Goal: Information Seeking & Learning: Learn about a topic

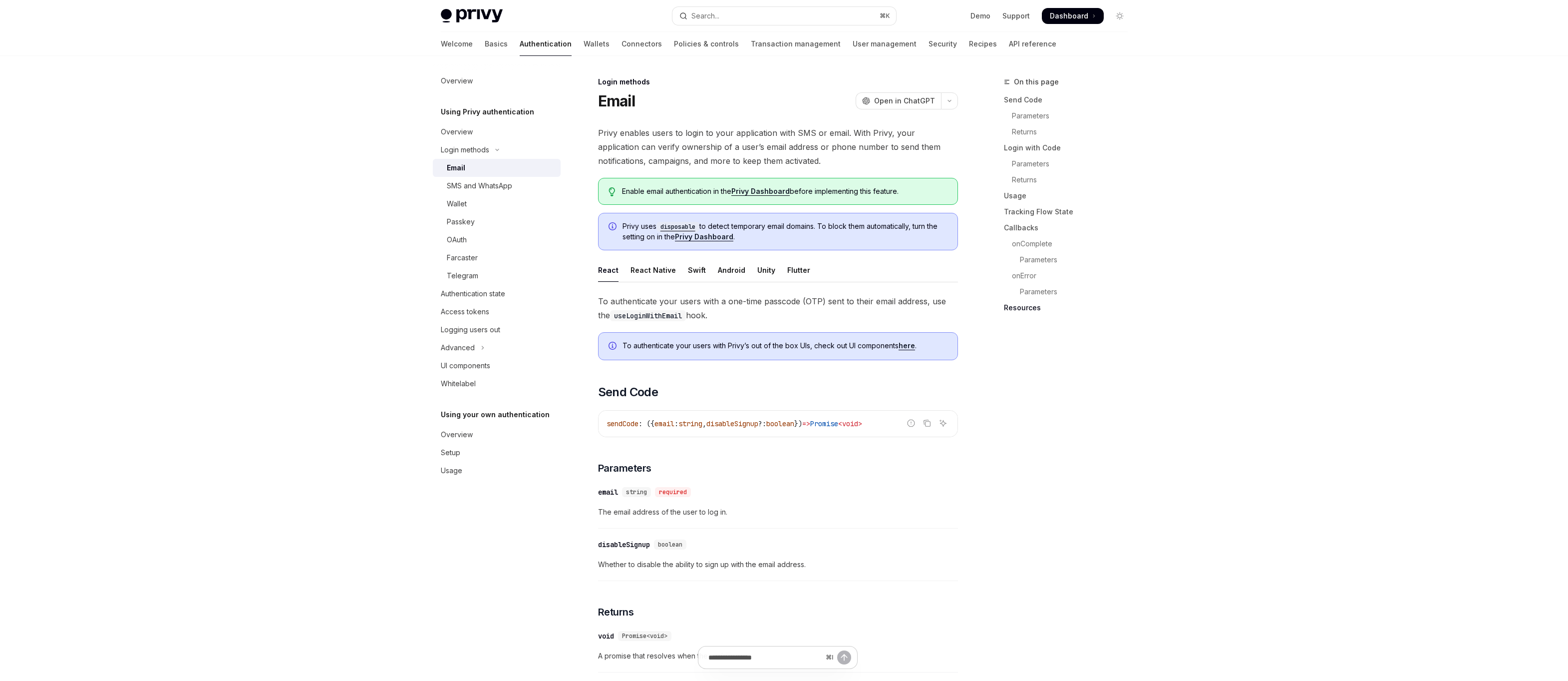
scroll to position [1823, 0]
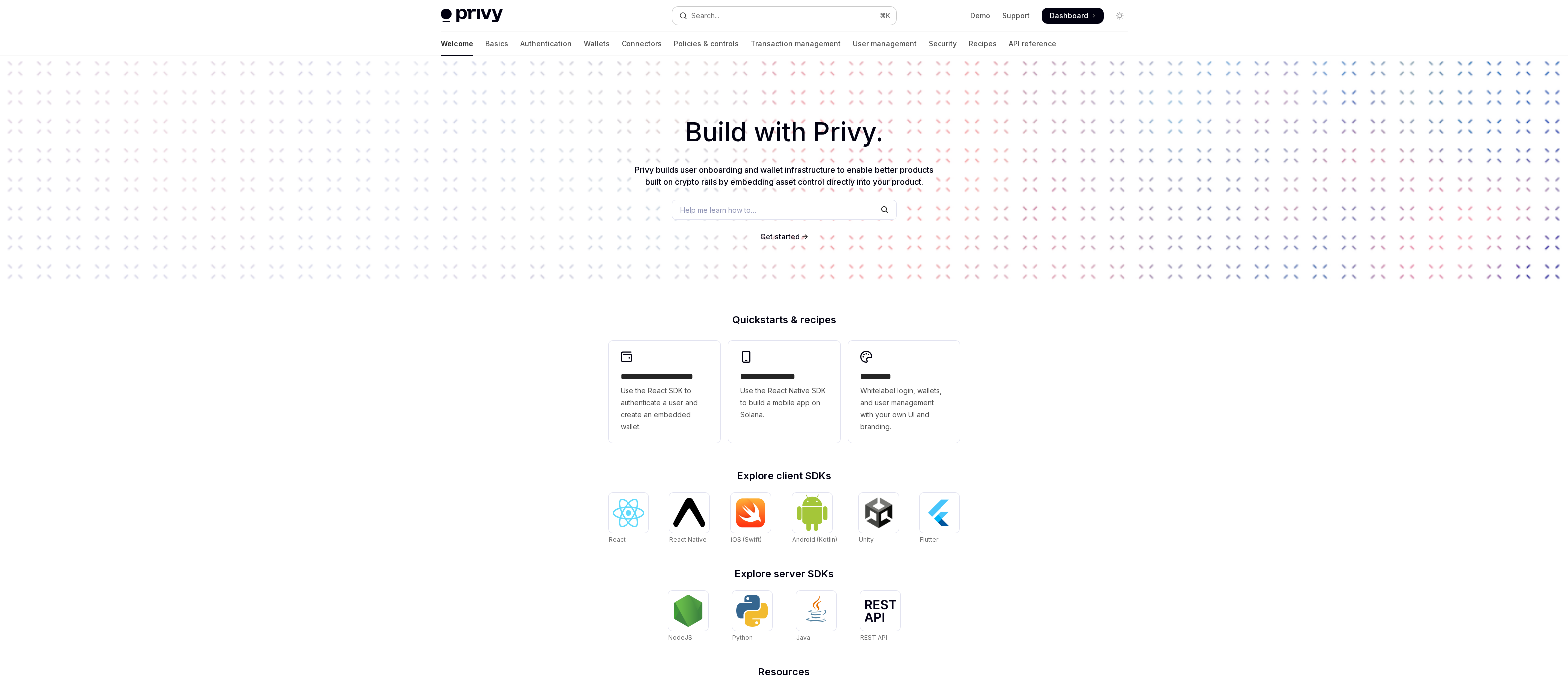
click at [776, 18] on button "Search... ⌘ K" at bounding box center [784, 16] width 223 height 18
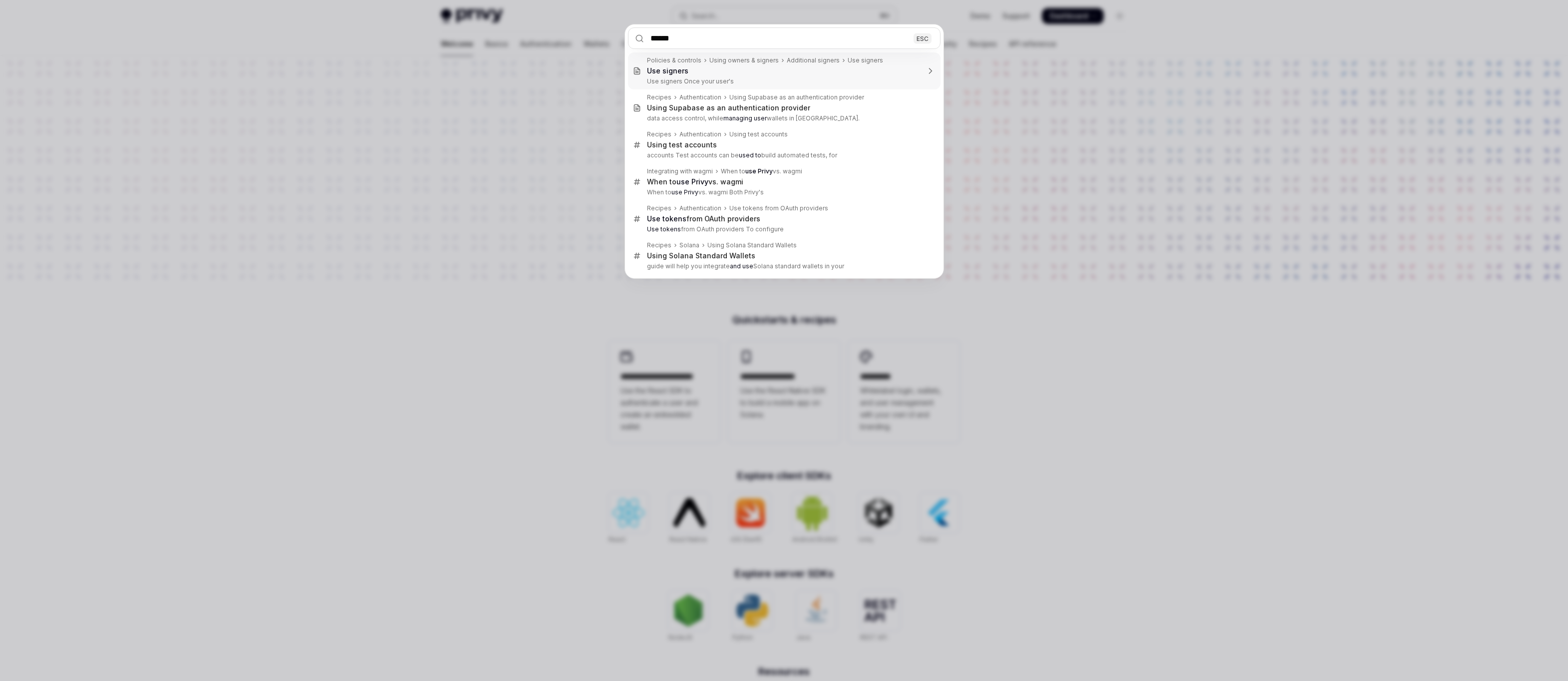
type input "*******"
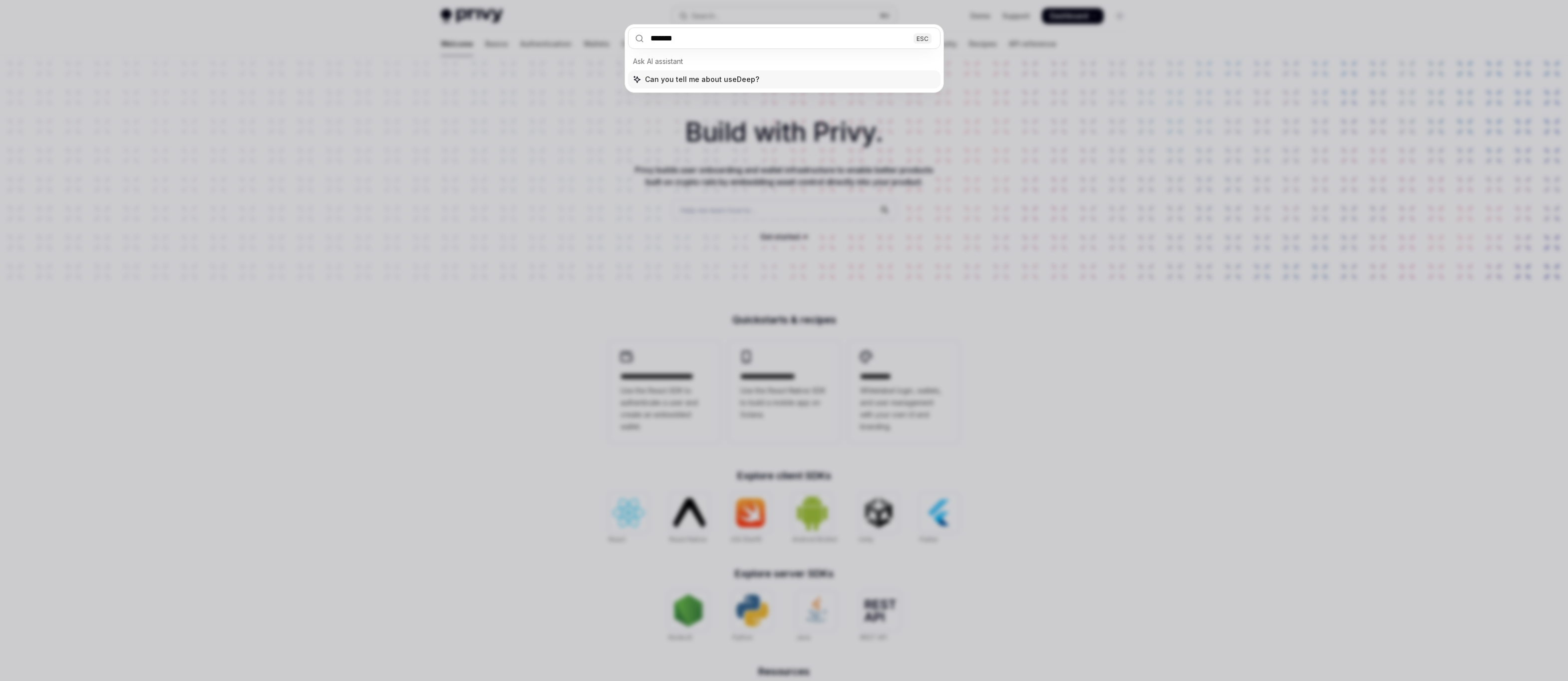
type textarea "*"
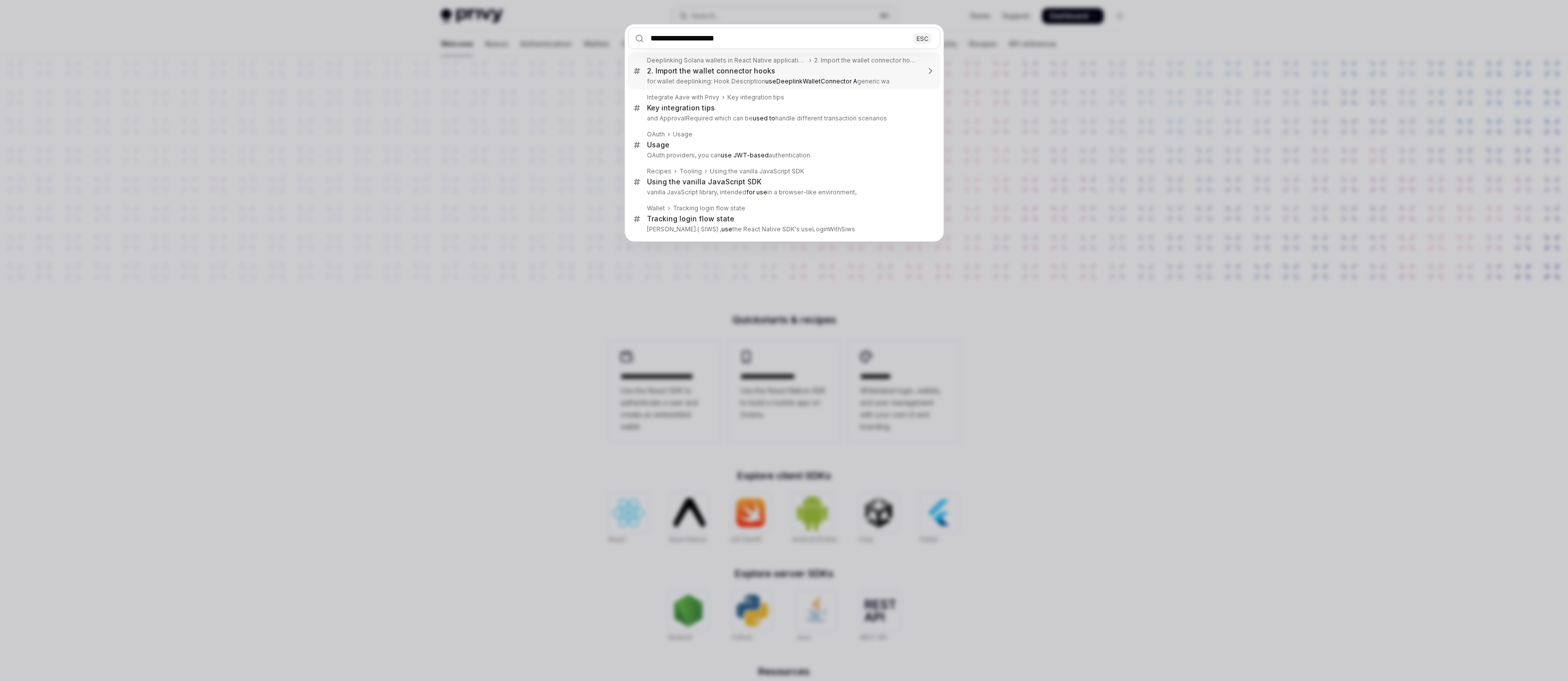
type input "**********"
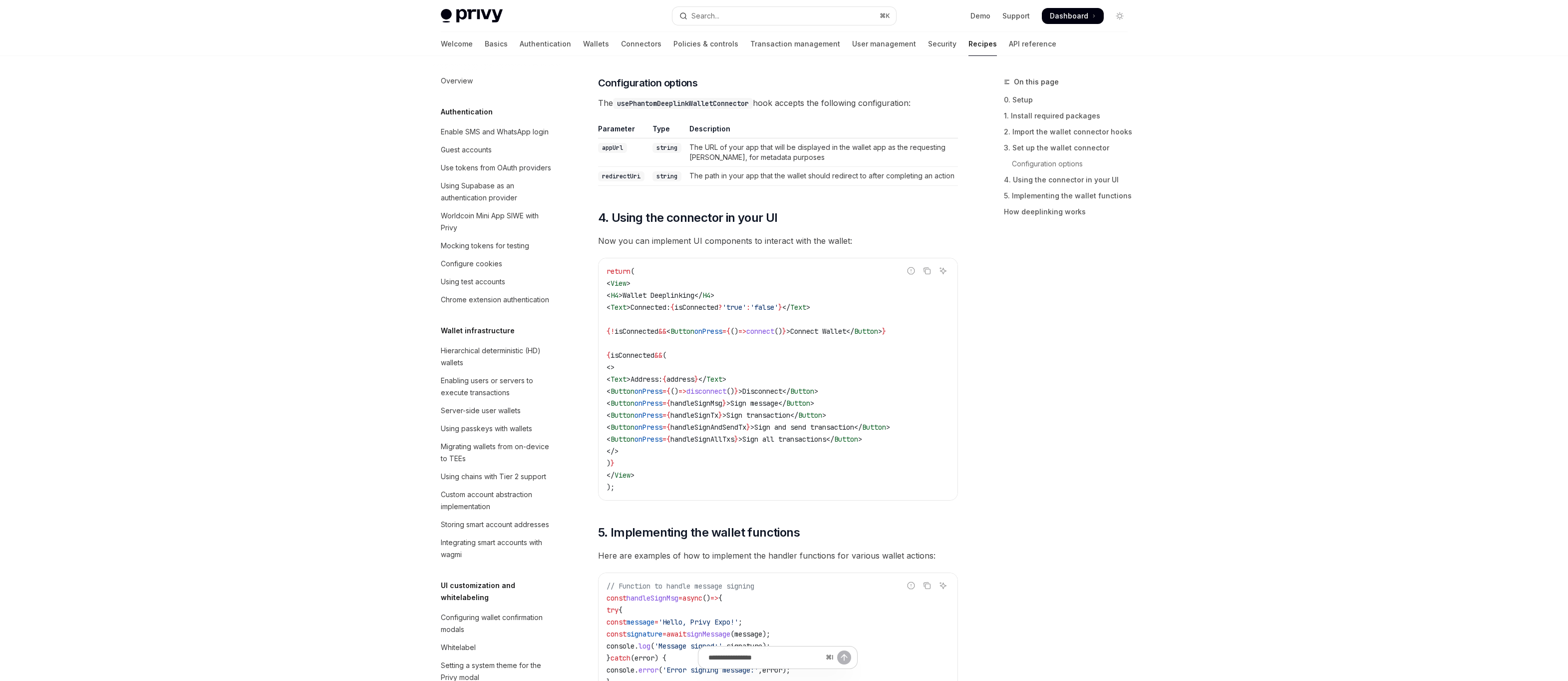
scroll to position [930, 0]
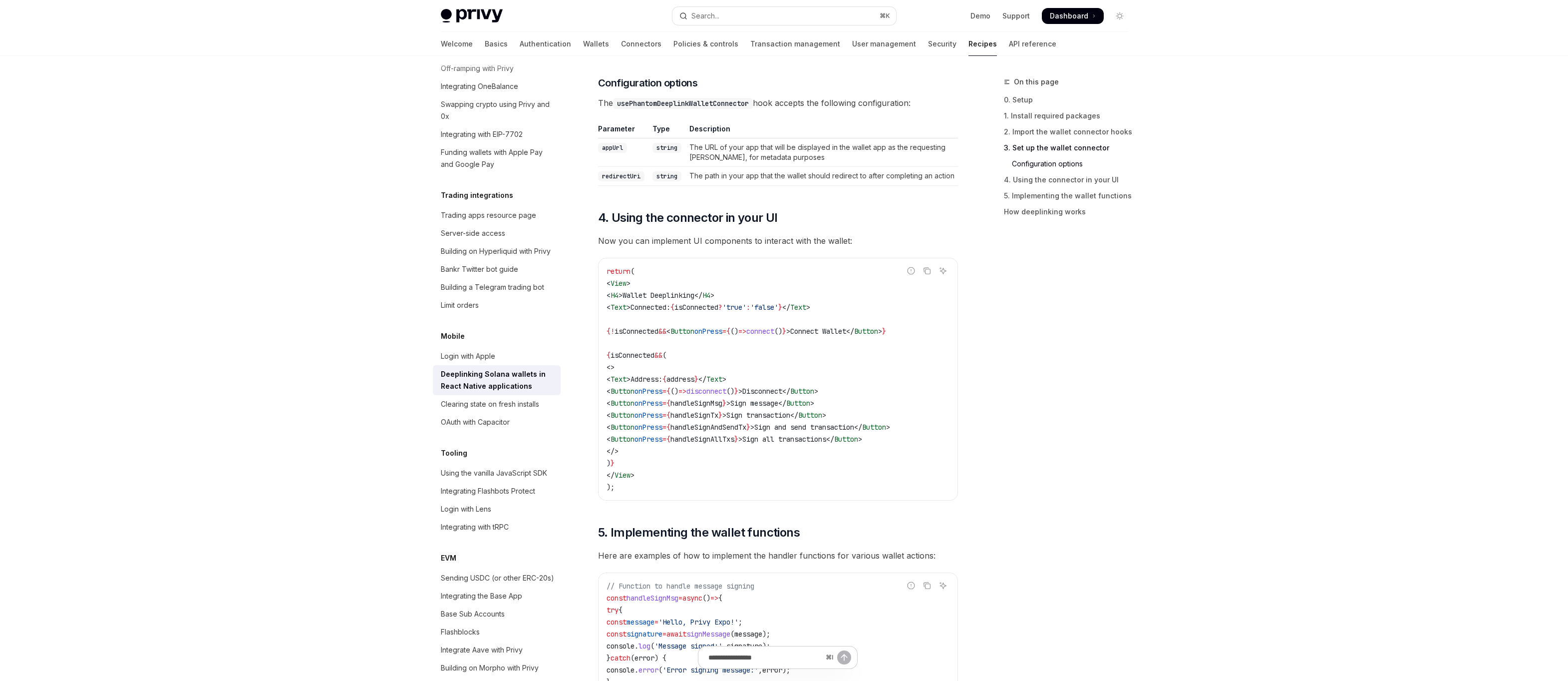
click at [661, 109] on span "The usePhantomDeeplinkWalletConnector hook accepts the following configuration:" at bounding box center [778, 102] width 360 height 14
copy code "usePhantomDeeplinkWalletConnector"
drag, startPoint x: 720, startPoint y: 145, endPoint x: 744, endPoint y: 161, distance: 28.8
click at [744, 161] on td "The URL of your app that will be displayed in the wallet app as the requesting …" at bounding box center [822, 152] width 273 height 29
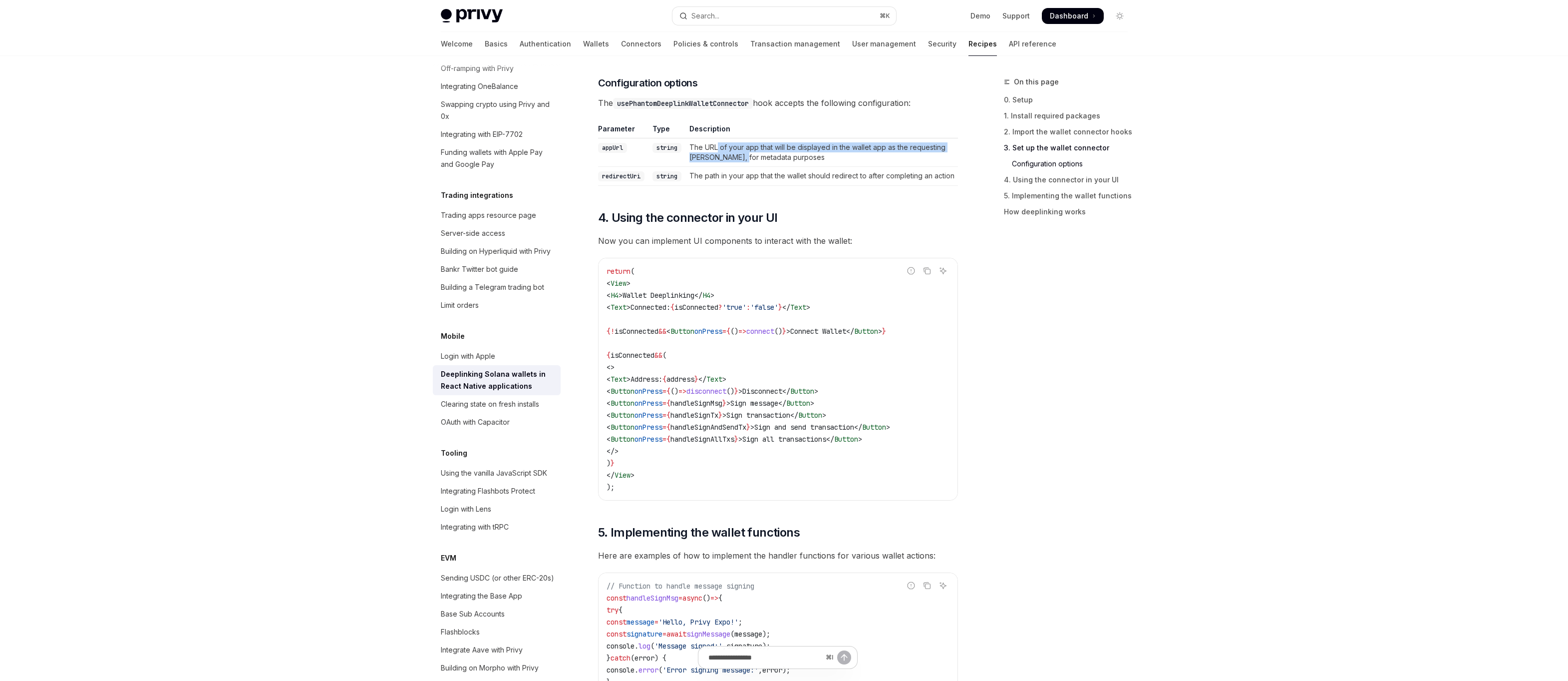
click at [744, 161] on td "The URL of your app that will be displayed in the wallet app as the requesting …" at bounding box center [822, 152] width 273 height 29
drag, startPoint x: 744, startPoint y: 161, endPoint x: 710, endPoint y: 145, distance: 37.6
click at [710, 145] on td "The URL of your app that will be displayed in the wallet app as the requesting …" at bounding box center [822, 152] width 273 height 29
drag, startPoint x: 710, startPoint y: 145, endPoint x: 735, endPoint y: 154, distance: 26.6
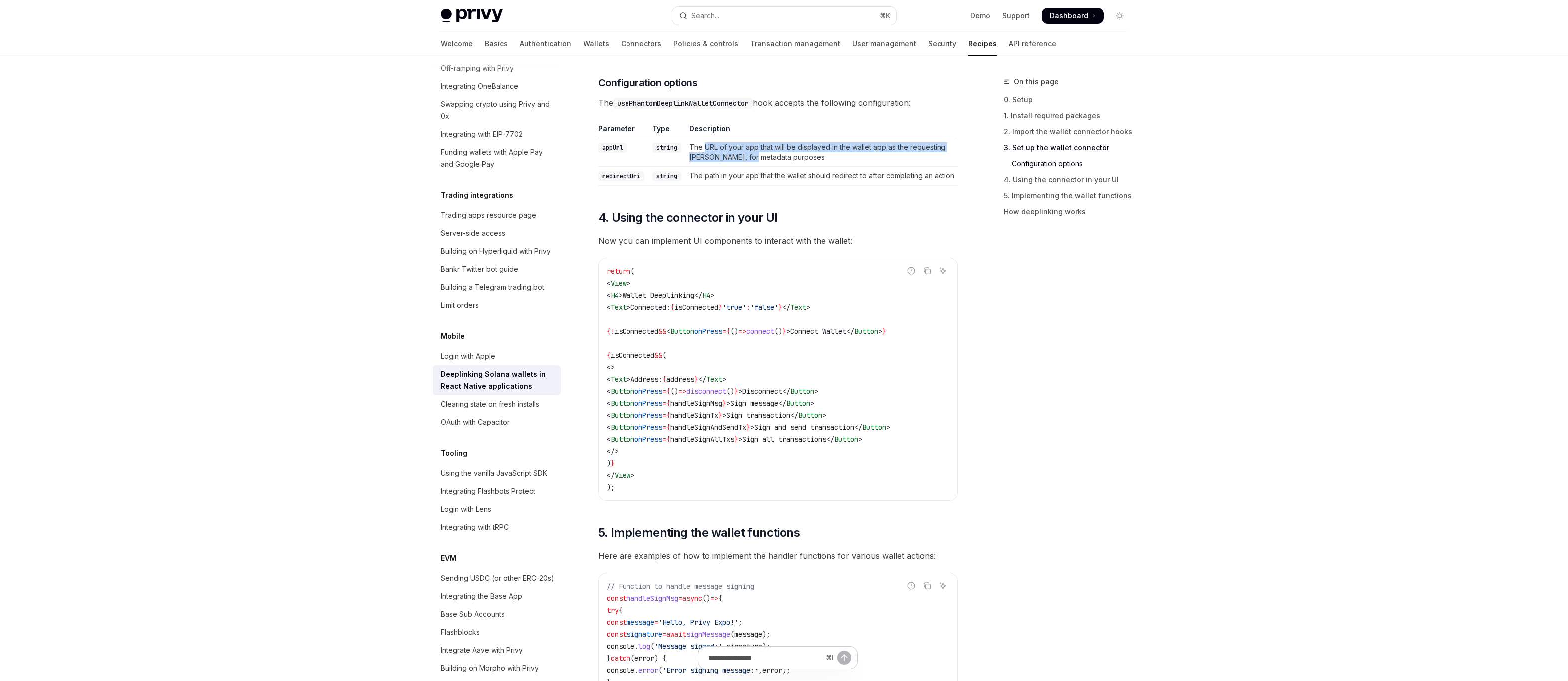
click at [735, 155] on td "The URL of your app that will be displayed in the wallet app as the requesting …" at bounding box center [822, 152] width 273 height 29
click at [735, 154] on td "The URL of your app that will be displayed in the wallet app as the requesting …" at bounding box center [822, 152] width 273 height 29
drag, startPoint x: 735, startPoint y: 154, endPoint x: 716, endPoint y: 150, distance: 19.4
click at [716, 150] on td "The URL of your app that will be displayed in the wallet app as the requesting …" at bounding box center [822, 152] width 273 height 29
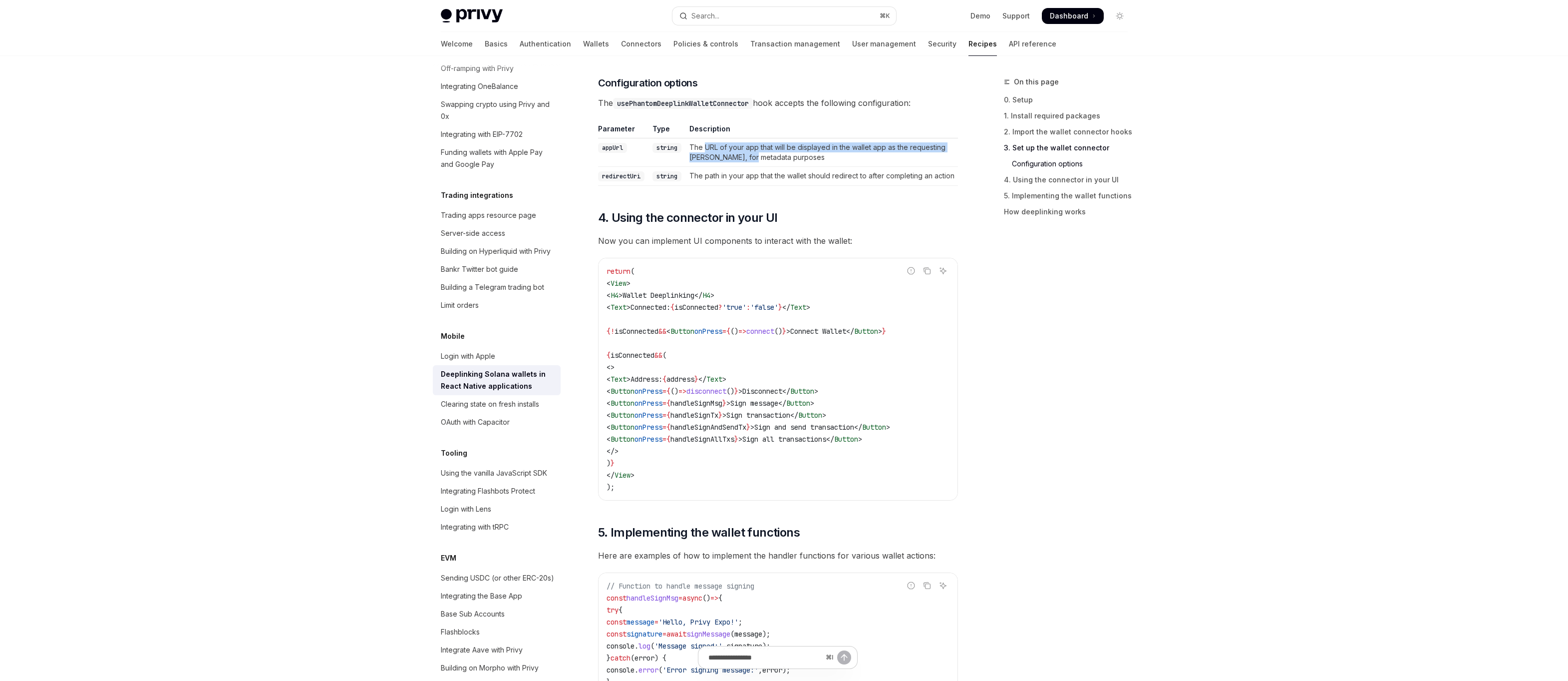
drag, startPoint x: 716, startPoint y: 150, endPoint x: 733, endPoint y: 157, distance: 18.4
click at [733, 157] on td "The URL of your app that will be displayed in the wallet app as the requesting …" at bounding box center [822, 152] width 273 height 29
drag, startPoint x: 733, startPoint y: 157, endPoint x: 726, endPoint y: 150, distance: 9.9
click at [726, 150] on td "The URL of your app that will be displayed in the wallet app as the requesting …" at bounding box center [822, 152] width 273 height 29
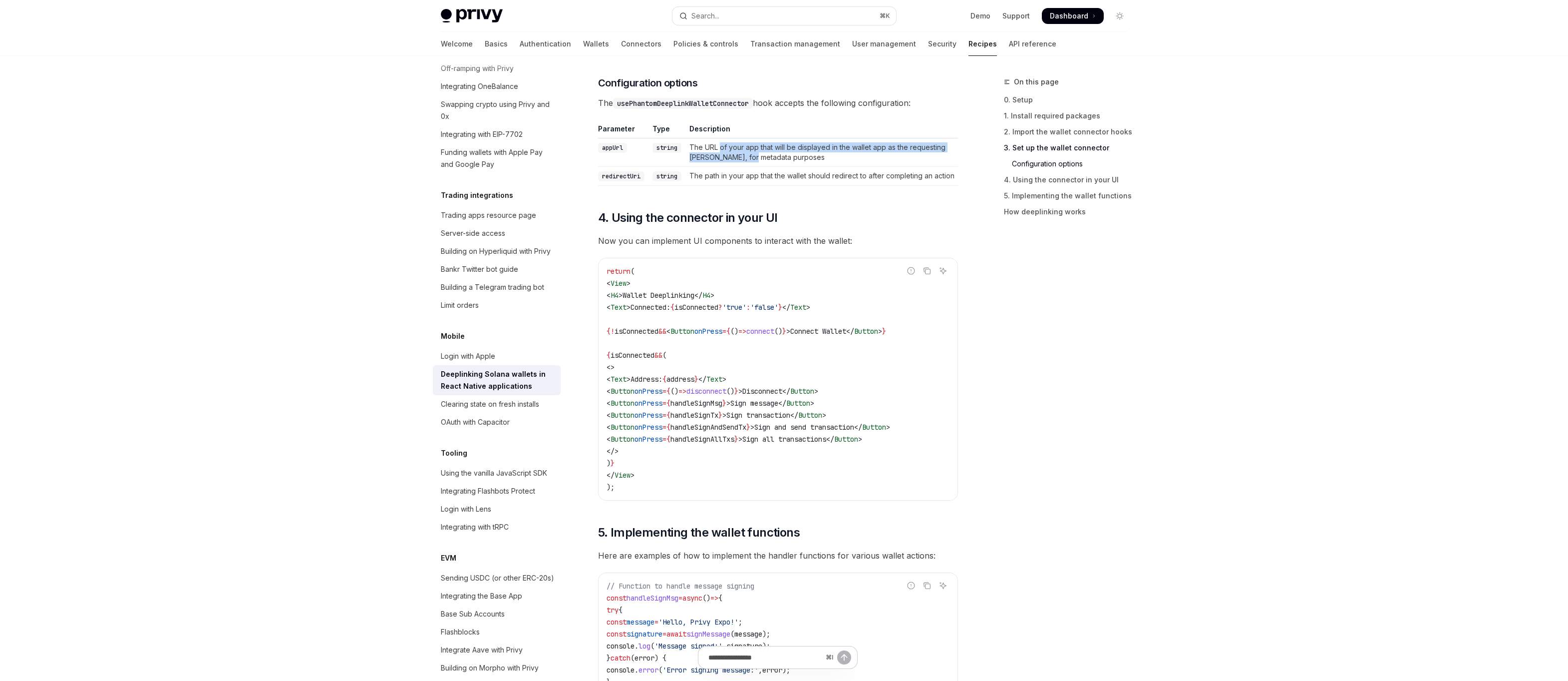
click at [726, 150] on td "The URL of your app that will be displayed in the wallet app as the requesting …" at bounding box center [822, 152] width 273 height 29
drag, startPoint x: 726, startPoint y: 150, endPoint x: 732, endPoint y: 154, distance: 7.2
click at [732, 154] on td "The URL of your app that will be displayed in the wallet app as the requesting …" at bounding box center [822, 152] width 273 height 29
click at [732, 157] on td "The URL of your app that will be displayed in the wallet app as the requesting …" at bounding box center [822, 152] width 273 height 29
drag, startPoint x: 732, startPoint y: 157, endPoint x: 714, endPoint y: 149, distance: 19.7
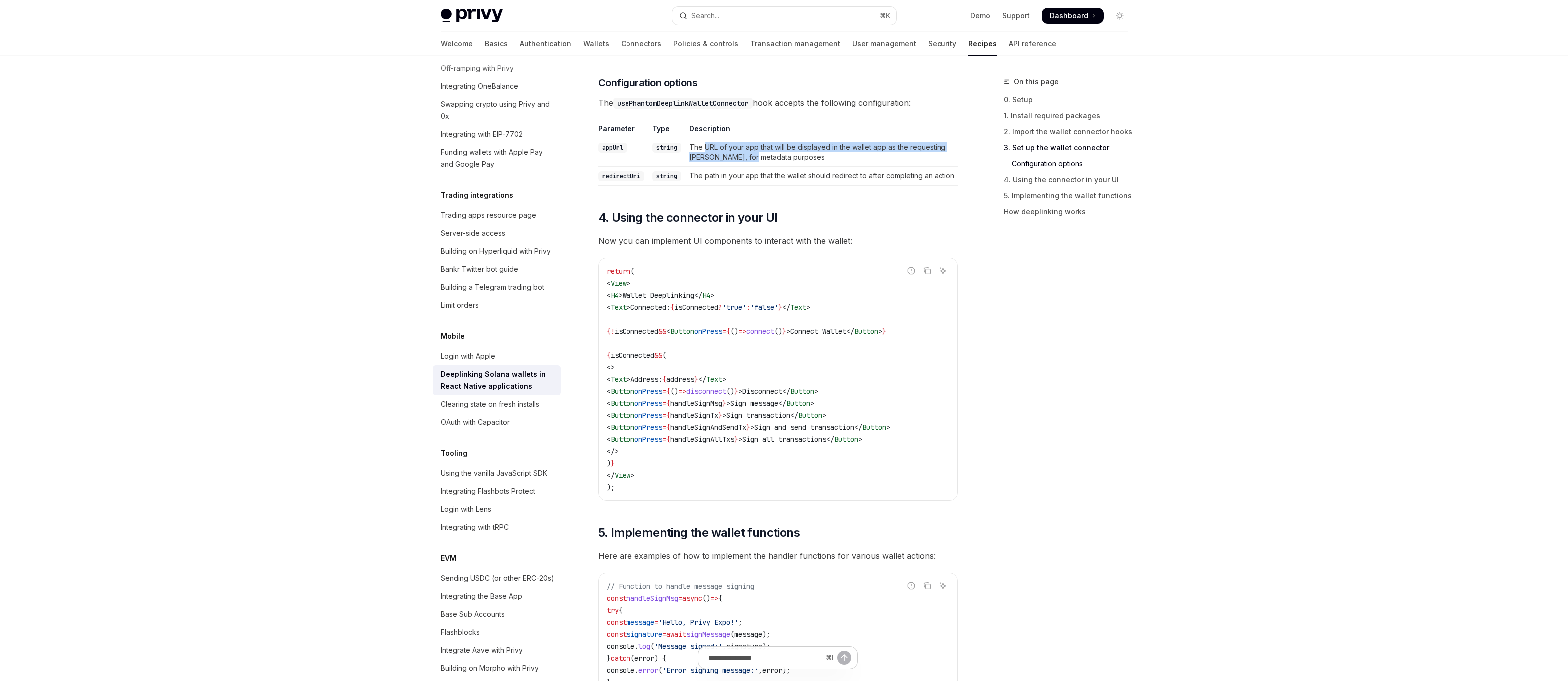
click at [714, 149] on td "The URL of your app that will be displayed in the wallet app as the requesting …" at bounding box center [822, 152] width 273 height 29
drag, startPoint x: 714, startPoint y: 149, endPoint x: 754, endPoint y: 150, distance: 40.0
click at [754, 151] on td "The URL of your app that will be displayed in the wallet app as the requesting …" at bounding box center [822, 152] width 273 height 29
click at [754, 150] on td "The URL of your app that will be displayed in the wallet app as the requesting …" at bounding box center [822, 152] width 273 height 29
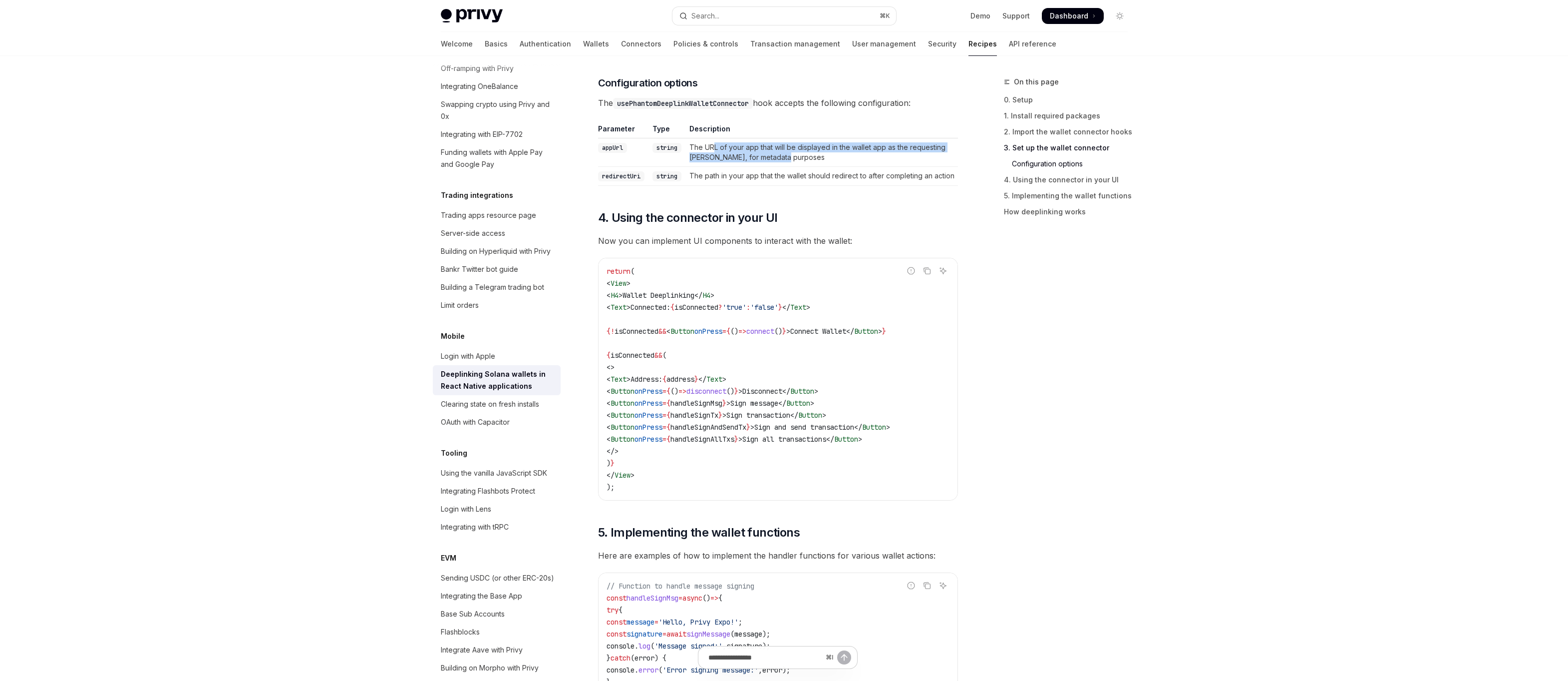
drag, startPoint x: 793, startPoint y: 155, endPoint x: 715, endPoint y: 146, distance: 78.5
click at [715, 146] on td "The URL of your app that will be displayed in the wallet app as the requesting …" at bounding box center [822, 152] width 273 height 29
drag, startPoint x: 715, startPoint y: 146, endPoint x: 797, endPoint y: 157, distance: 82.7
click at [797, 157] on td "The URL of your app that will be displayed in the wallet app as the requesting …" at bounding box center [822, 152] width 273 height 29
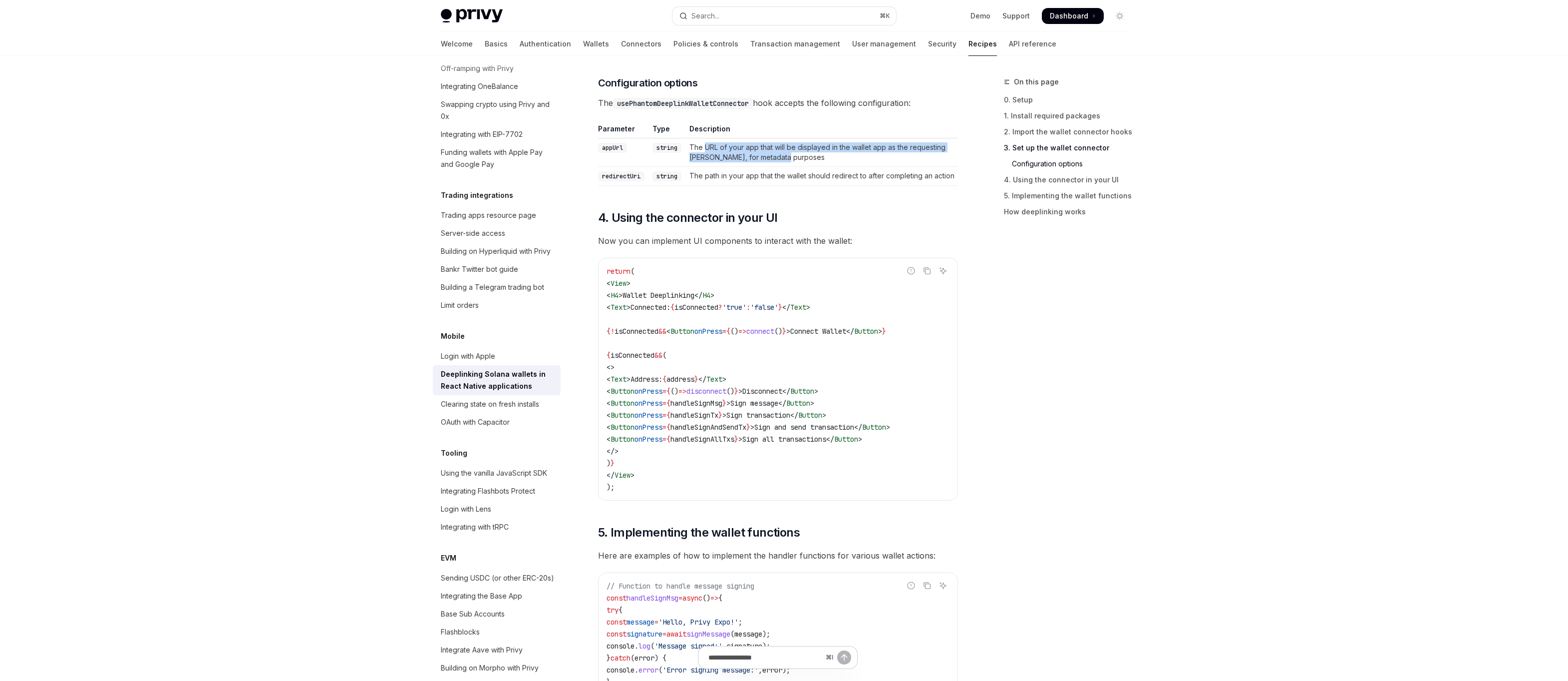
click at [797, 157] on td "The URL of your app that will be displayed in the wallet app as the requesting …" at bounding box center [822, 152] width 273 height 29
drag, startPoint x: 797, startPoint y: 157, endPoint x: 719, endPoint y: 151, distance: 78.2
click at [719, 151] on td "The URL of your app that will be displayed in the wallet app as the requesting …" at bounding box center [822, 152] width 273 height 29
drag, startPoint x: 719, startPoint y: 151, endPoint x: 794, endPoint y: 159, distance: 75.4
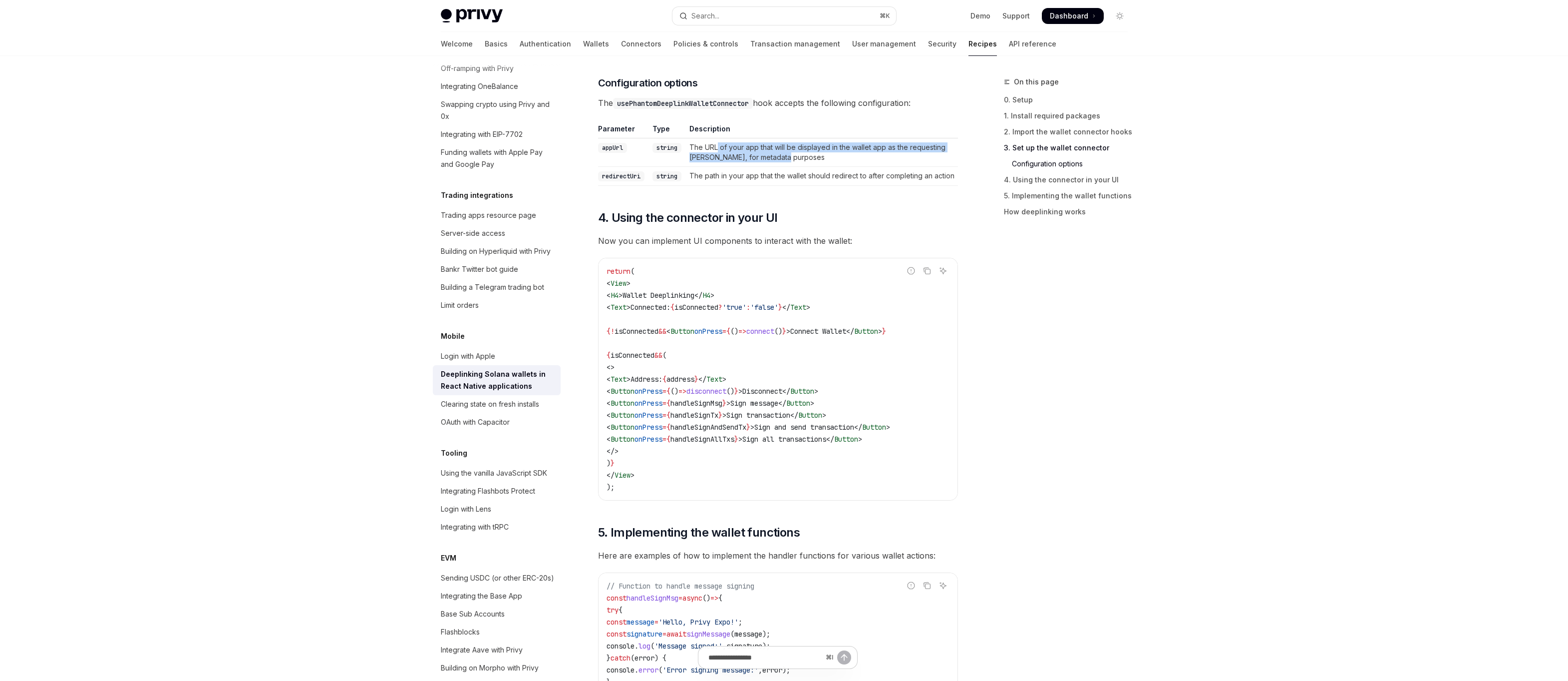
click at [794, 159] on td "The URL of your app that will be displayed in the wallet app as the requesting …" at bounding box center [822, 152] width 273 height 29
drag, startPoint x: 794, startPoint y: 159, endPoint x: 729, endPoint y: 146, distance: 66.3
click at [729, 145] on td "The URL of your app that will be displayed in the wallet app as the requesting …" at bounding box center [822, 152] width 273 height 29
click at [729, 146] on td "The URL of your app that will be displayed in the wallet app as the requesting …" at bounding box center [822, 152] width 273 height 29
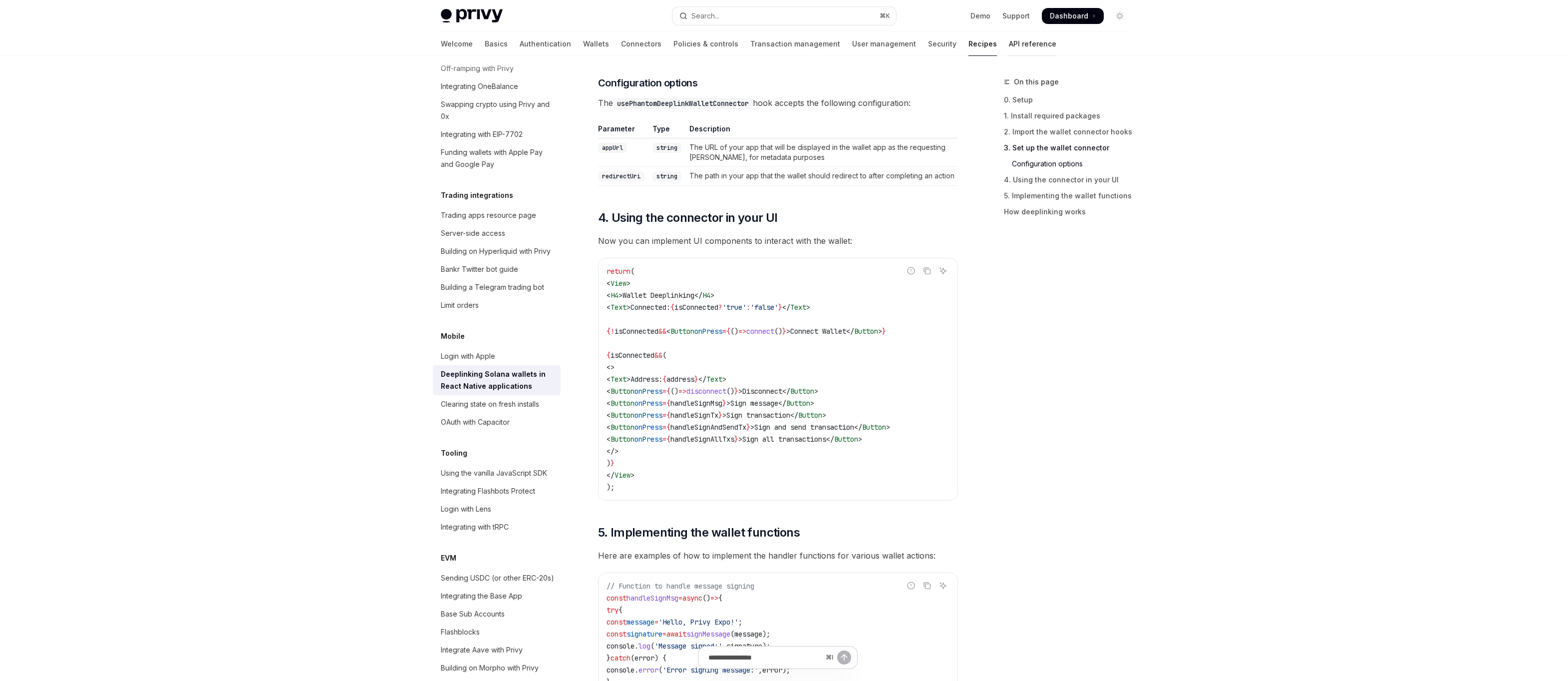
click at [1009, 48] on link "API reference" at bounding box center [1032, 43] width 47 height 24
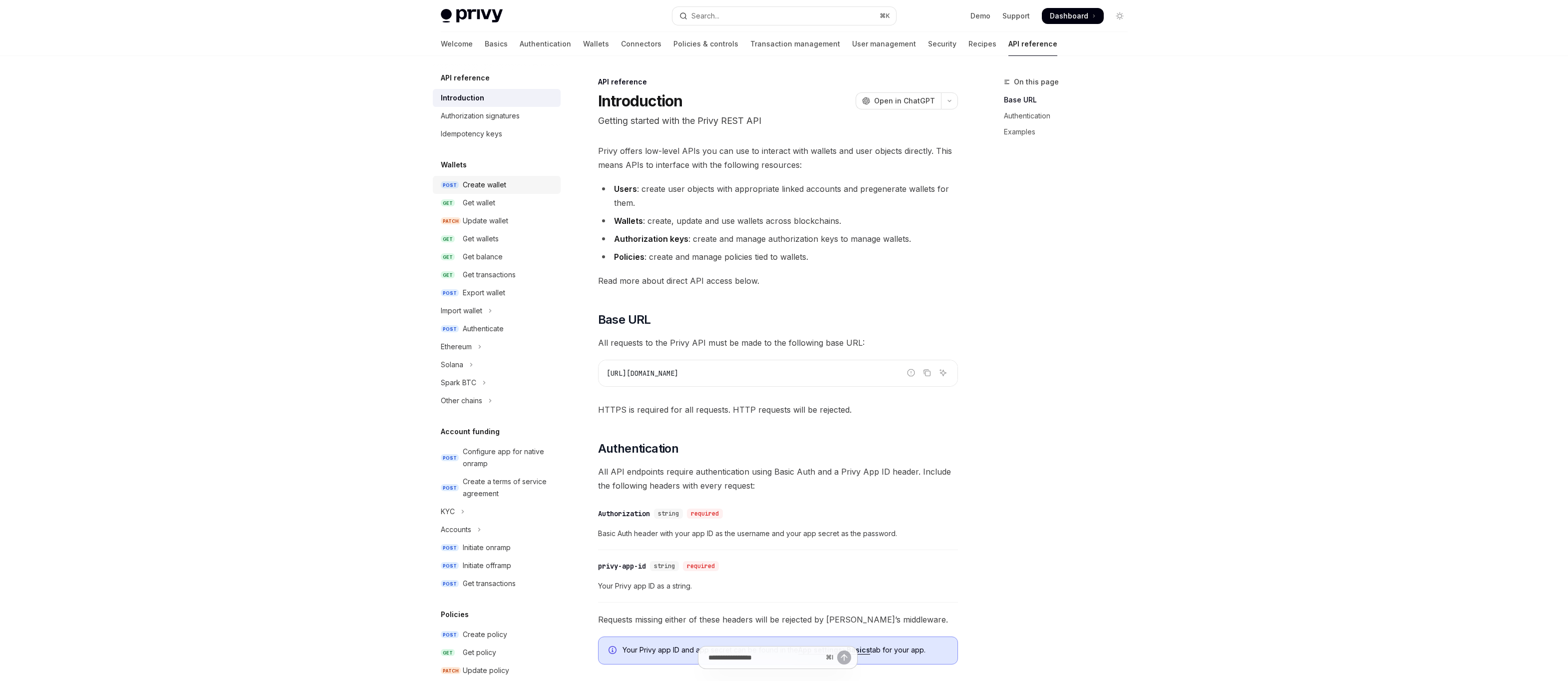
click at [475, 185] on div "Create wallet" at bounding box center [484, 185] width 43 height 12
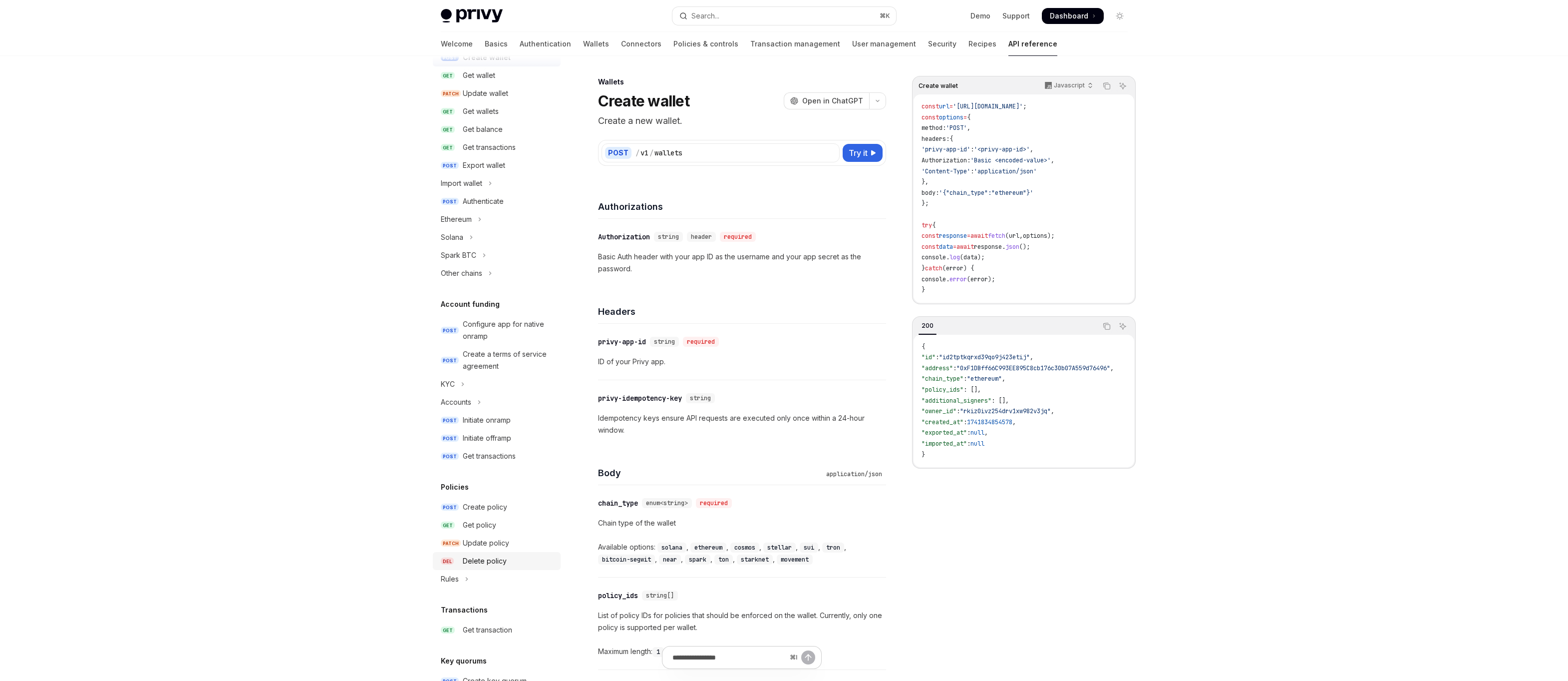
scroll to position [24, 0]
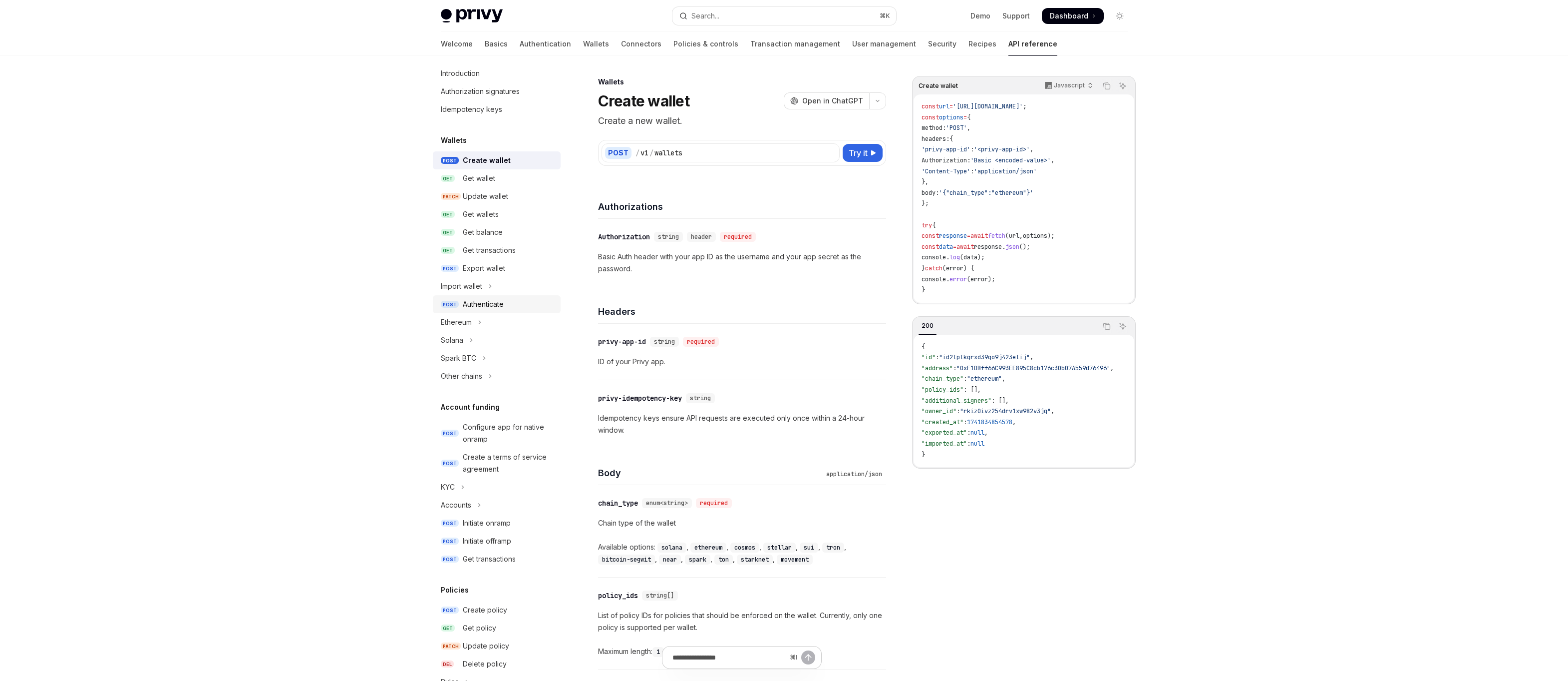
click at [467, 312] on link "POST Authenticate" at bounding box center [497, 305] width 128 height 18
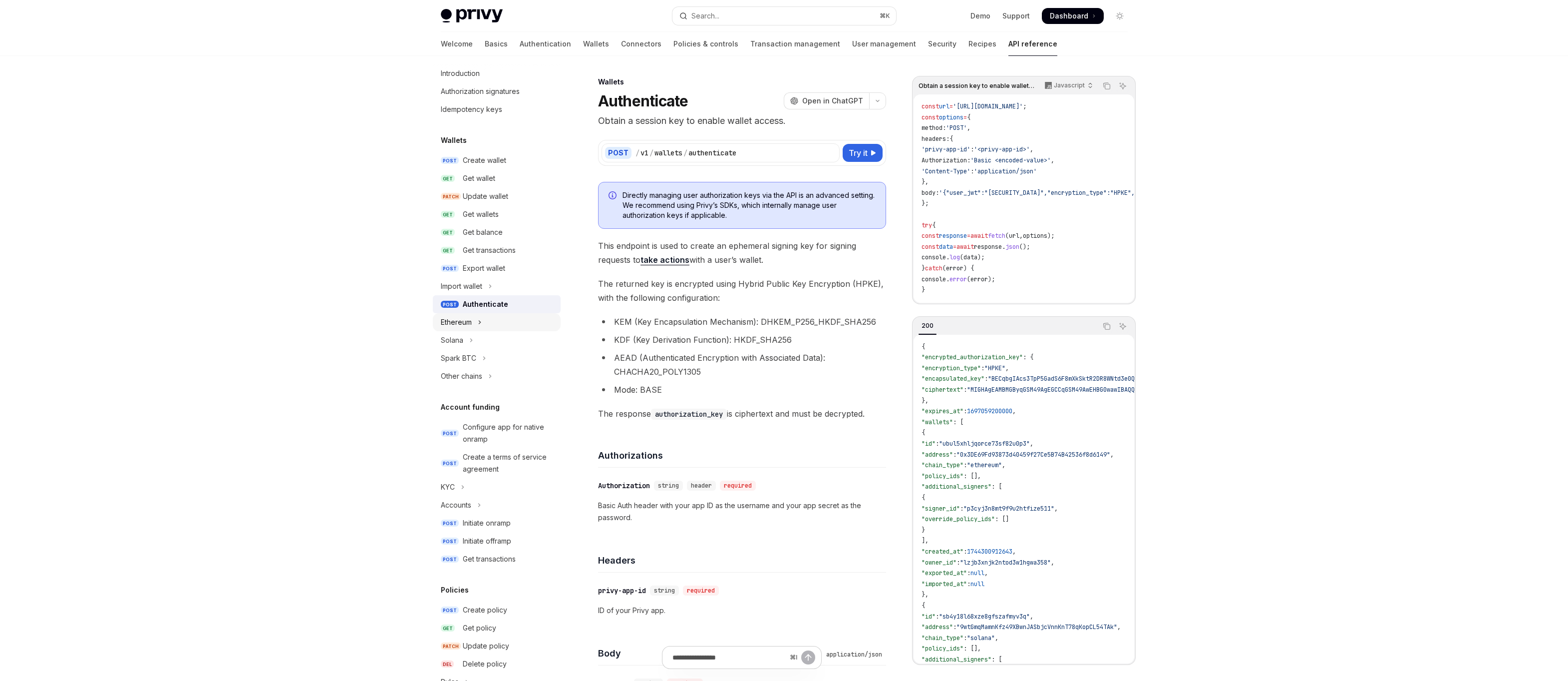
click at [465, 322] on div "Ethereum" at bounding box center [456, 322] width 31 height 12
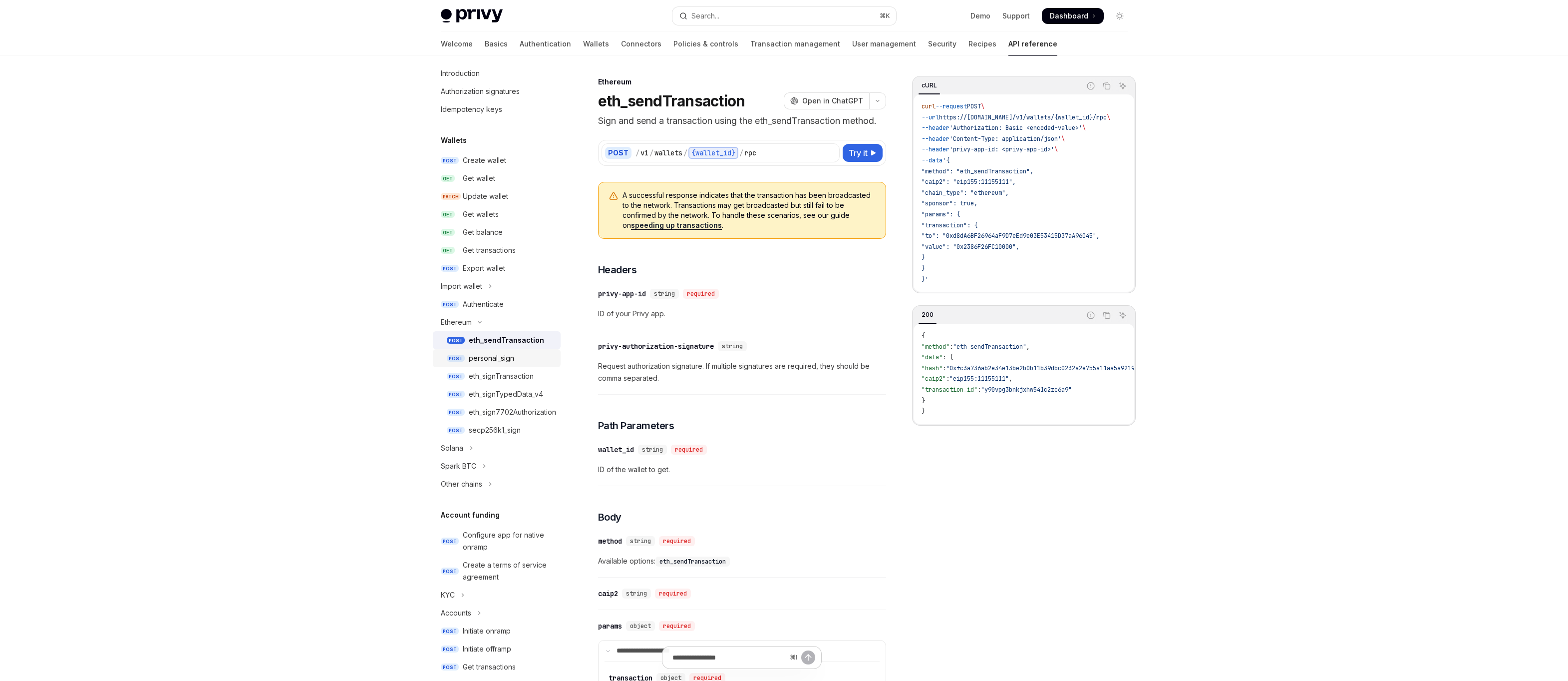
click at [492, 361] on div "personal_sign" at bounding box center [491, 358] width 46 height 12
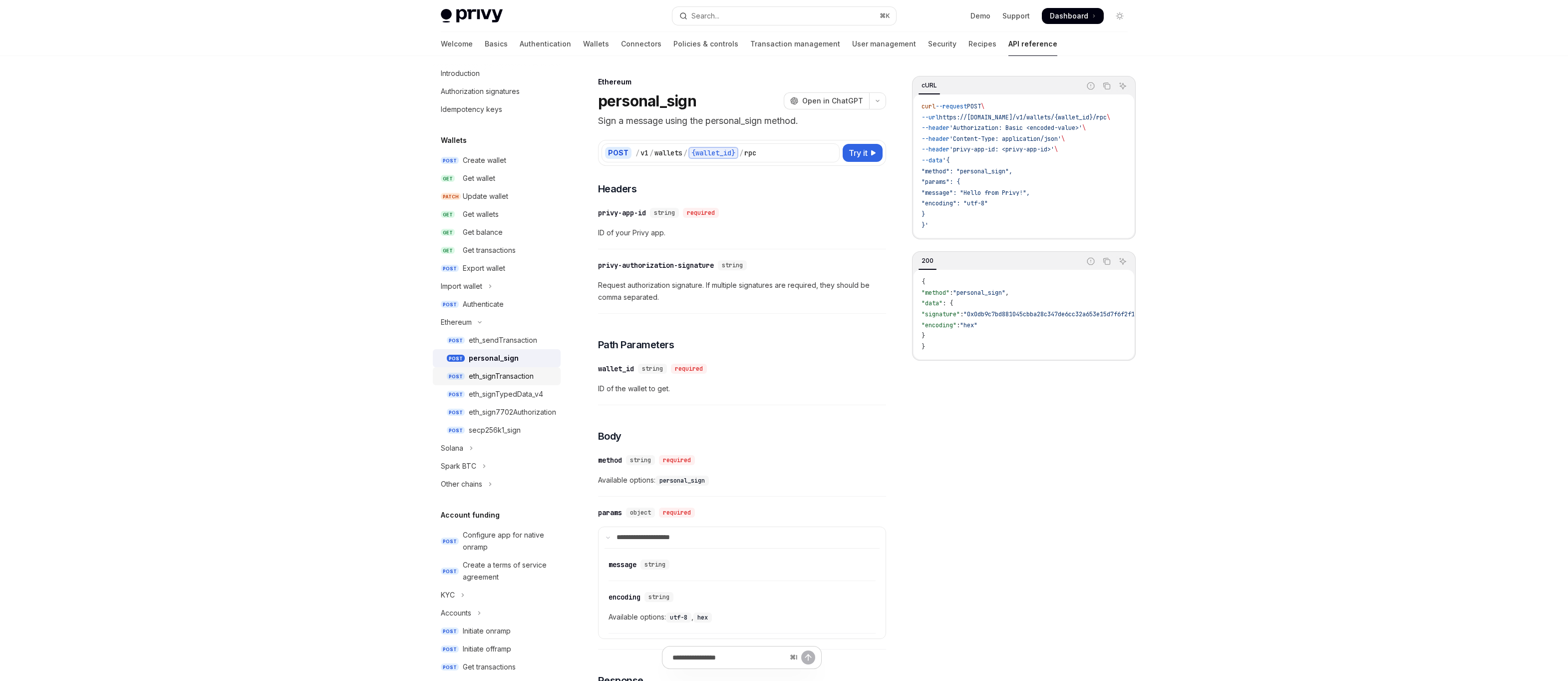
click at [492, 376] on div "eth_signTransaction" at bounding box center [501, 376] width 65 height 12
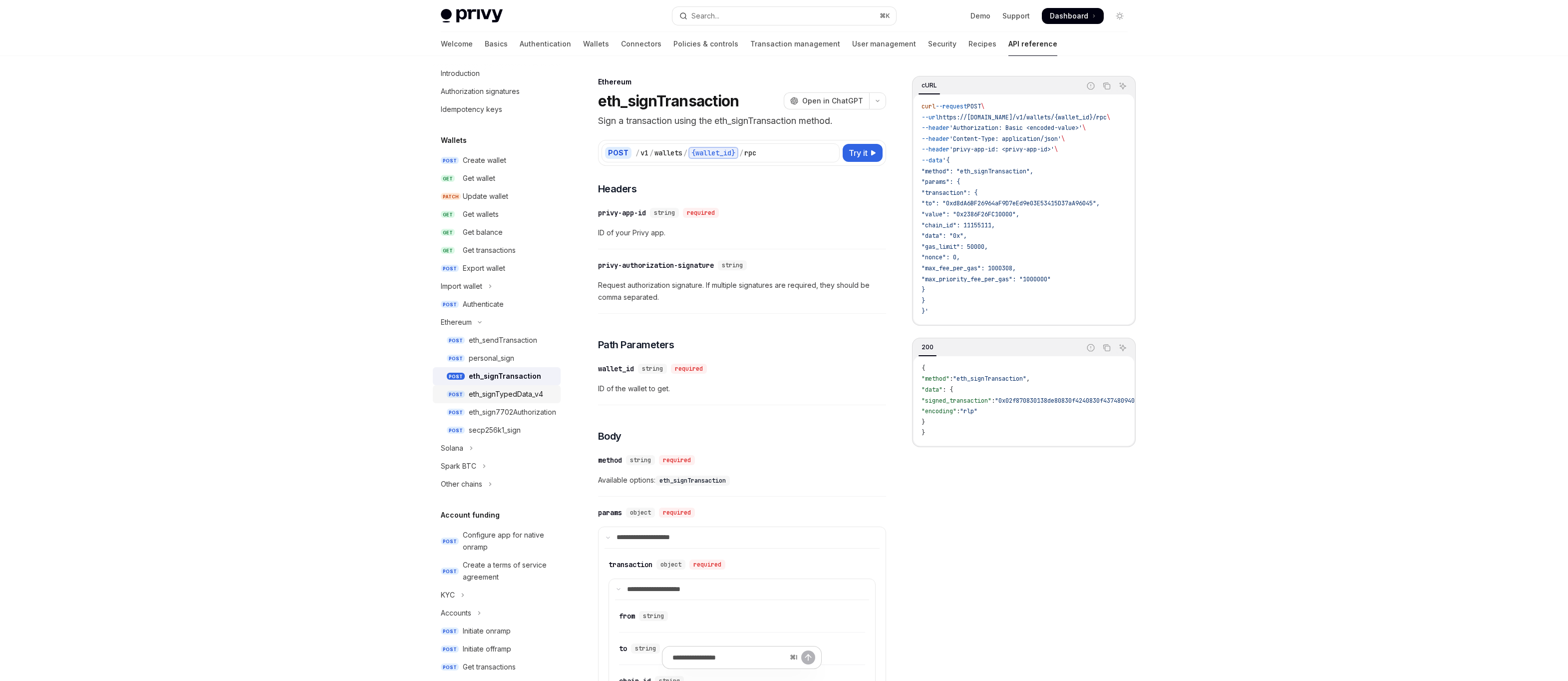
click at [492, 395] on div "eth_signTypedData_v4" at bounding box center [506, 394] width 74 height 12
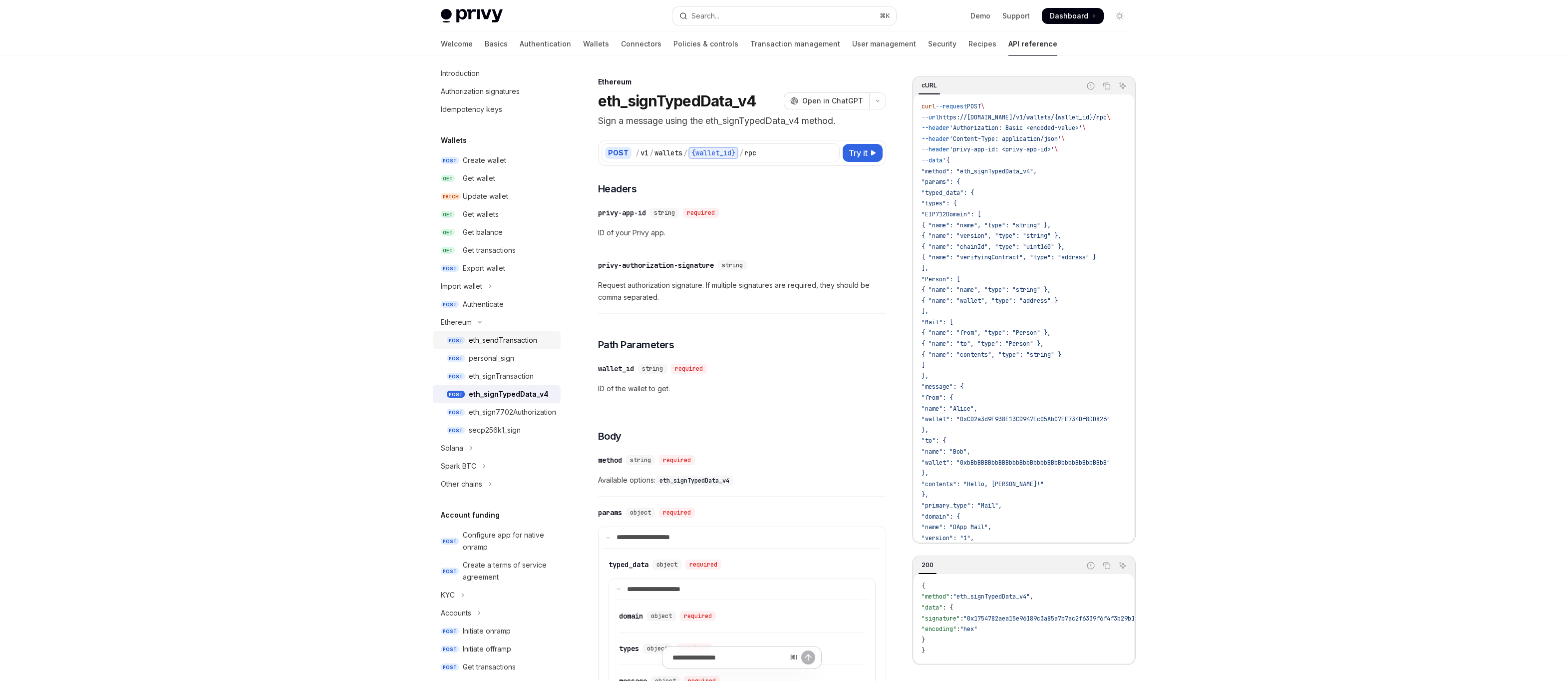
click at [503, 348] on link "POST eth_sendTransaction" at bounding box center [497, 340] width 128 height 18
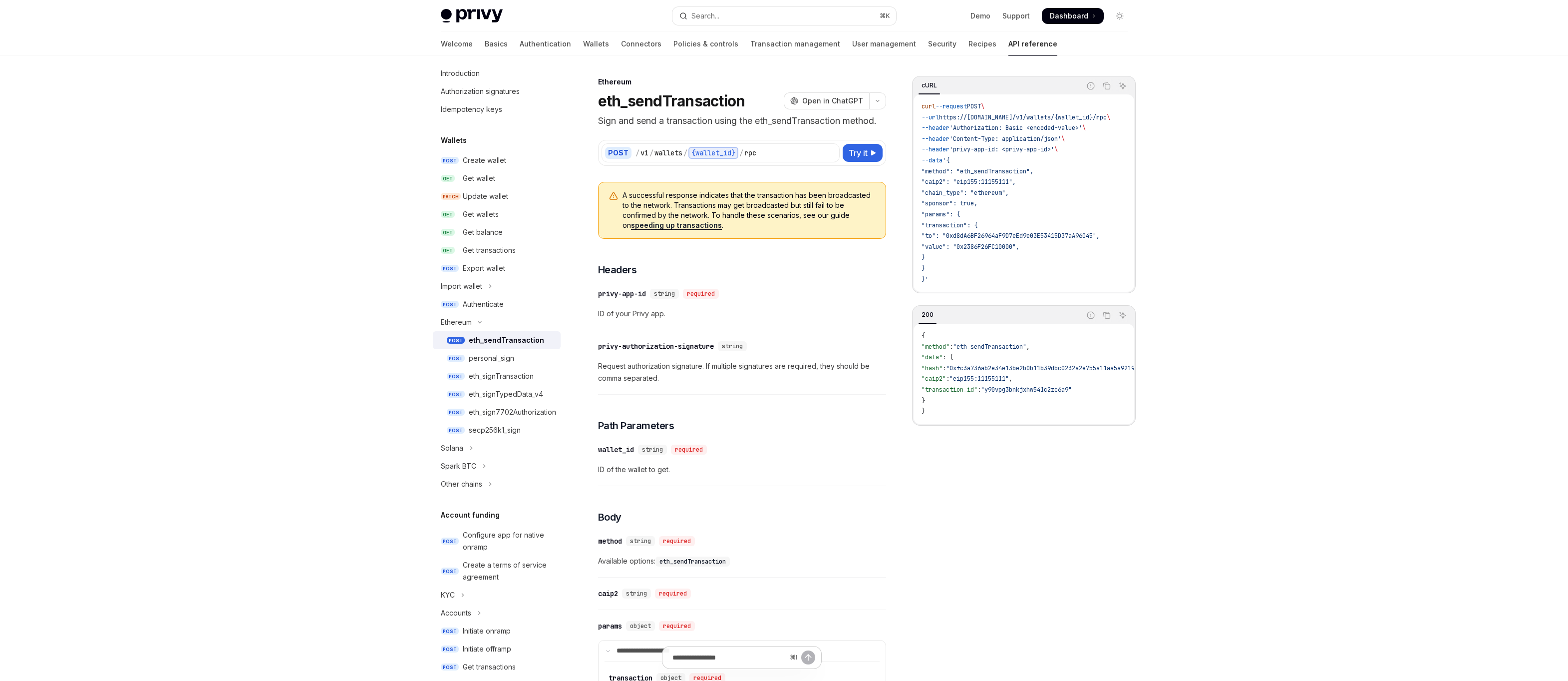
type textarea "*"
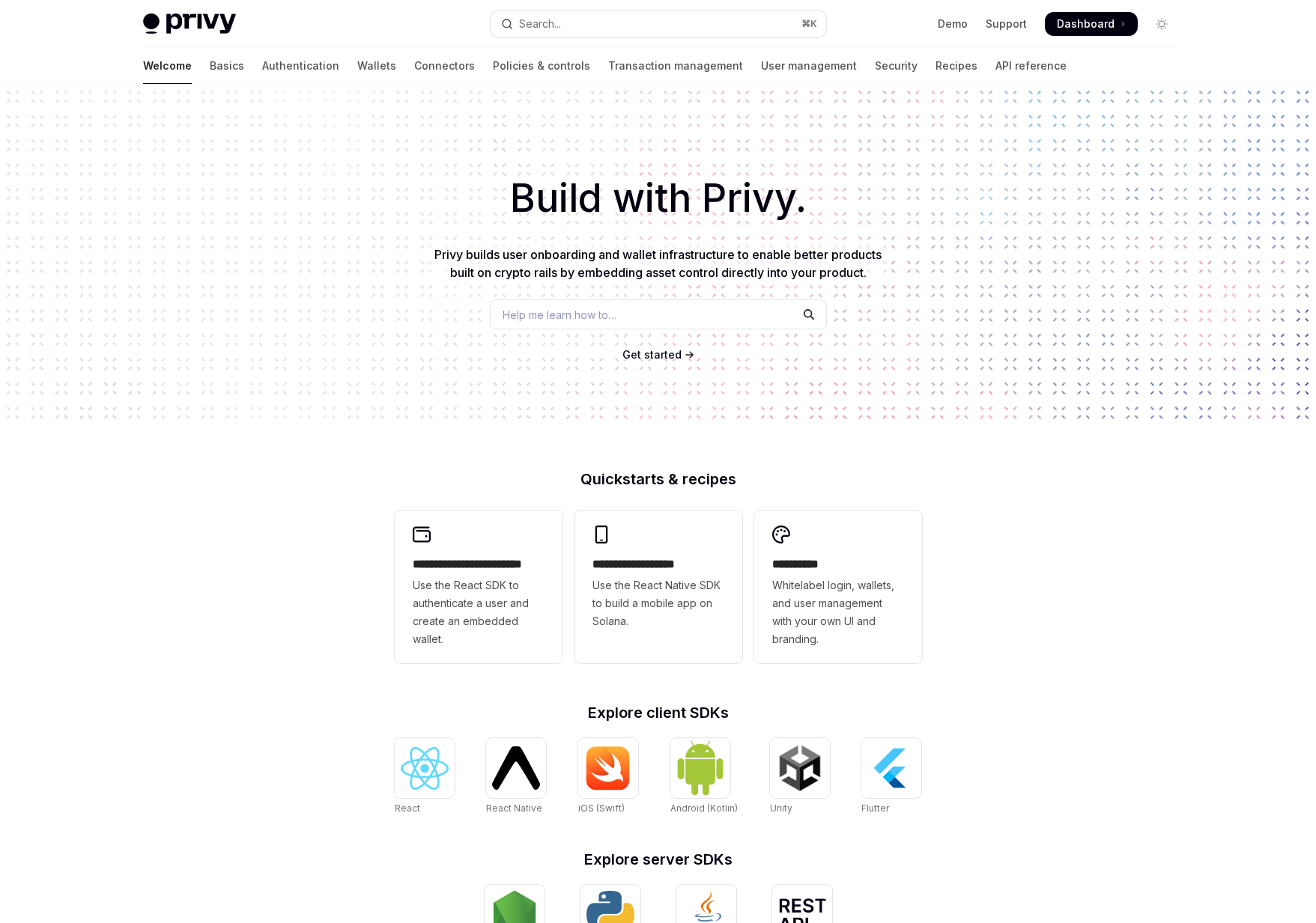
type textarea "*"
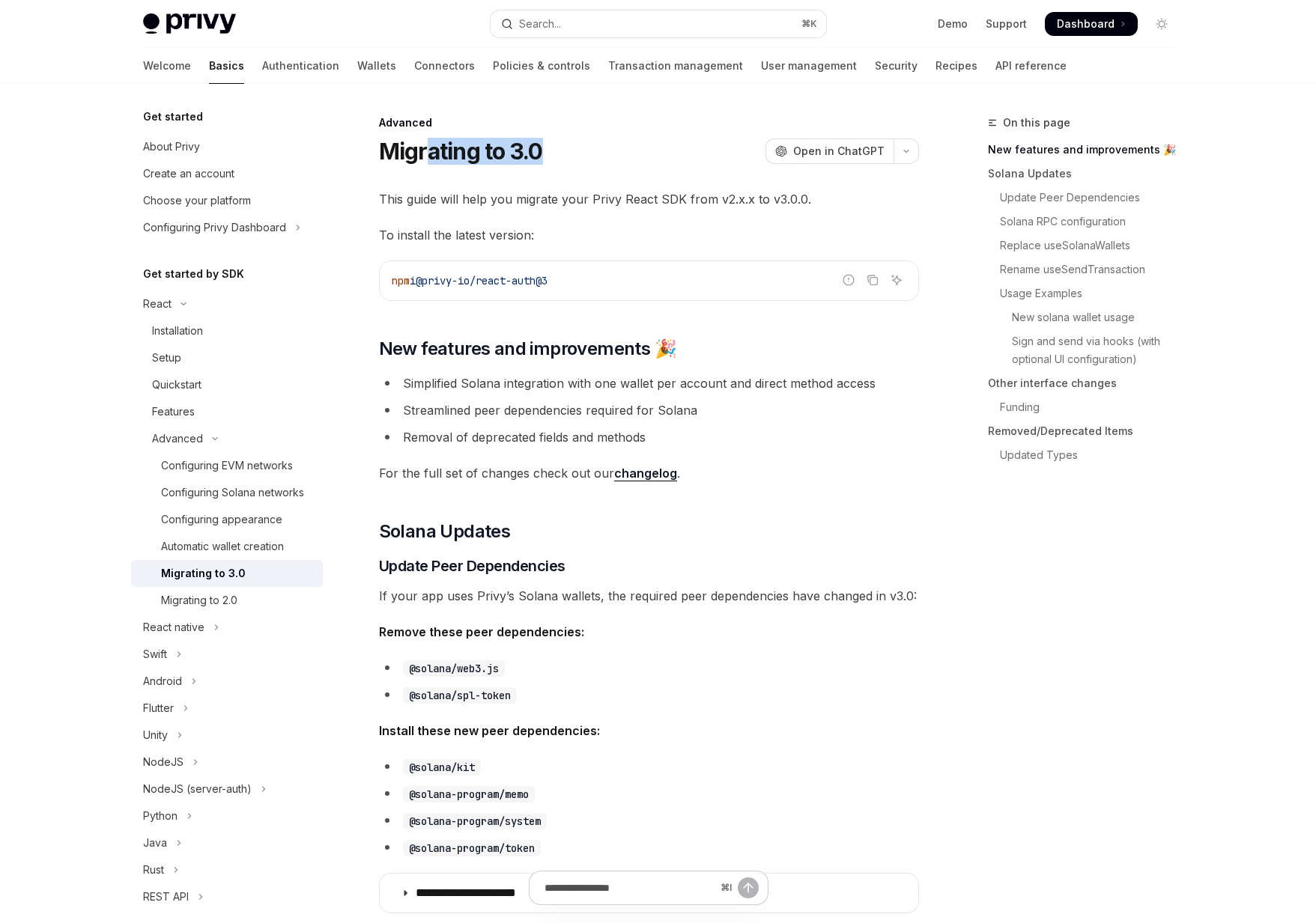
drag, startPoint x: 547, startPoint y: 150, endPoint x: 425, endPoint y: 140, distance: 122.4
click at [425, 140] on div "Migrating to 3.0 OpenAI Open in ChatGPT" at bounding box center [648, 152] width 540 height 27
click at [425, 140] on h1 "Migrating to 3.0" at bounding box center [461, 152] width 164 height 27
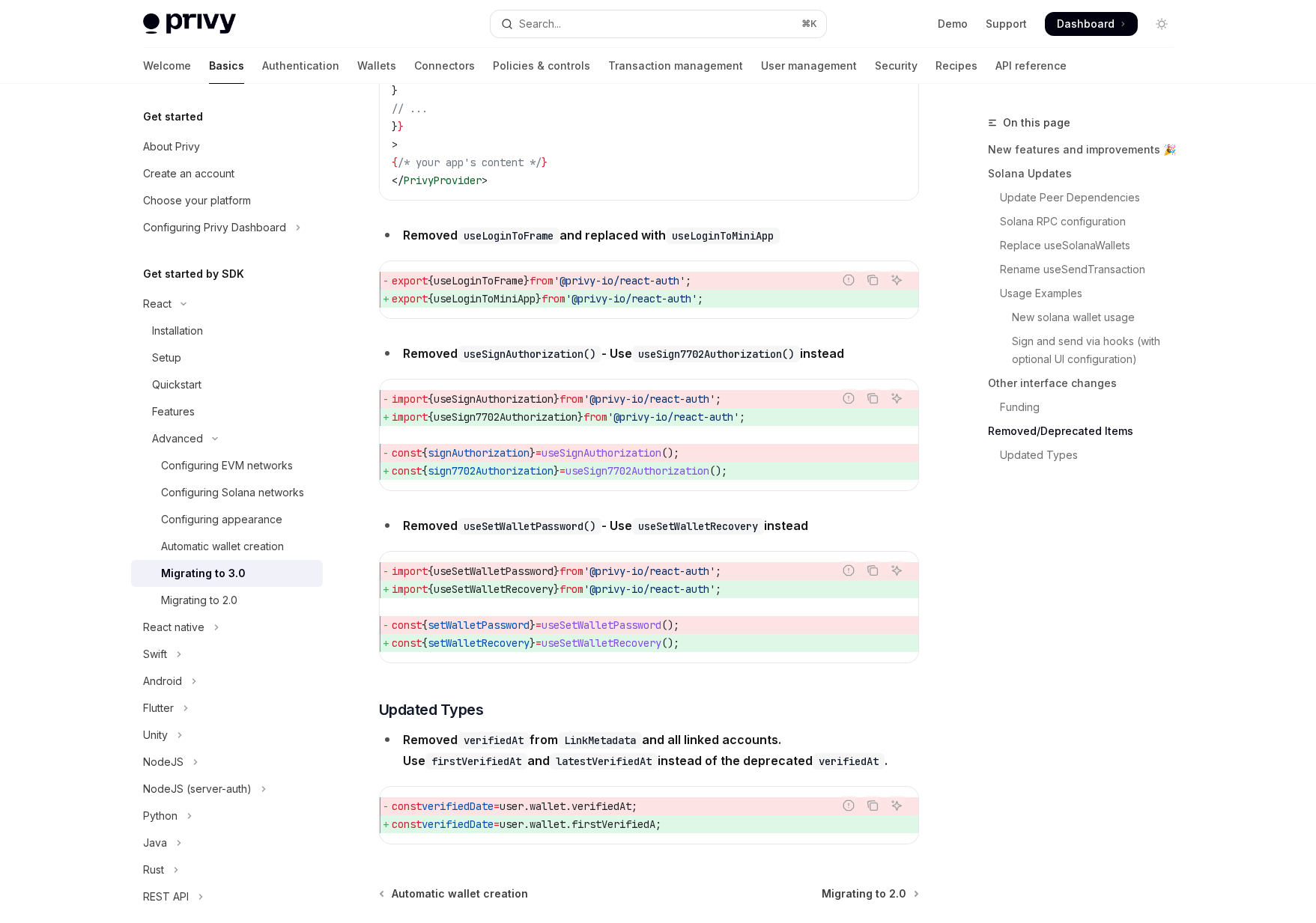
scroll to position [6458, 0]
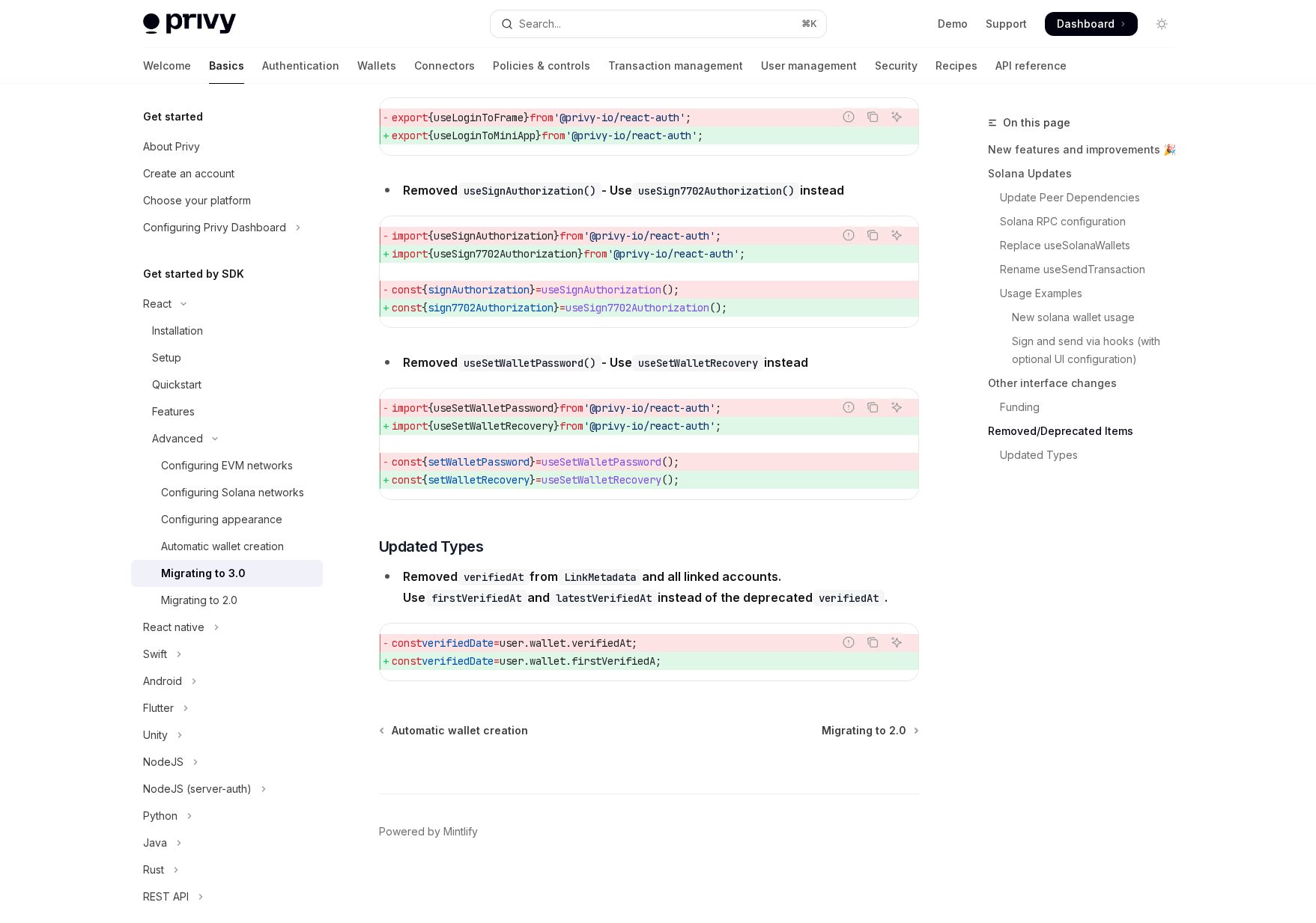
drag, startPoint x: 717, startPoint y: 668, endPoint x: 389, endPoint y: 644, distance: 328.9
click at [392, 645] on code "const verifiedDate = user . wallet . verifiedAt ; const verifiedDate = user . w…" at bounding box center [648, 652] width 514 height 36
click at [392, 641] on span "const verifiedDate = user . wallet . verifiedAt ;" at bounding box center [648, 644] width 514 height 18
click at [682, 663] on span "const verifiedDate = user . wallet . firstVerifiedA ;" at bounding box center [648, 661] width 514 height 18
drag, startPoint x: 618, startPoint y: 663, endPoint x: 687, endPoint y: 660, distance: 69.1
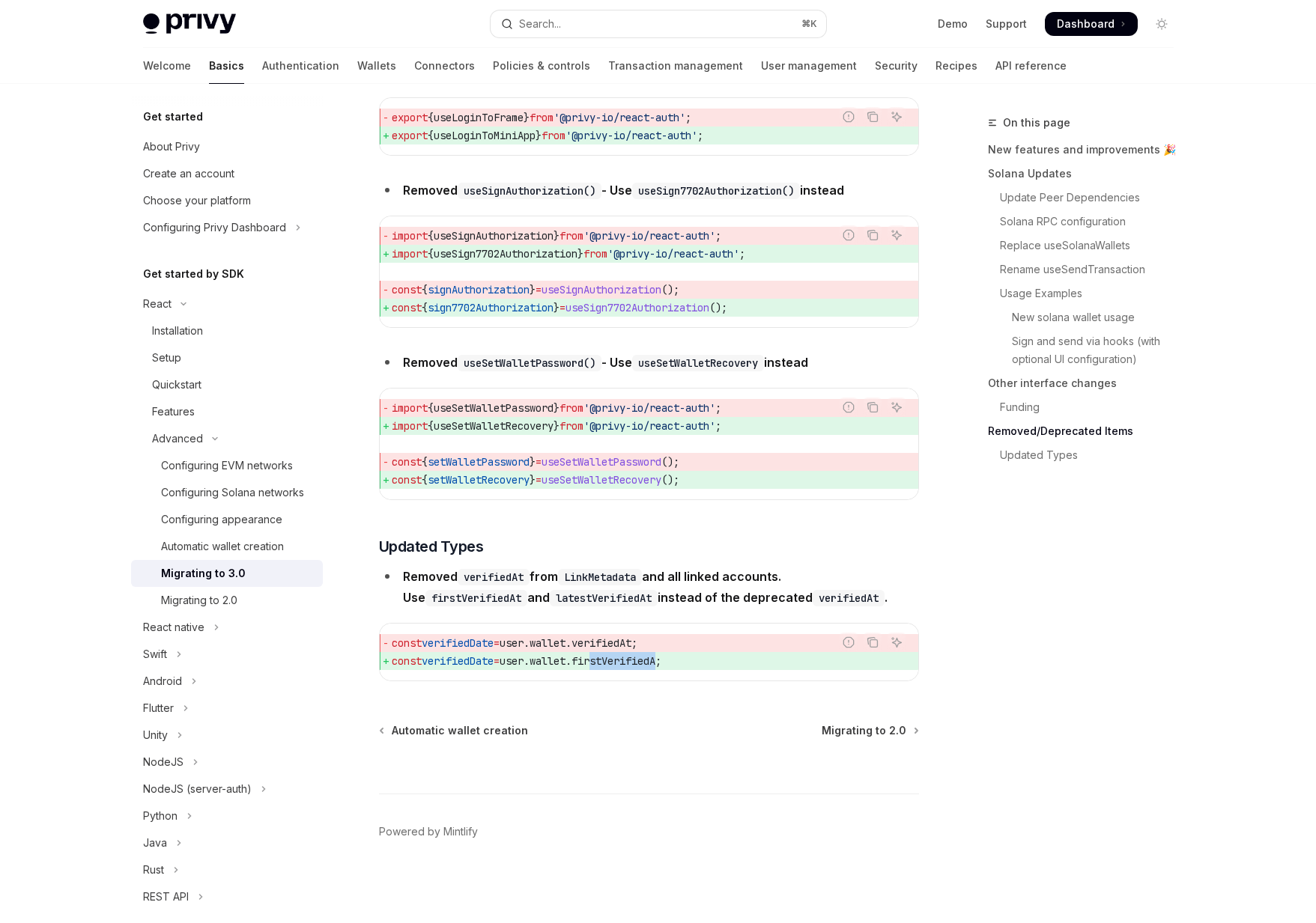
click at [656, 660] on span "firstVerifiedA" at bounding box center [614, 661] width 84 height 14
click at [661, 660] on span ";" at bounding box center [658, 661] width 6 height 14
drag, startPoint x: 687, startPoint y: 660, endPoint x: 611, endPoint y: 660, distance: 76.0
click at [611, 660] on span "const verifiedDate = user . wallet . firstVerifiedA ;" at bounding box center [648, 661] width 514 height 18
click at [611, 660] on span "firstVerifiedA" at bounding box center [614, 661] width 84 height 14
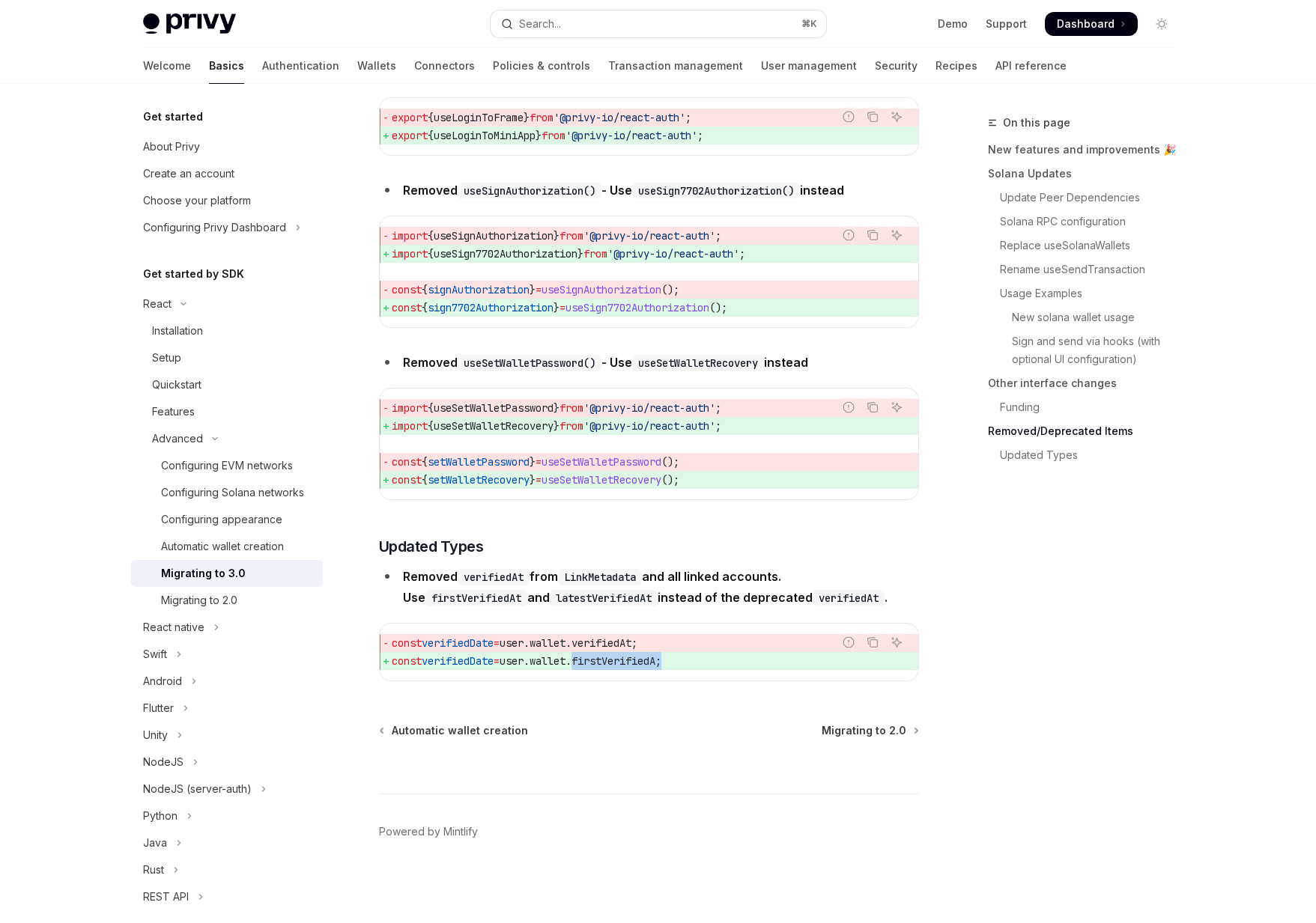
drag, startPoint x: 691, startPoint y: 660, endPoint x: 598, endPoint y: 661, distance: 93.0
click at [598, 661] on span "const verifiedDate = user . wallet . firstVerifiedA ;" at bounding box center [648, 661] width 514 height 18
click at [598, 661] on span "firstVerifiedA" at bounding box center [614, 661] width 84 height 14
drag, startPoint x: 598, startPoint y: 661, endPoint x: 678, endPoint y: 661, distance: 80.0
click at [656, 661] on span "firstVerifiedA" at bounding box center [614, 661] width 84 height 14
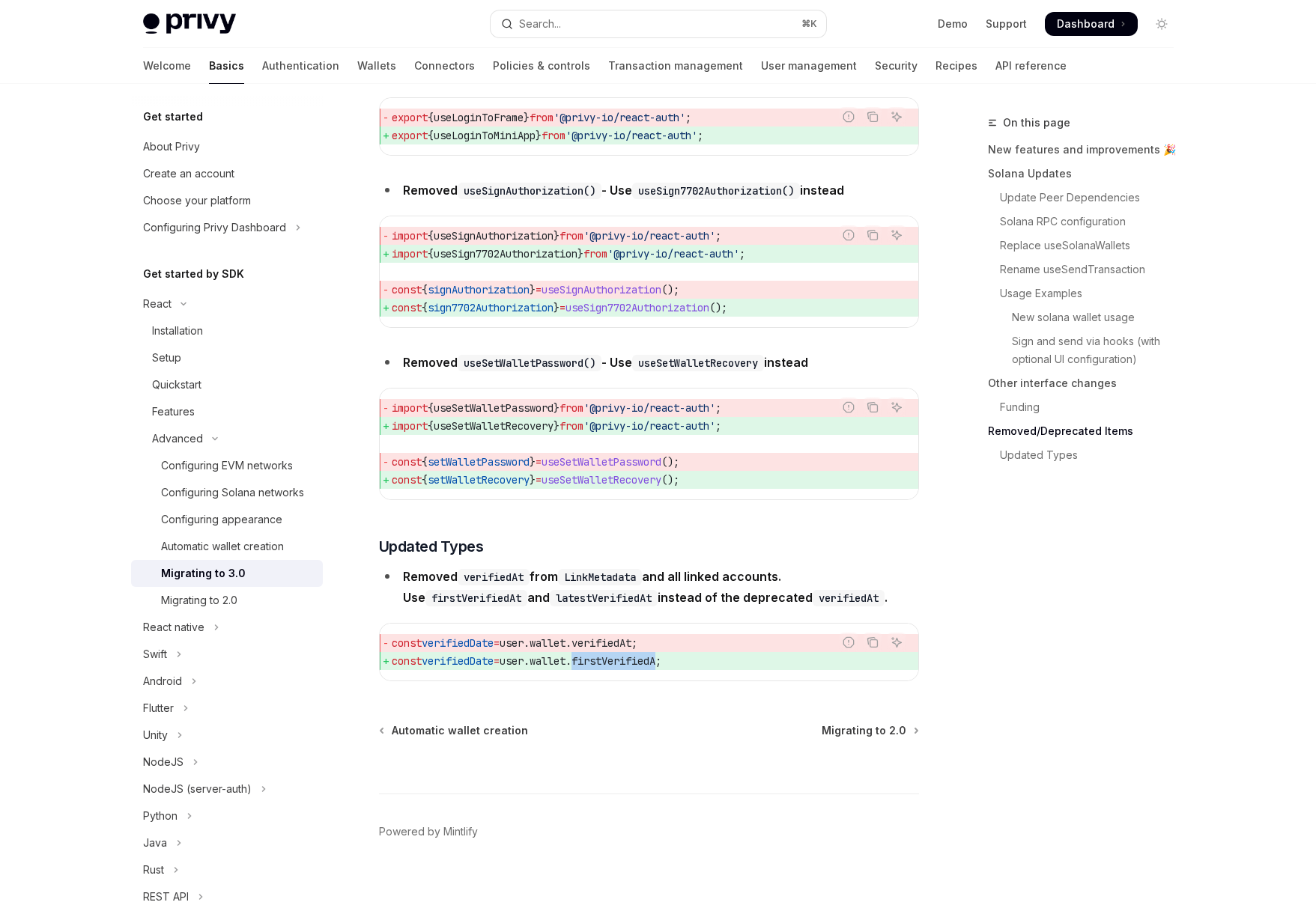
click at [656, 661] on span "firstVerifiedA" at bounding box center [614, 661] width 84 height 14
click at [522, 601] on strong "Removed verifiedAt from LinkMetadata and all linked accounts. Use firstVerified…" at bounding box center [645, 586] width 485 height 36
drag, startPoint x: 524, startPoint y: 642, endPoint x: 706, endPoint y: 661, distance: 183.0
click at [706, 661] on code "const verifiedDate = user . wallet . verifiedAt ; const verifiedDate = user . w…" at bounding box center [648, 652] width 514 height 36
click at [706, 661] on span "const verifiedDate = user . wallet . firstVerifiedA ;" at bounding box center [648, 661] width 514 height 18
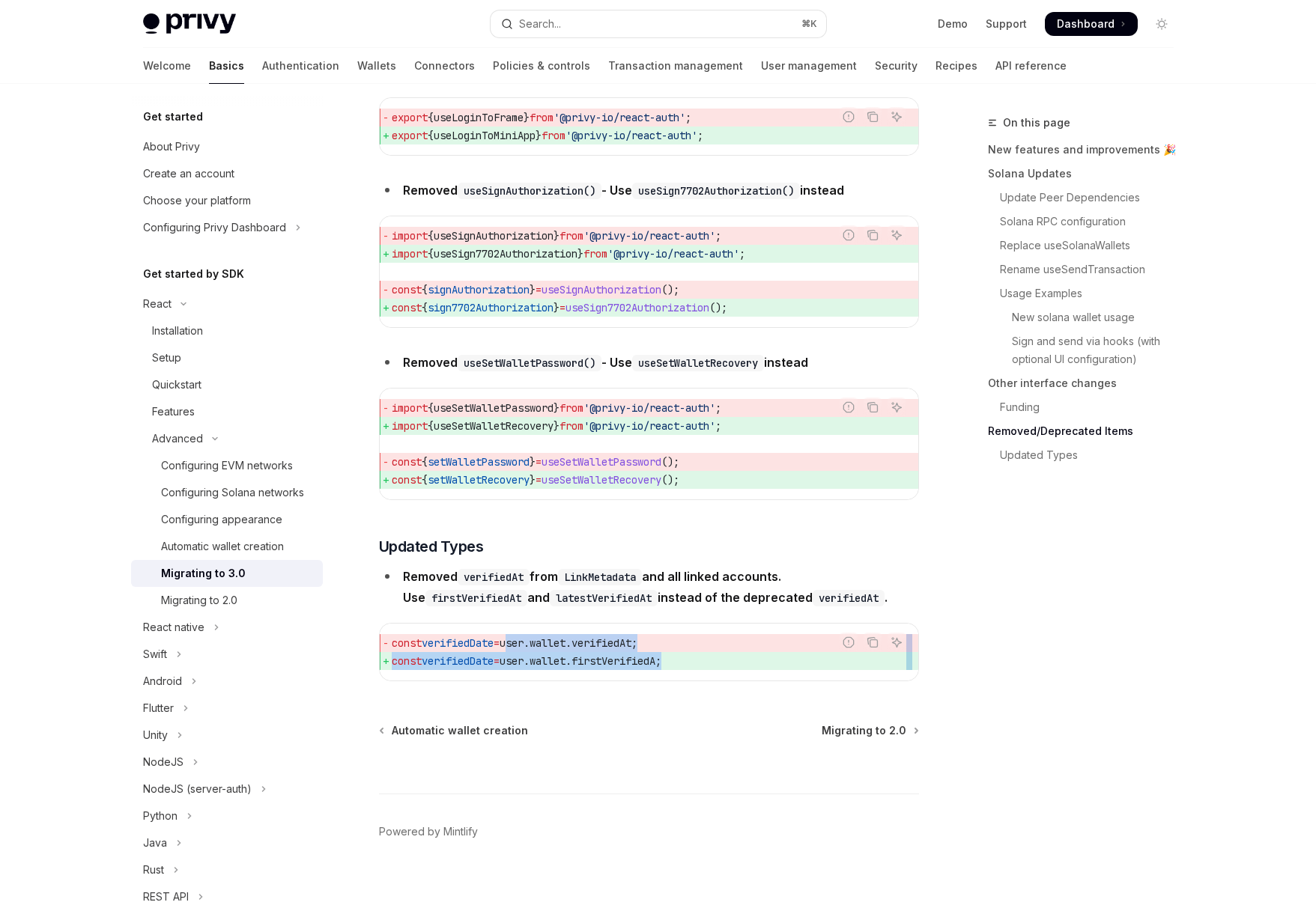
drag, startPoint x: 706, startPoint y: 661, endPoint x: 525, endPoint y: 648, distance: 181.5
click at [525, 648] on code "const verifiedDate = user . wallet . verifiedAt ; const verifiedDate = user . w…" at bounding box center [648, 652] width 514 height 36
click at [523, 648] on span "user" at bounding box center [511, 643] width 24 height 14
drag, startPoint x: 525, startPoint y: 648, endPoint x: 743, endPoint y: 656, distance: 218.1
click at [743, 656] on code "const verifiedDate = user . wallet . verifiedAt ; const verifiedDate = user . w…" at bounding box center [648, 652] width 514 height 36
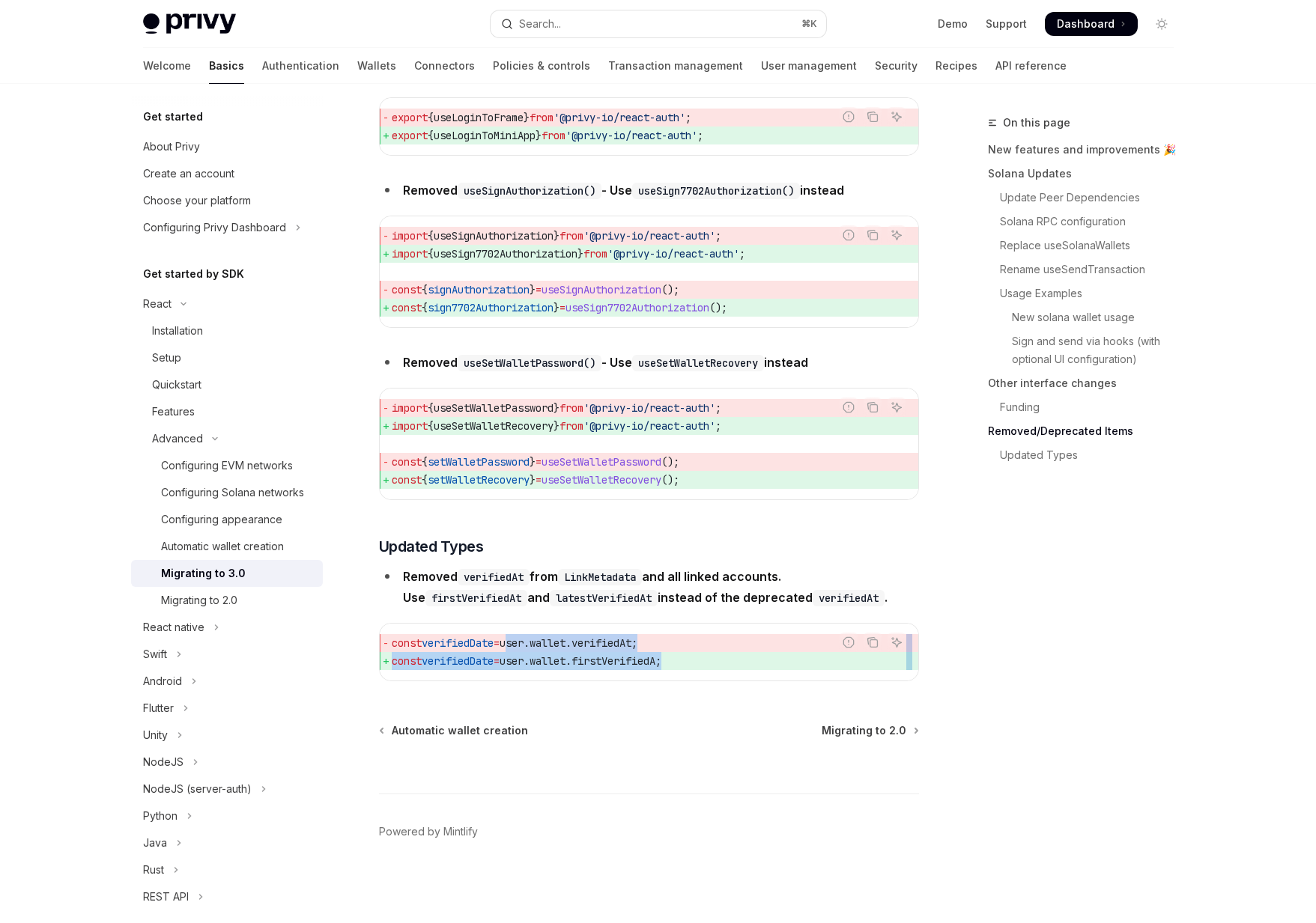
click at [743, 656] on span "const verifiedDate = user . wallet . firstVerifiedA ;" at bounding box center [648, 661] width 514 height 18
drag, startPoint x: 743, startPoint y: 656, endPoint x: 524, endPoint y: 642, distance: 219.4
click at [522, 642] on code "const verifiedDate = user . wallet . verifiedAt ; const verifiedDate = user . w…" at bounding box center [648, 652] width 514 height 36
click at [523, 642] on span "user" at bounding box center [511, 643] width 24 height 14
drag, startPoint x: 524, startPoint y: 642, endPoint x: 694, endPoint y: 654, distance: 170.4
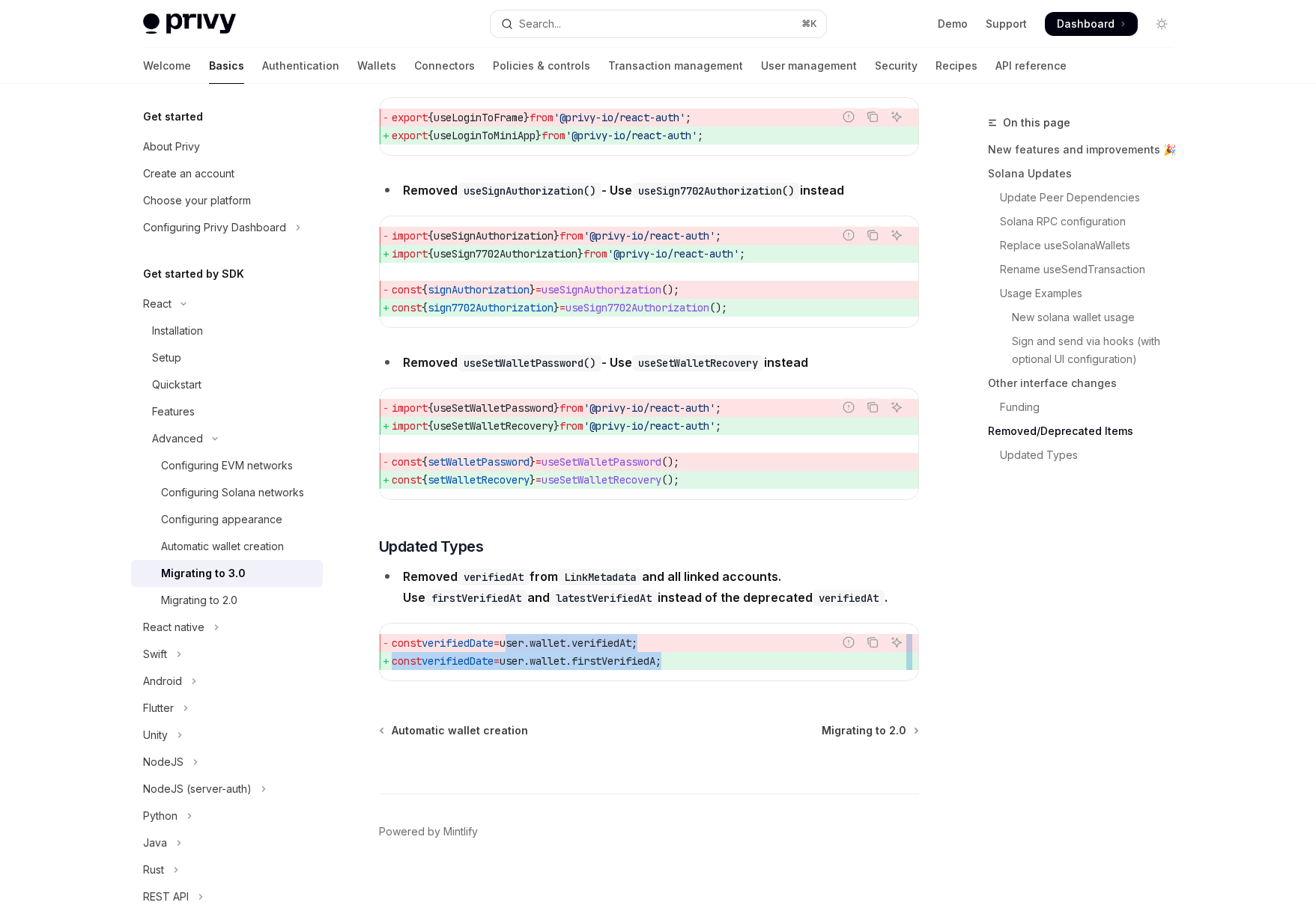
click at [694, 654] on code "const verifiedDate = user . wallet . verifiedAt ; const verifiedDate = user . w…" at bounding box center [648, 652] width 514 height 36
click at [661, 655] on span ";" at bounding box center [658, 661] width 6 height 14
drag, startPoint x: 694, startPoint y: 654, endPoint x: 524, endPoint y: 645, distance: 170.2
click at [524, 645] on code "const verifiedDate = user . wallet . verifiedAt ; const verifiedDate = user . w…" at bounding box center [648, 652] width 514 height 36
click at [523, 645] on span "user" at bounding box center [511, 643] width 24 height 14
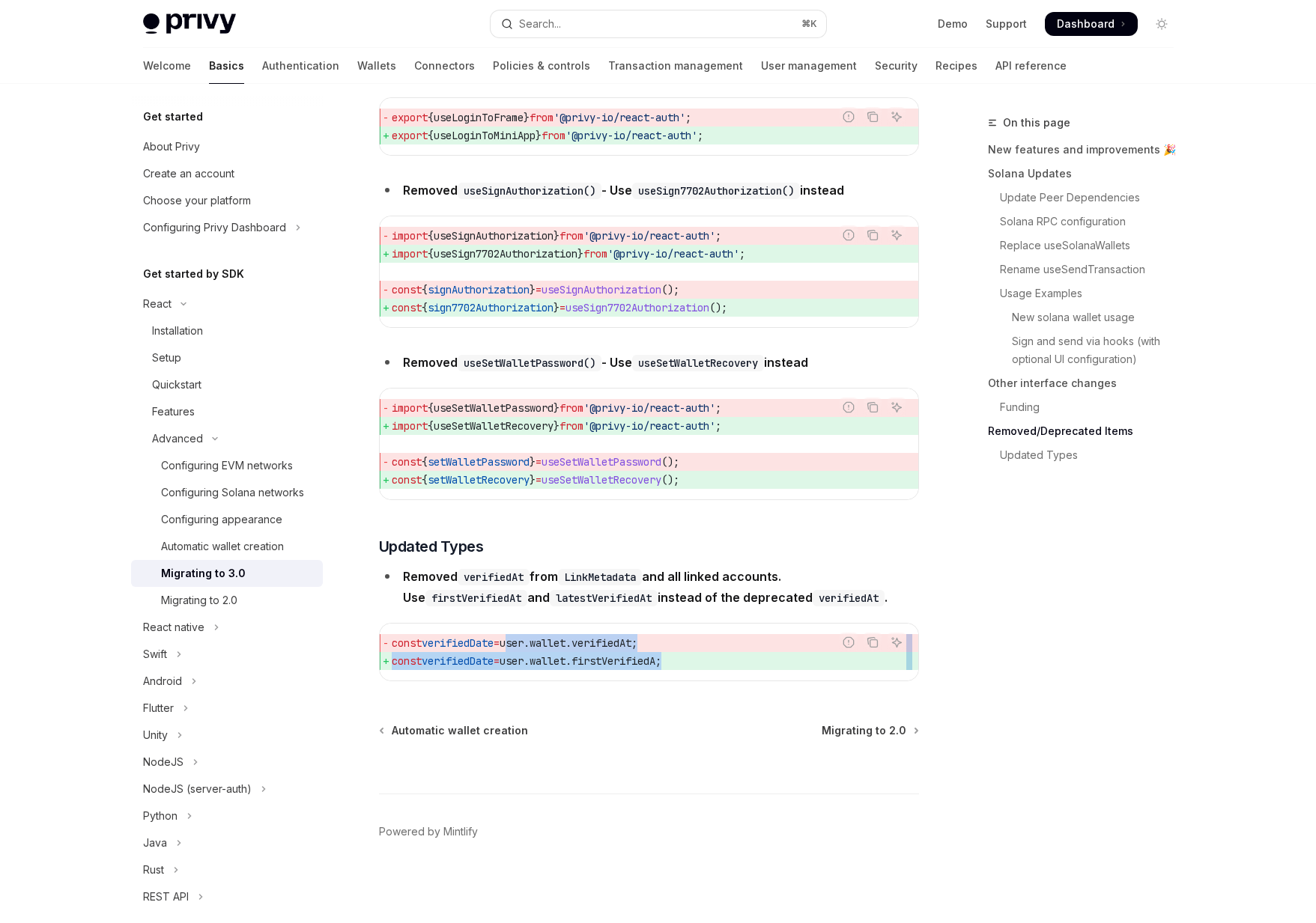
drag, startPoint x: 524, startPoint y: 645, endPoint x: 702, endPoint y: 658, distance: 178.5
click at [702, 658] on code "const verifiedDate = user . wallet . verifiedAt ; const verifiedDate = user . w…" at bounding box center [648, 652] width 514 height 36
click at [702, 658] on span "const verifiedDate = user . wallet . firstVerifiedA ;" at bounding box center [648, 661] width 514 height 18
drag, startPoint x: 702, startPoint y: 658, endPoint x: 525, endPoint y: 647, distance: 177.3
click at [525, 647] on code "const verifiedDate = user . wallet . verifiedAt ; const verifiedDate = user . w…" at bounding box center [648, 652] width 514 height 36
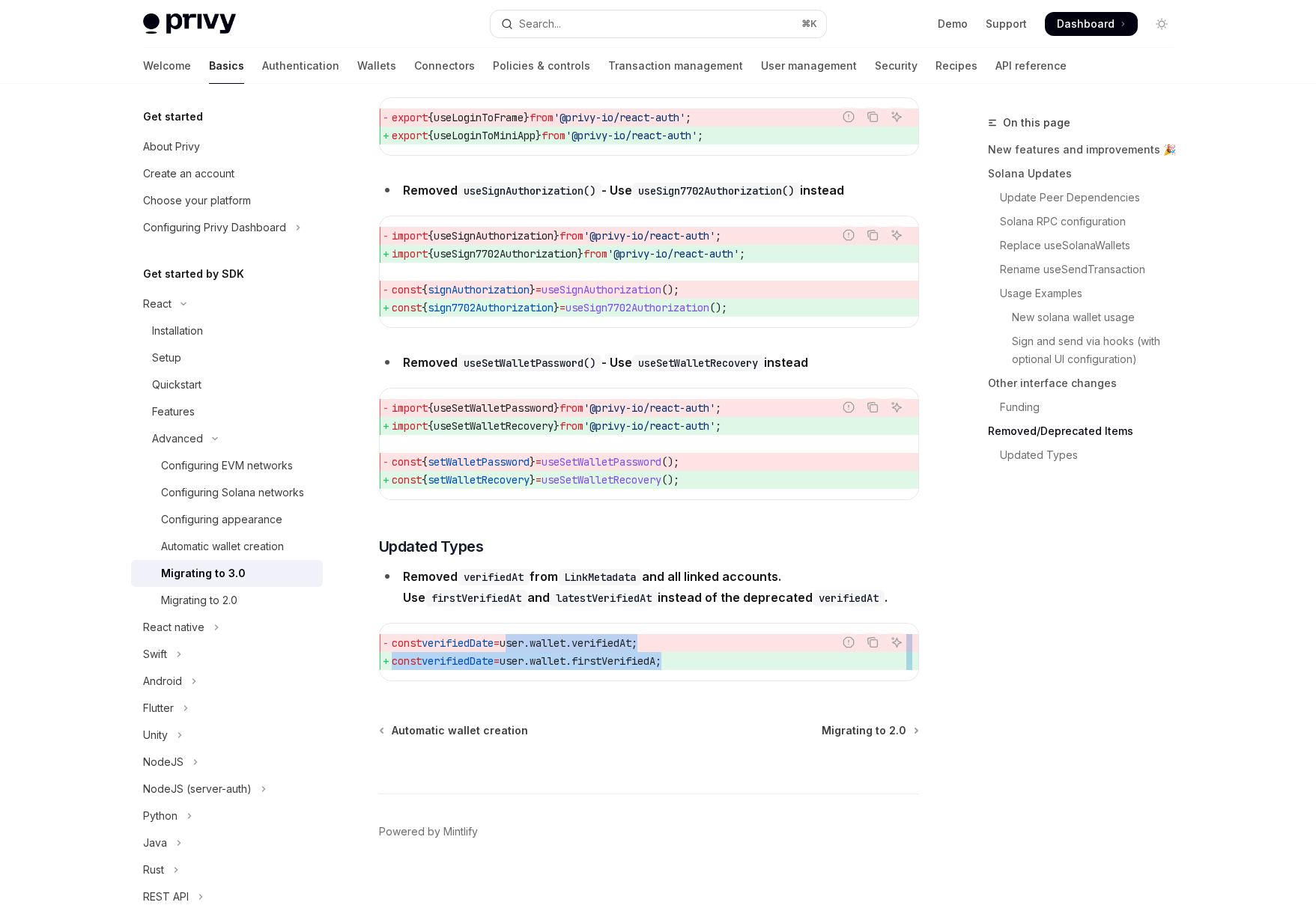
click at [523, 647] on span "user" at bounding box center [511, 643] width 24 height 14
drag, startPoint x: 525, startPoint y: 647, endPoint x: 697, endPoint y: 655, distance: 172.2
click at [697, 655] on code "const verifiedDate = user . wallet . verifiedAt ; const verifiedDate = user . w…" at bounding box center [648, 652] width 514 height 36
click at [710, 655] on span "const verifiedDate = user . wallet . firstVerifiedA ;" at bounding box center [648, 661] width 514 height 18
click at [523, 644] on span "user" at bounding box center [511, 643] width 24 height 14
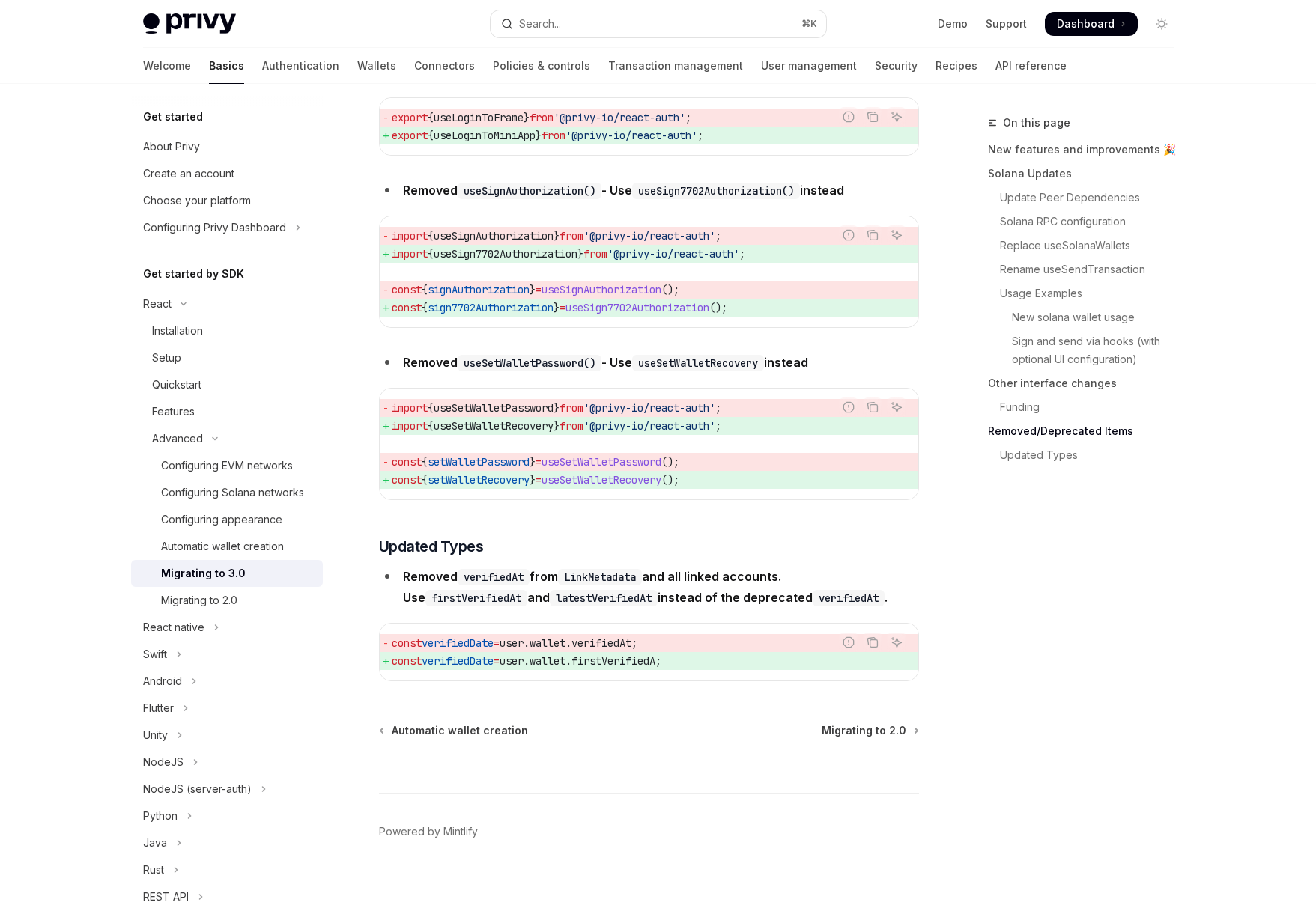
click at [523, 644] on span "user" at bounding box center [511, 643] width 24 height 14
click at [722, 554] on h3 "​ Updated Types" at bounding box center [648, 546] width 540 height 21
drag, startPoint x: 405, startPoint y: 568, endPoint x: 510, endPoint y: 602, distance: 110.4
click at [510, 602] on li "Removed verifiedAt from LinkMetadata and all linked accounts. Use firstVerified…" at bounding box center [648, 587] width 540 height 42
click at [510, 602] on strong "Removed verifiedAt from LinkMetadata and all linked accounts. Use firstVerified…" at bounding box center [645, 586] width 485 height 36
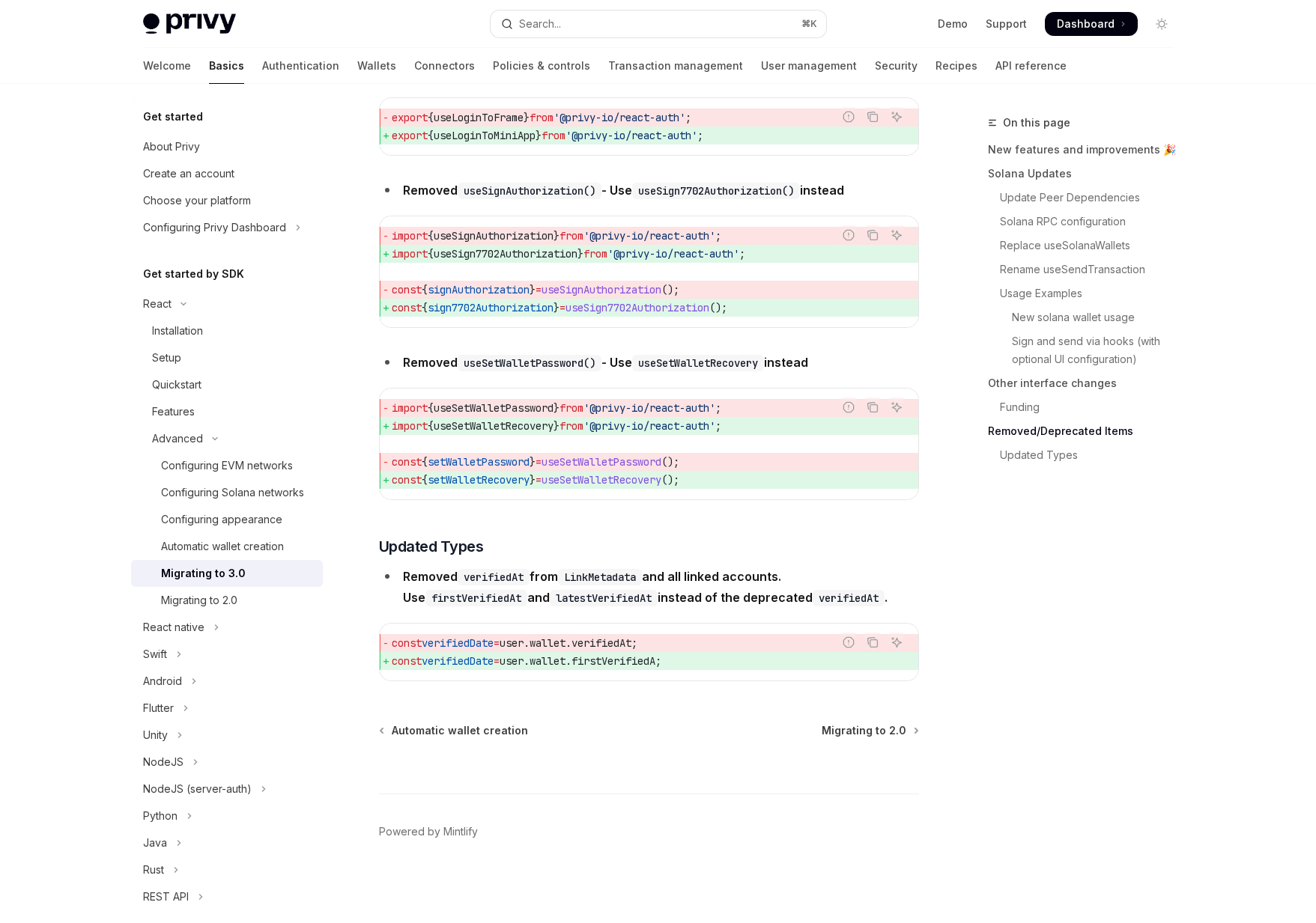
drag, startPoint x: 431, startPoint y: 639, endPoint x: 727, endPoint y: 659, distance: 296.7
click at [727, 659] on code "const verifiedDate = user . wallet . verifiedAt ; const verifiedDate = user . w…" at bounding box center [648, 652] width 514 height 36
click at [727, 660] on span "const verifiedDate = user . wallet . firstVerifiedA ;" at bounding box center [648, 661] width 514 height 18
drag, startPoint x: 727, startPoint y: 660, endPoint x: 476, endPoint y: 650, distance: 251.2
click at [476, 650] on code "const verifiedDate = user . wallet . verifiedAt ; const verifiedDate = user . w…" at bounding box center [648, 652] width 514 height 36
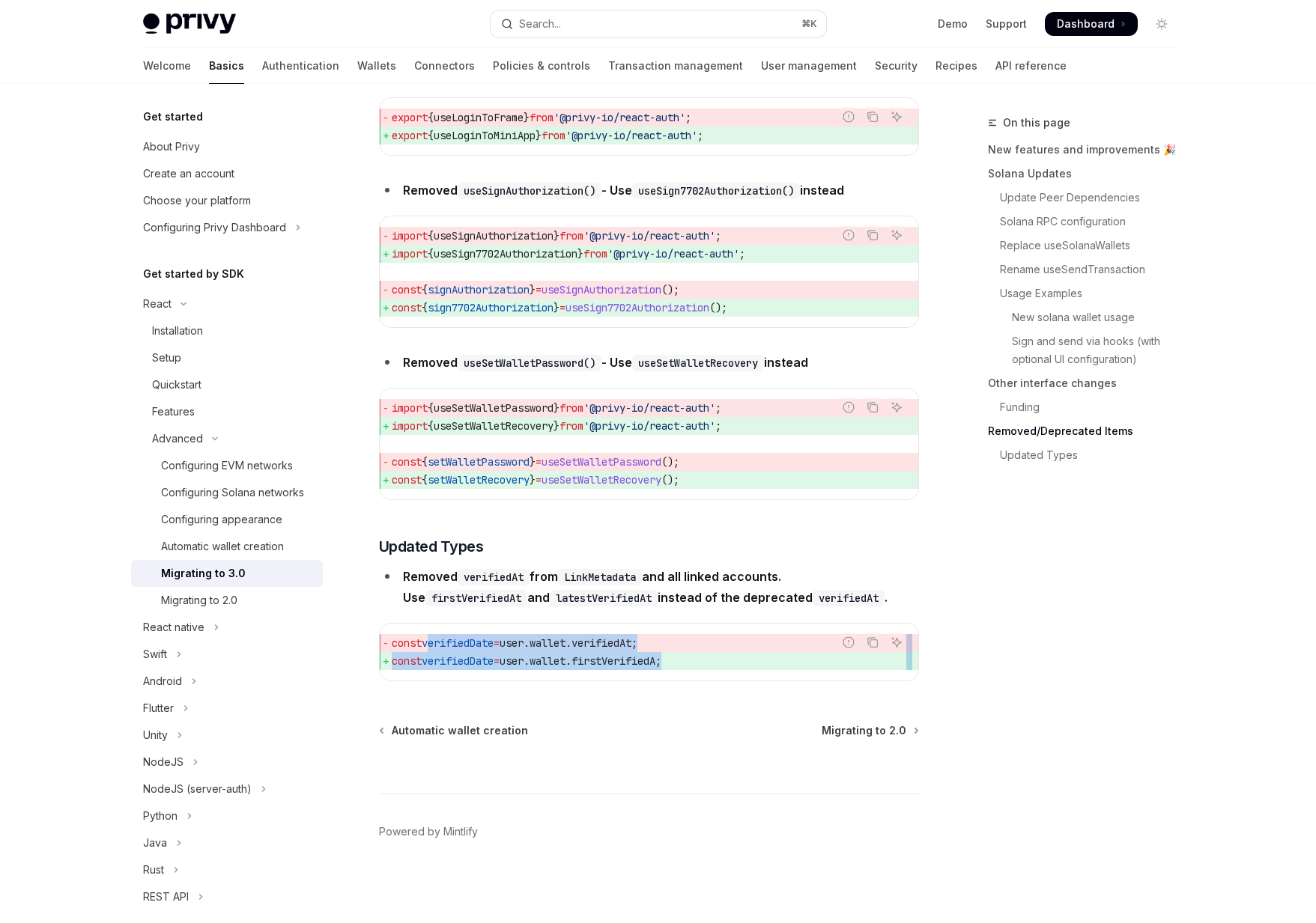
click at [483, 641] on span "verifiedDate" at bounding box center [458, 643] width 72 height 14
drag, startPoint x: 483, startPoint y: 641, endPoint x: 709, endPoint y: 667, distance: 227.5
click at [709, 667] on code "const verifiedDate = user . wallet . verifiedAt ; const verifiedDate = user . w…" at bounding box center [648, 652] width 514 height 36
click at [709, 667] on span "const verifiedDate = user . wallet . firstVerifiedA ;" at bounding box center [648, 661] width 514 height 18
drag, startPoint x: 709, startPoint y: 667, endPoint x: 493, endPoint y: 641, distance: 217.6
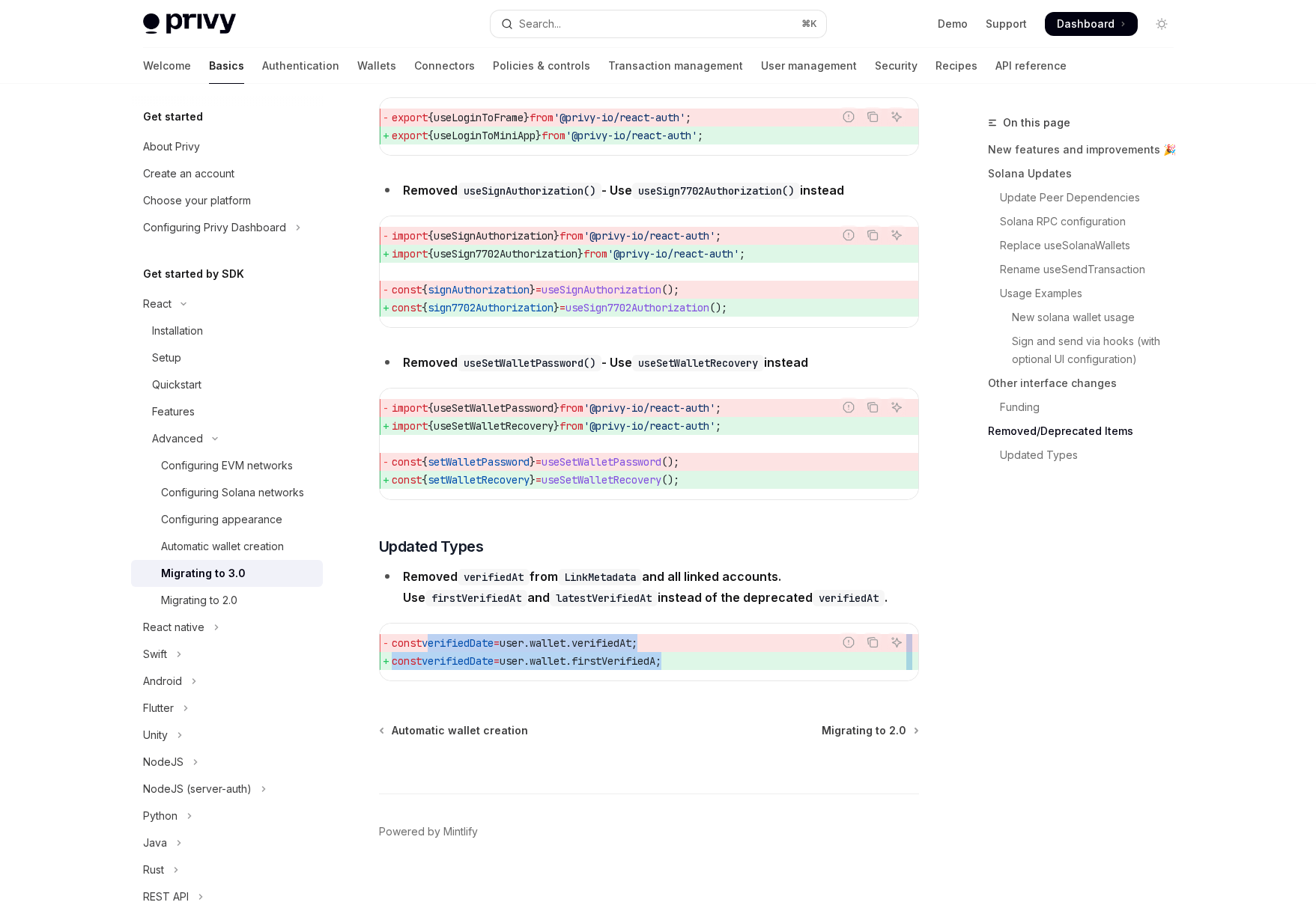
click at [493, 640] on code "const verifiedDate = user . wallet . verifiedAt ; const verifiedDate = user . w…" at bounding box center [648, 652] width 514 height 36
click at [493, 641] on span "verifiedDate" at bounding box center [458, 643] width 72 height 14
drag, startPoint x: 493, startPoint y: 641, endPoint x: 758, endPoint y: 666, distance: 266.2
click at [758, 666] on code "const verifiedDate = user . wallet . verifiedAt ; const verifiedDate = user . w…" at bounding box center [648, 652] width 514 height 36
click at [758, 666] on span "const verifiedDate = user . wallet . firstVerifiedA ;" at bounding box center [648, 661] width 514 height 18
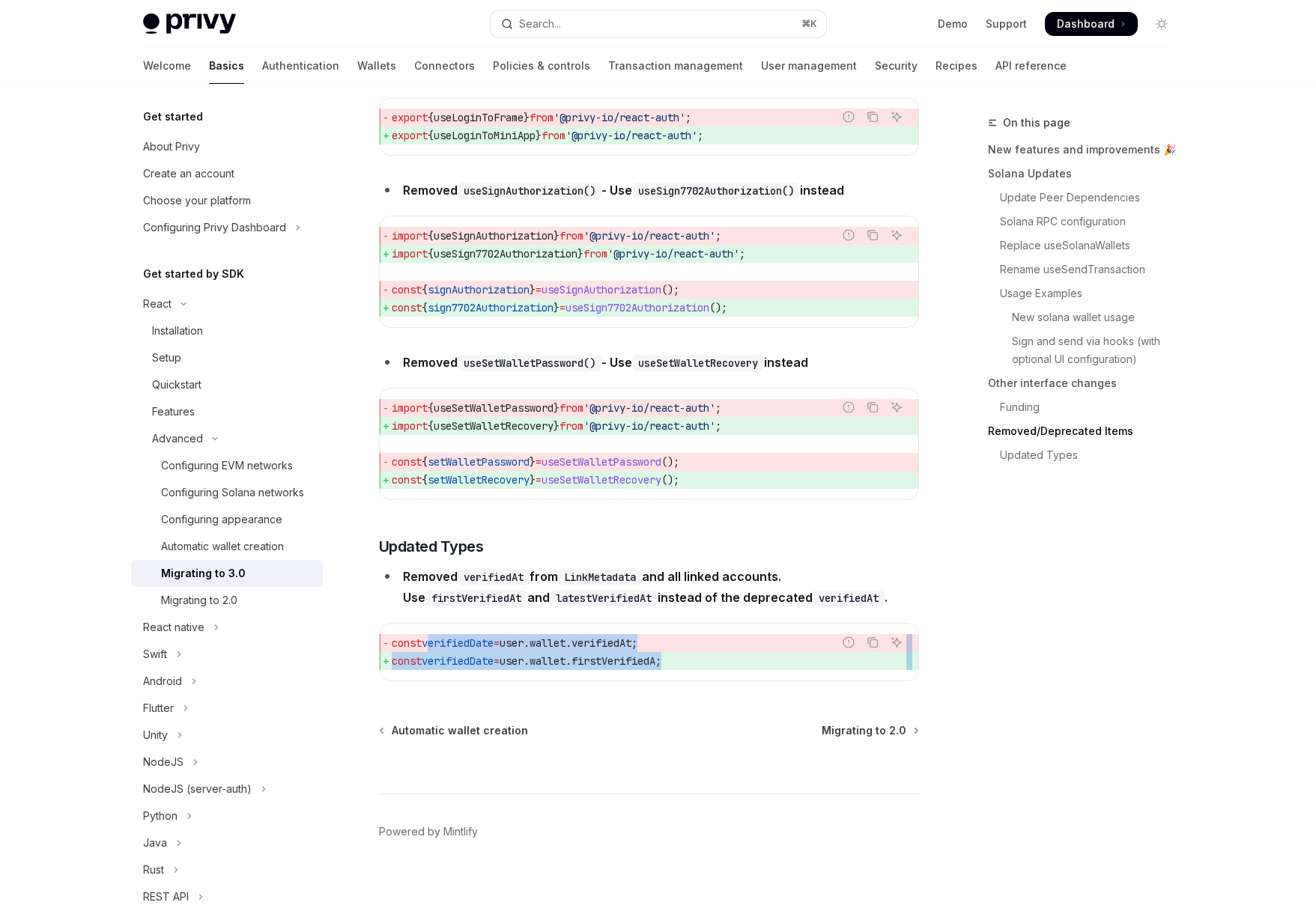
drag, startPoint x: 758, startPoint y: 666, endPoint x: 500, endPoint y: 648, distance: 258.6
click at [499, 648] on code "const verifiedDate = user . wallet . verifiedAt ; const verifiedDate = user . w…" at bounding box center [648, 652] width 514 height 36
click at [493, 648] on span "verifiedDate" at bounding box center [458, 643] width 72 height 14
drag, startPoint x: 500, startPoint y: 648, endPoint x: 720, endPoint y: 663, distance: 220.5
click at [720, 662] on code "const verifiedDate = user . wallet . verifiedAt ; const verifiedDate = user . w…" at bounding box center [648, 652] width 514 height 36
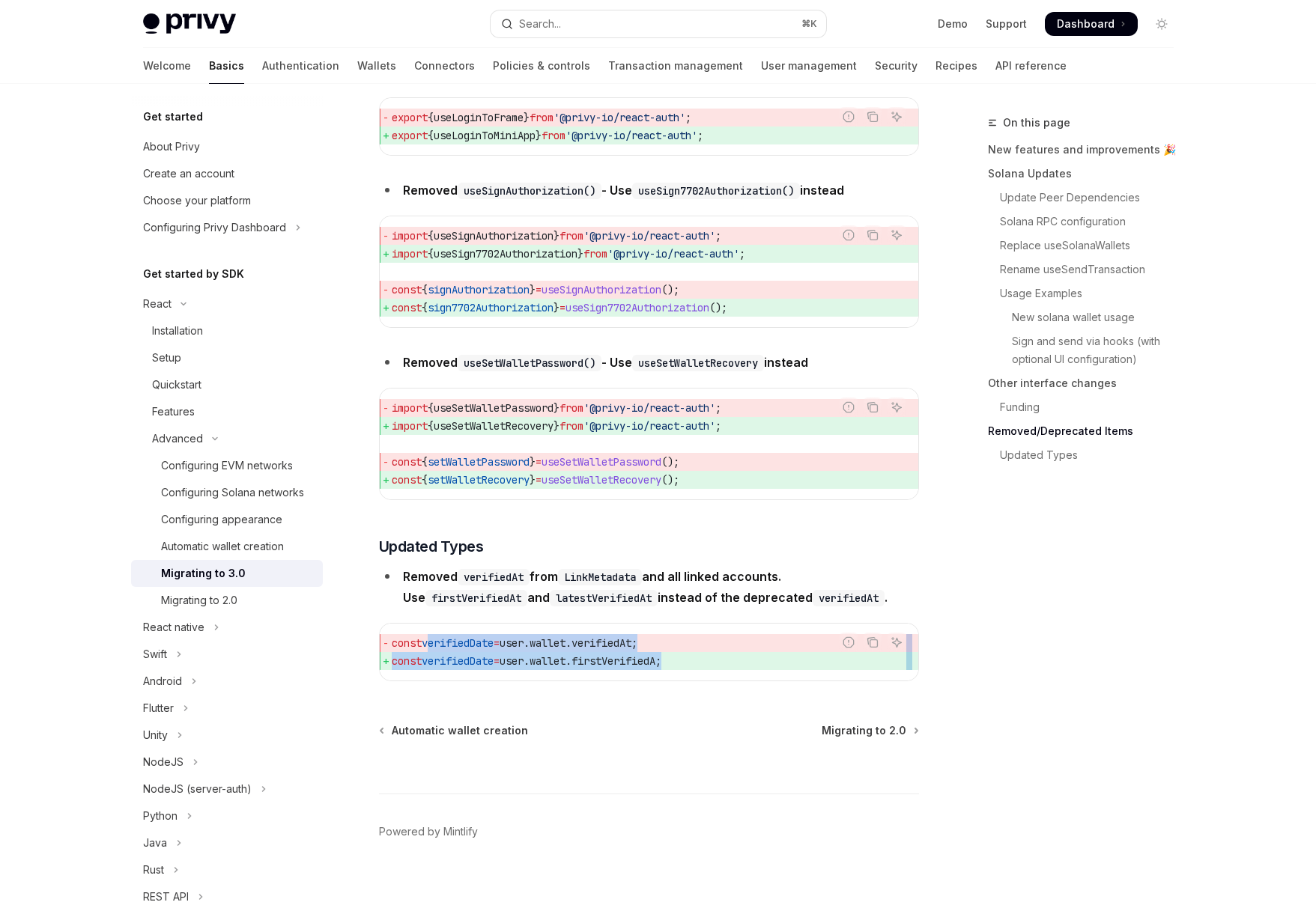
click at [720, 663] on span "const verifiedDate = user . wallet . firstVerifiedA ;" at bounding box center [648, 661] width 514 height 18
drag, startPoint x: 720, startPoint y: 663, endPoint x: 509, endPoint y: 643, distance: 211.9
click at [509, 643] on code "const verifiedDate = user . wallet . verifiedAt ; const verifiedDate = user . w…" at bounding box center [648, 652] width 514 height 36
click at [500, 643] on span "=" at bounding box center [496, 643] width 6 height 14
drag, startPoint x: 509, startPoint y: 643, endPoint x: 727, endPoint y: 656, distance: 218.4
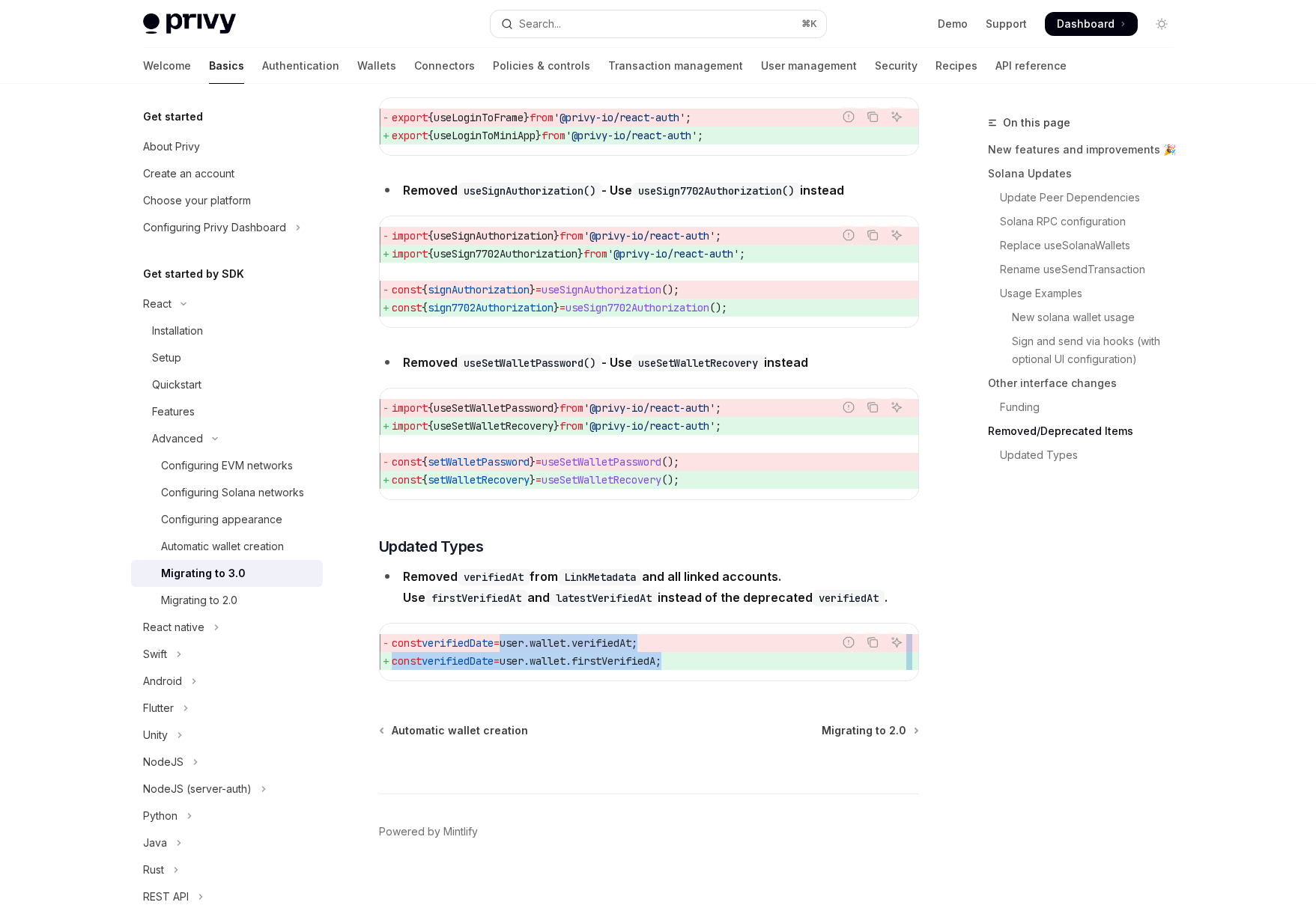
click at [727, 656] on code "const verifiedDate = user . wallet . verifiedAt ; const verifiedDate = user . w…" at bounding box center [648, 652] width 514 height 36
click at [727, 656] on span "const verifiedDate = user . wallet . firstVerifiedA ;" at bounding box center [648, 661] width 514 height 18
drag, startPoint x: 720, startPoint y: 662, endPoint x: 525, endPoint y: 645, distance: 195.7
click at [525, 645] on code "const verifiedDate = user . wallet . verifiedAt ; const verifiedDate = user . w…" at bounding box center [648, 652] width 514 height 36
click at [523, 645] on span "user" at bounding box center [511, 643] width 24 height 14
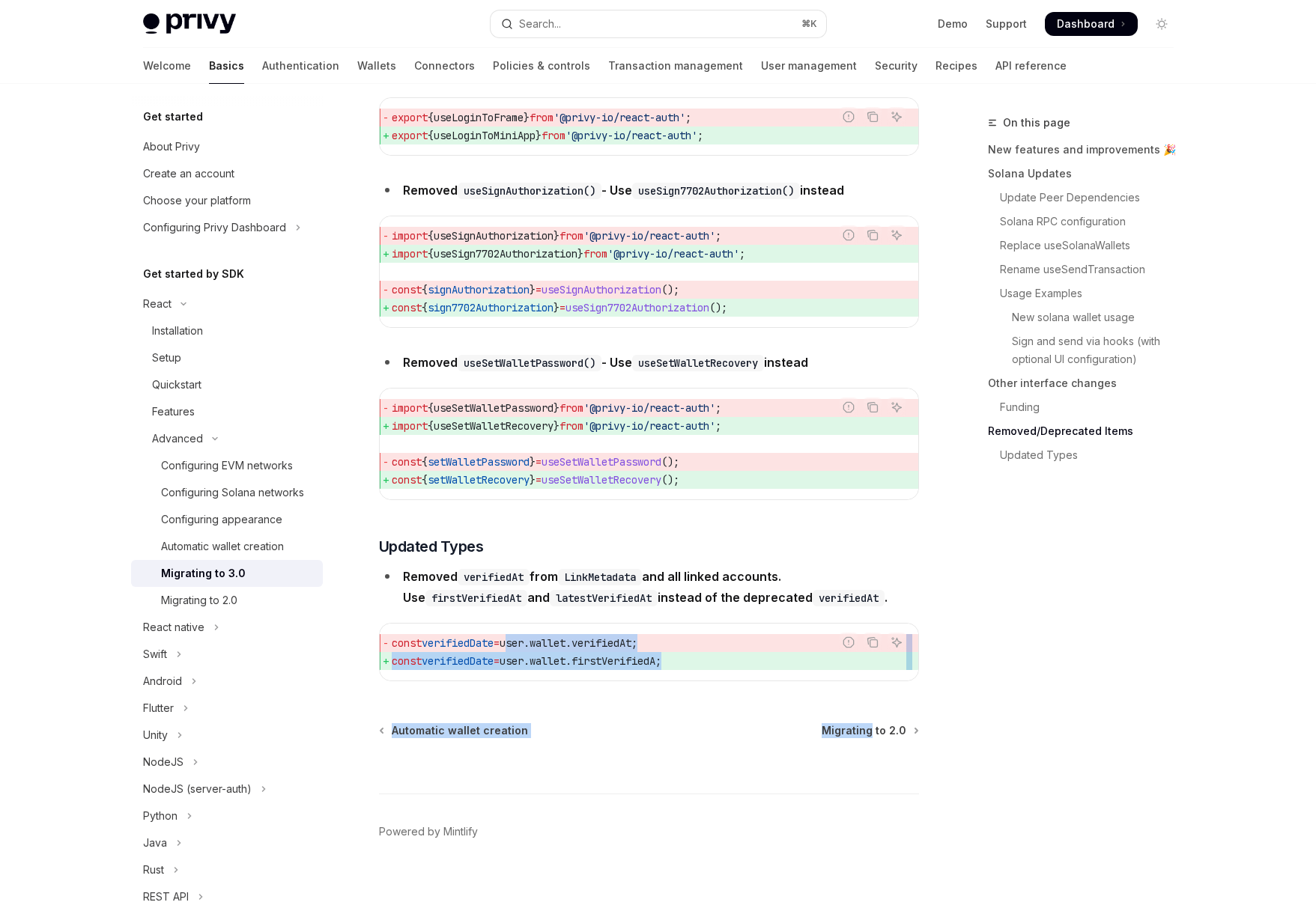
drag, startPoint x: 525, startPoint y: 645, endPoint x: 702, endPoint y: 688, distance: 182.1
drag, startPoint x: 711, startPoint y: 661, endPoint x: 521, endPoint y: 648, distance: 190.4
click at [521, 648] on code "const verifiedDate = user . wallet . verifiedAt ; const verifiedDate = user . w…" at bounding box center [648, 652] width 514 height 36
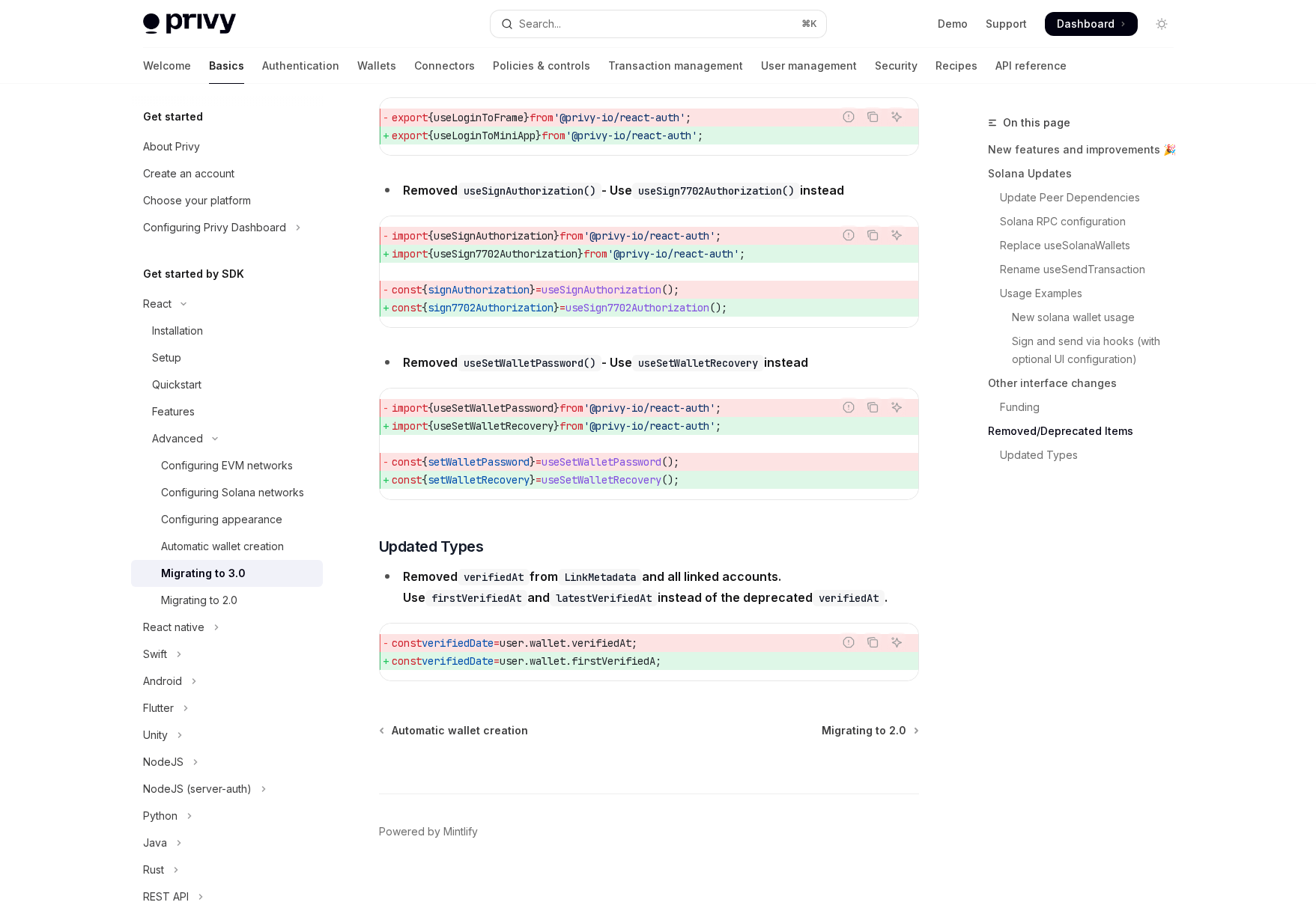
click at [521, 648] on span "user" at bounding box center [511, 643] width 24 height 14
drag, startPoint x: 521, startPoint y: 648, endPoint x: 708, endPoint y: 667, distance: 188.0
click at [708, 667] on code "const verifiedDate = user . wallet . verifiedAt ; const verifiedDate = user . w…" at bounding box center [648, 652] width 514 height 36
click at [708, 667] on span "const verifiedDate = user . wallet . firstVerifiedA ;" at bounding box center [648, 661] width 514 height 18
drag, startPoint x: 708, startPoint y: 667, endPoint x: 519, endPoint y: 630, distance: 192.6
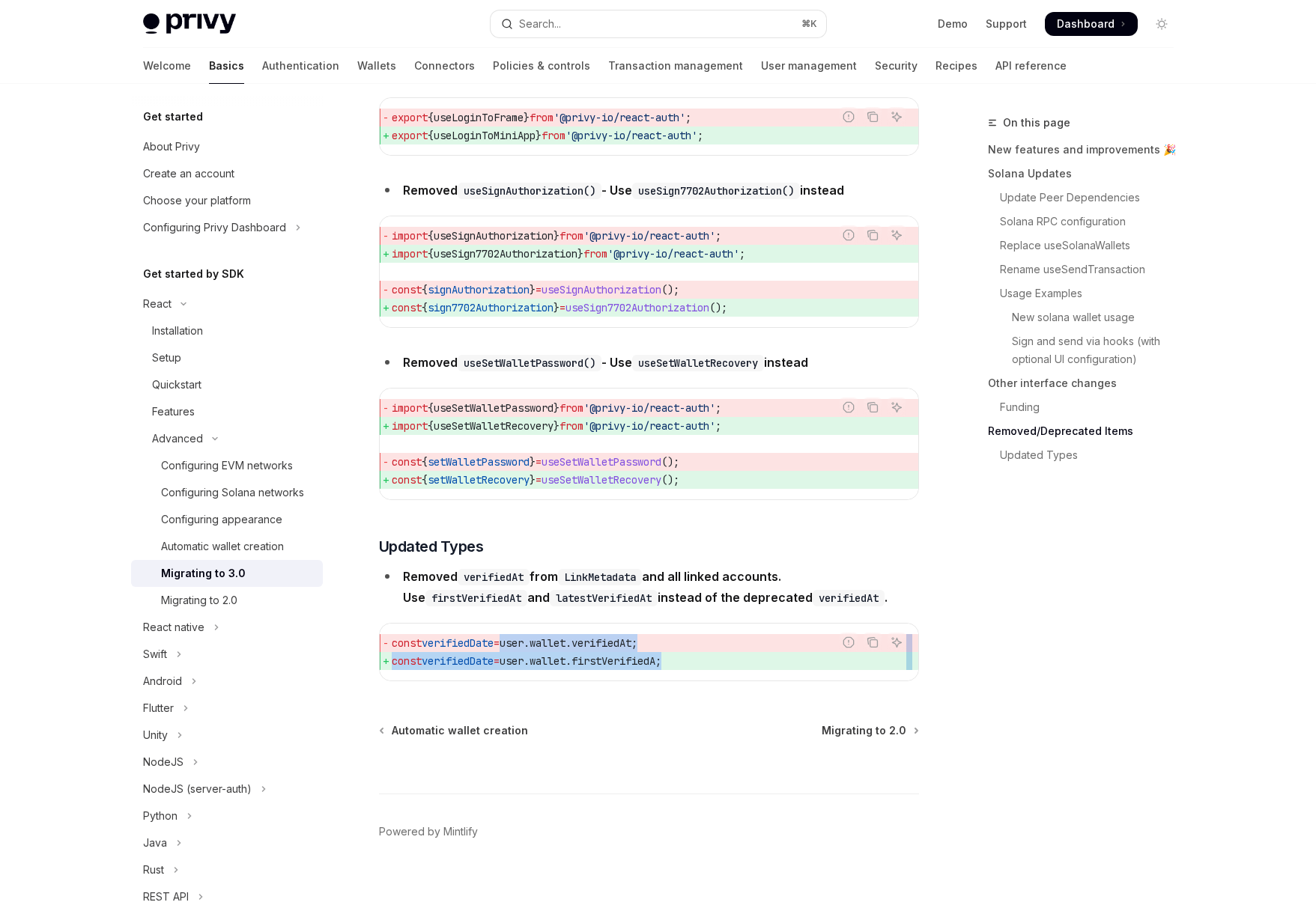
click at [518, 635] on code "const verifiedDate = user . wallet . verifiedAt ; const verifiedDate = user . w…" at bounding box center [648, 652] width 514 height 36
click at [519, 630] on div "const verifiedDate = user . wallet . verifiedAt ; const verifiedDate = user . w…" at bounding box center [649, 652] width 539 height 57
drag, startPoint x: 519, startPoint y: 630, endPoint x: 707, endPoint y: 672, distance: 192.6
click at [707, 672] on div "const verifiedDate = user . wallet . verifiedAt ; const verifiedDate = user . w…" at bounding box center [649, 652] width 539 height 57
click at [790, 672] on div "const verifiedDate = user . wallet . verifiedAt ; const verifiedDate = user . w…" at bounding box center [649, 652] width 539 height 57
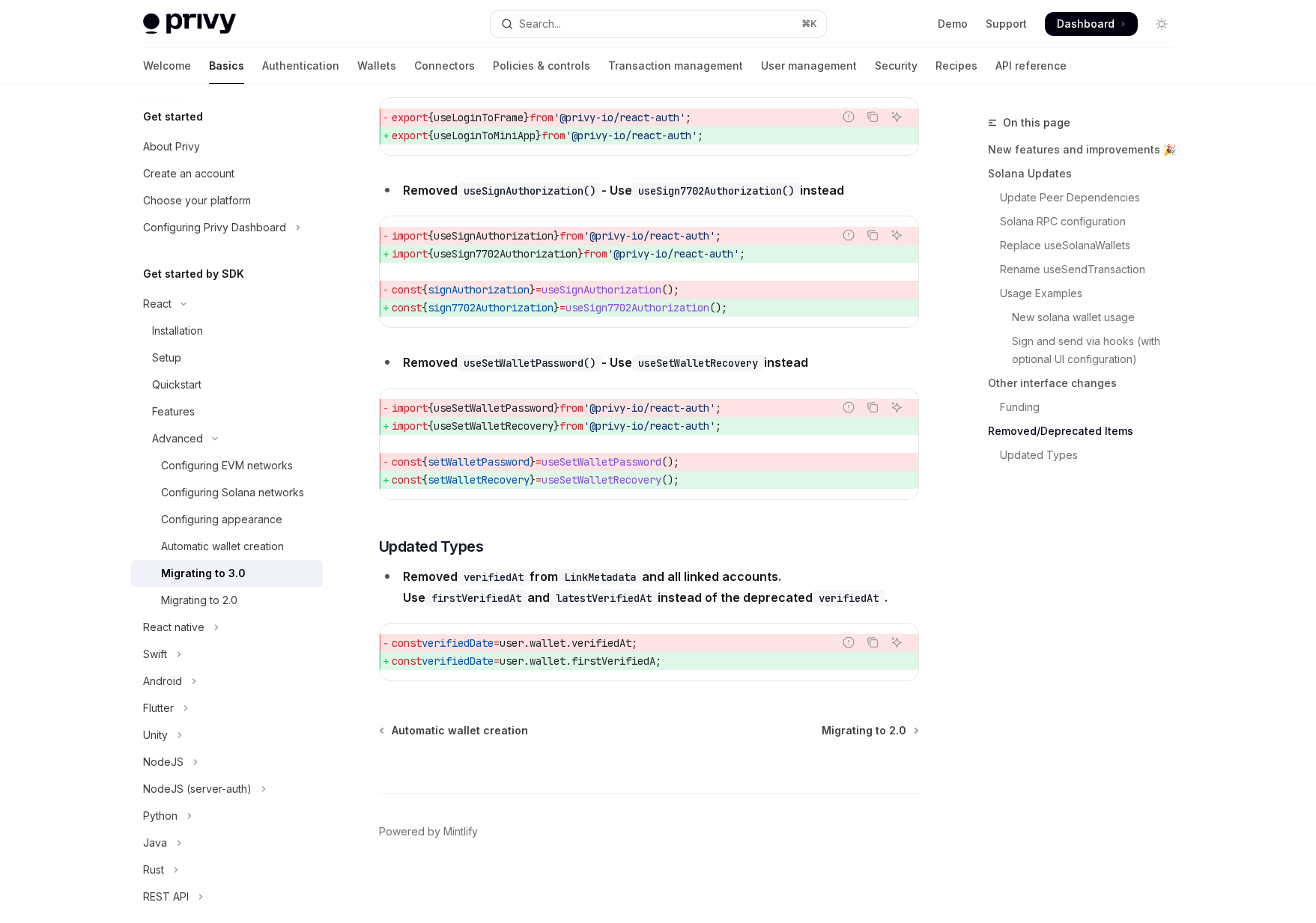
drag, startPoint x: 623, startPoint y: 633, endPoint x: 718, endPoint y: 658, distance: 98.2
click at [718, 658] on div "const verifiedDate = user . wallet . verifiedAt ; const verifiedDate = user . w…" at bounding box center [649, 652] width 539 height 57
click at [718, 658] on span "const verifiedDate = user . wallet . firstVerifiedA ;" at bounding box center [648, 661] width 514 height 18
drag, startPoint x: 718, startPoint y: 658, endPoint x: 582, endPoint y: 653, distance: 136.1
click at [582, 654] on span "const verifiedDate = user . wallet . firstVerifiedA ;" at bounding box center [648, 661] width 514 height 18
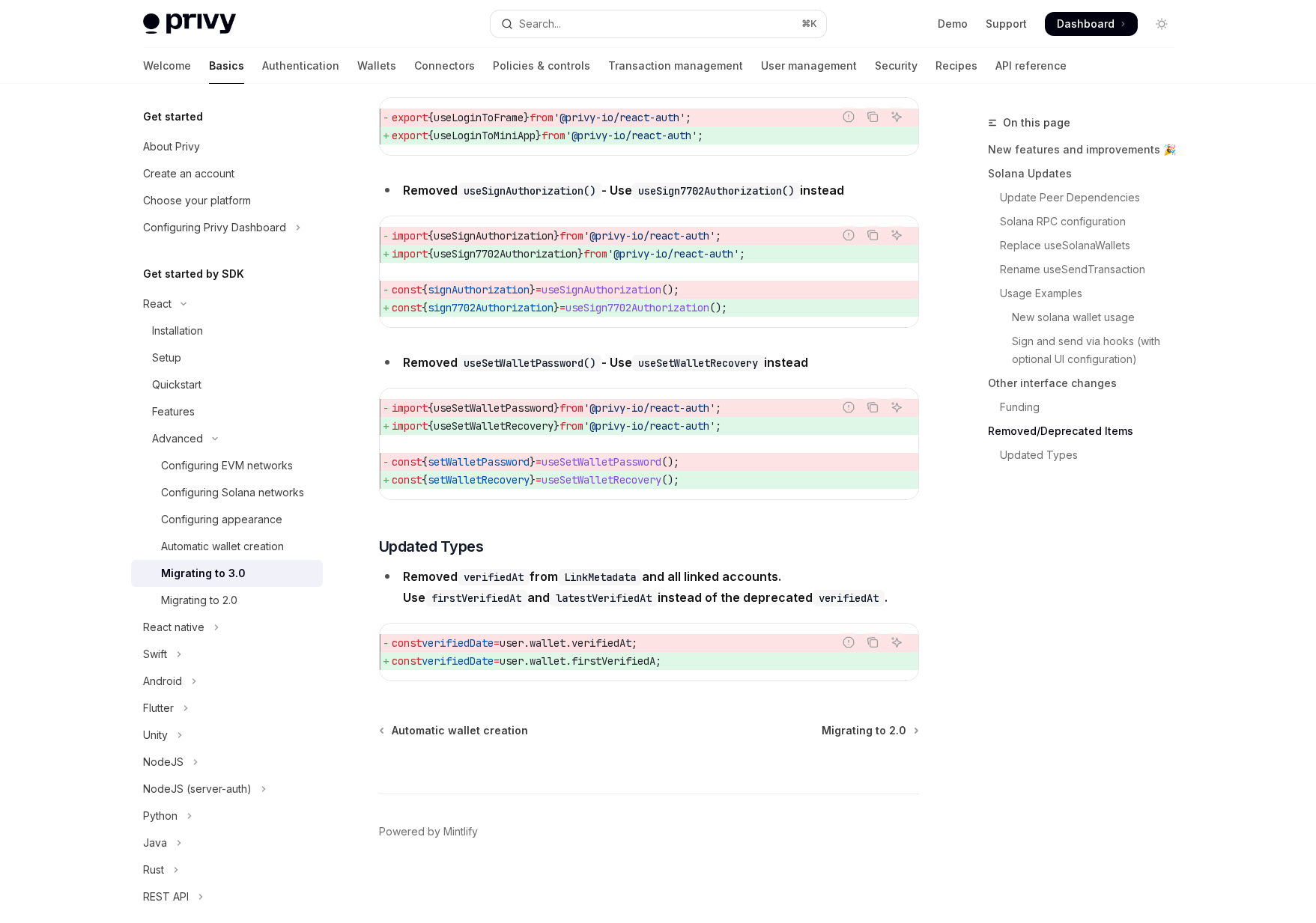
click at [565, 640] on span "wallet" at bounding box center [547, 643] width 36 height 14
drag, startPoint x: 586, startPoint y: 640, endPoint x: 696, endPoint y: 651, distance: 110.5
click at [696, 651] on span "const verifiedDate = user . wallet . verifiedAt ;" at bounding box center [648, 644] width 514 height 18
click at [701, 659] on span "const verifiedDate = user . wallet . firstVerifiedA ;" at bounding box center [648, 661] width 514 height 18
drag, startPoint x: 701, startPoint y: 659, endPoint x: 581, endPoint y: 638, distance: 121.8
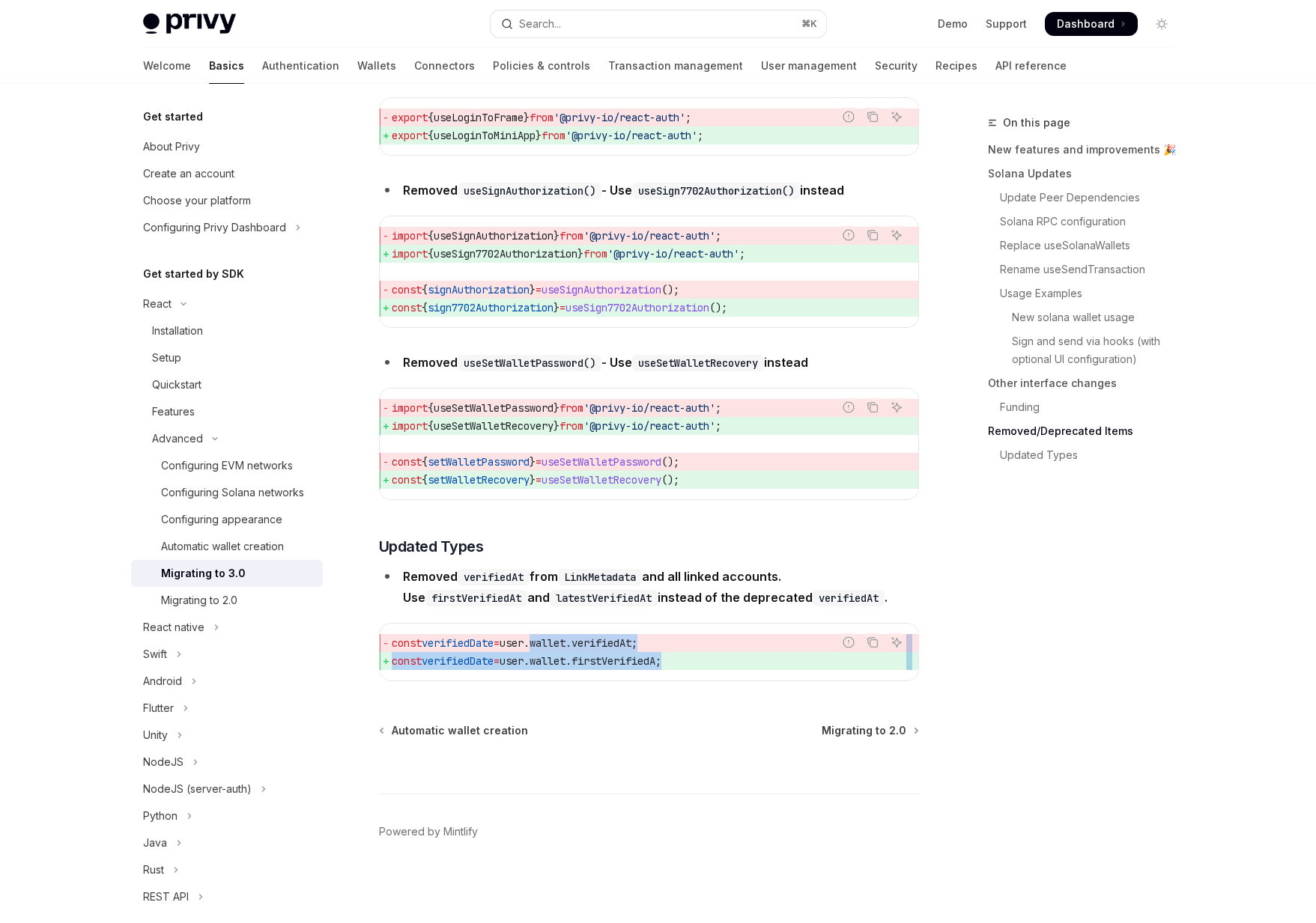
click at [581, 637] on code "const verifiedDate = user . wallet . verifiedAt ; const verifiedDate = user . w…" at bounding box center [648, 652] width 514 height 36
click at [565, 638] on span "wallet" at bounding box center [547, 643] width 36 height 14
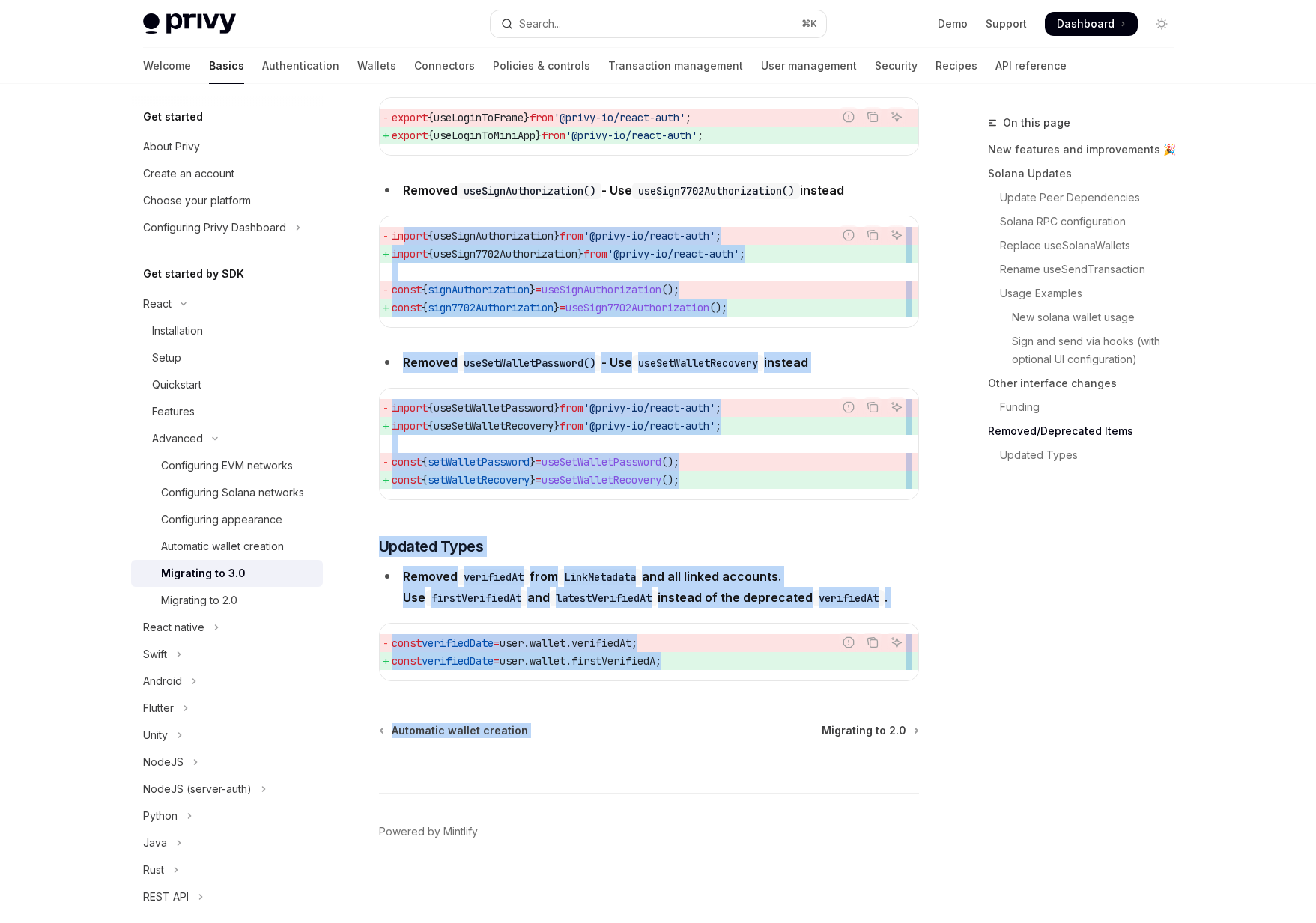
drag, startPoint x: 729, startPoint y: 687, endPoint x: 405, endPoint y: 233, distance: 557.8
click at [405, 233] on span "import" at bounding box center [409, 236] width 36 height 14
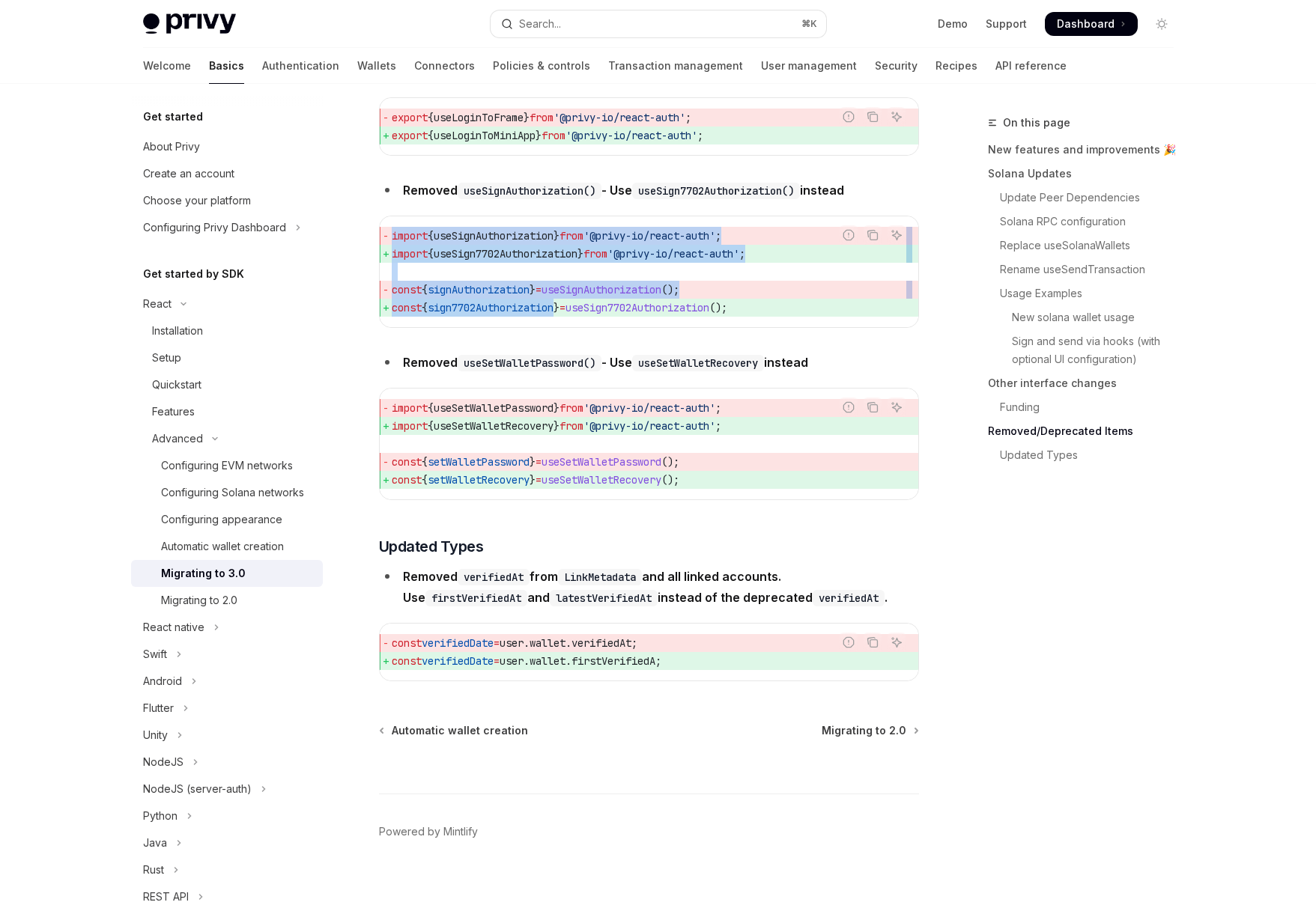
drag, startPoint x: 405, startPoint y: 233, endPoint x: 472, endPoint y: 310, distance: 102.1
click at [472, 310] on code "import { useSignAuthorization } from '@privy-io/react-auth' ; import { useSign7…" at bounding box center [648, 271] width 514 height 89
click at [472, 310] on span "sign7702Authorization" at bounding box center [490, 308] width 126 height 14
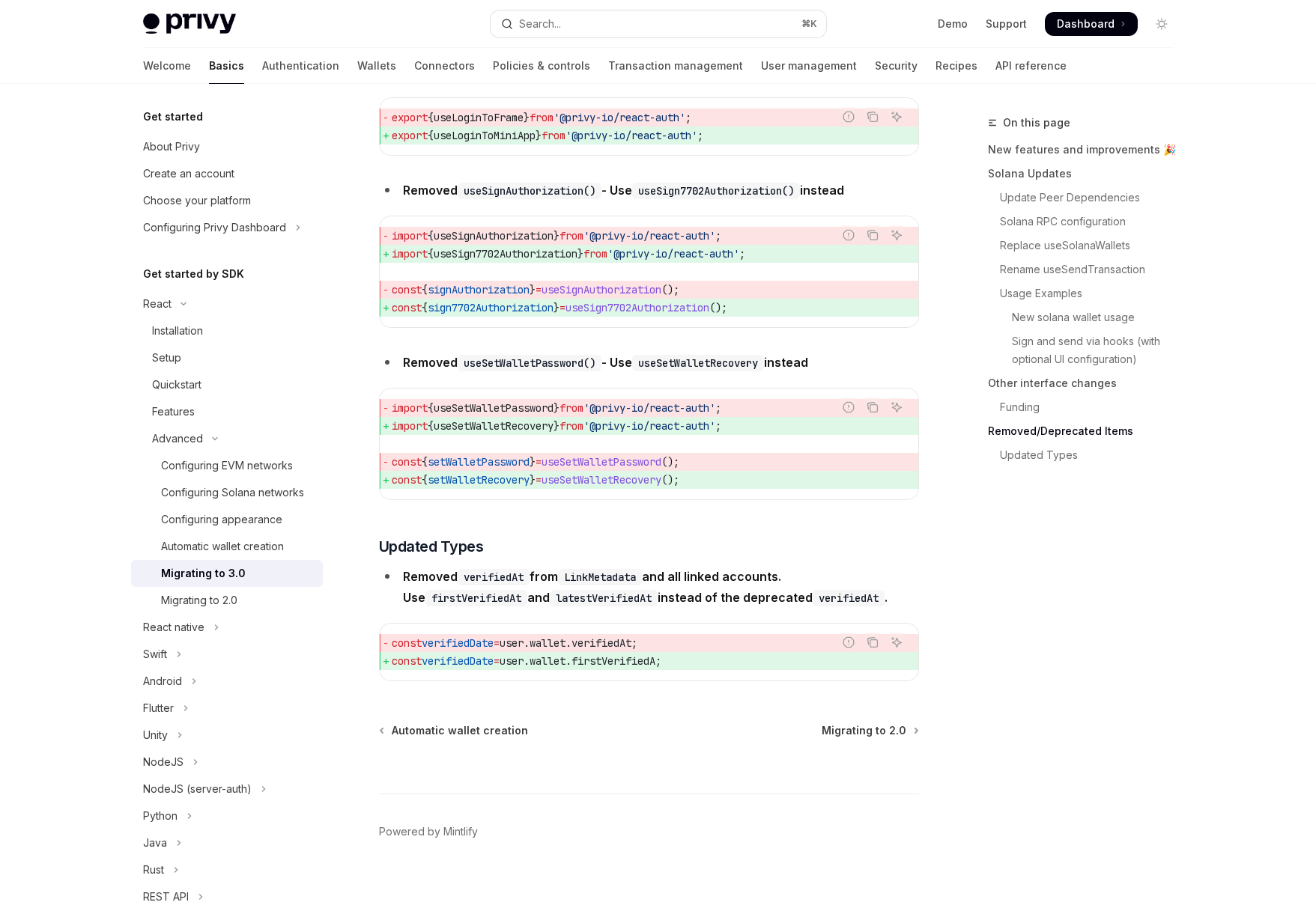
drag, startPoint x: 543, startPoint y: 637, endPoint x: 702, endPoint y: 664, distance: 161.3
click at [702, 664] on code "const verifiedDate = user . wallet . verifiedAt ; const verifiedDate = user . w…" at bounding box center [648, 652] width 514 height 36
click at [702, 664] on span "const verifiedDate = user . wallet . firstVerifiedA ;" at bounding box center [648, 661] width 514 height 18
drag, startPoint x: 702, startPoint y: 664, endPoint x: 528, endPoint y: 643, distance: 175.3
click at [528, 643] on code "const verifiedDate = user . wallet . verifiedAt ; const verifiedDate = user . w…" at bounding box center [648, 652] width 514 height 36
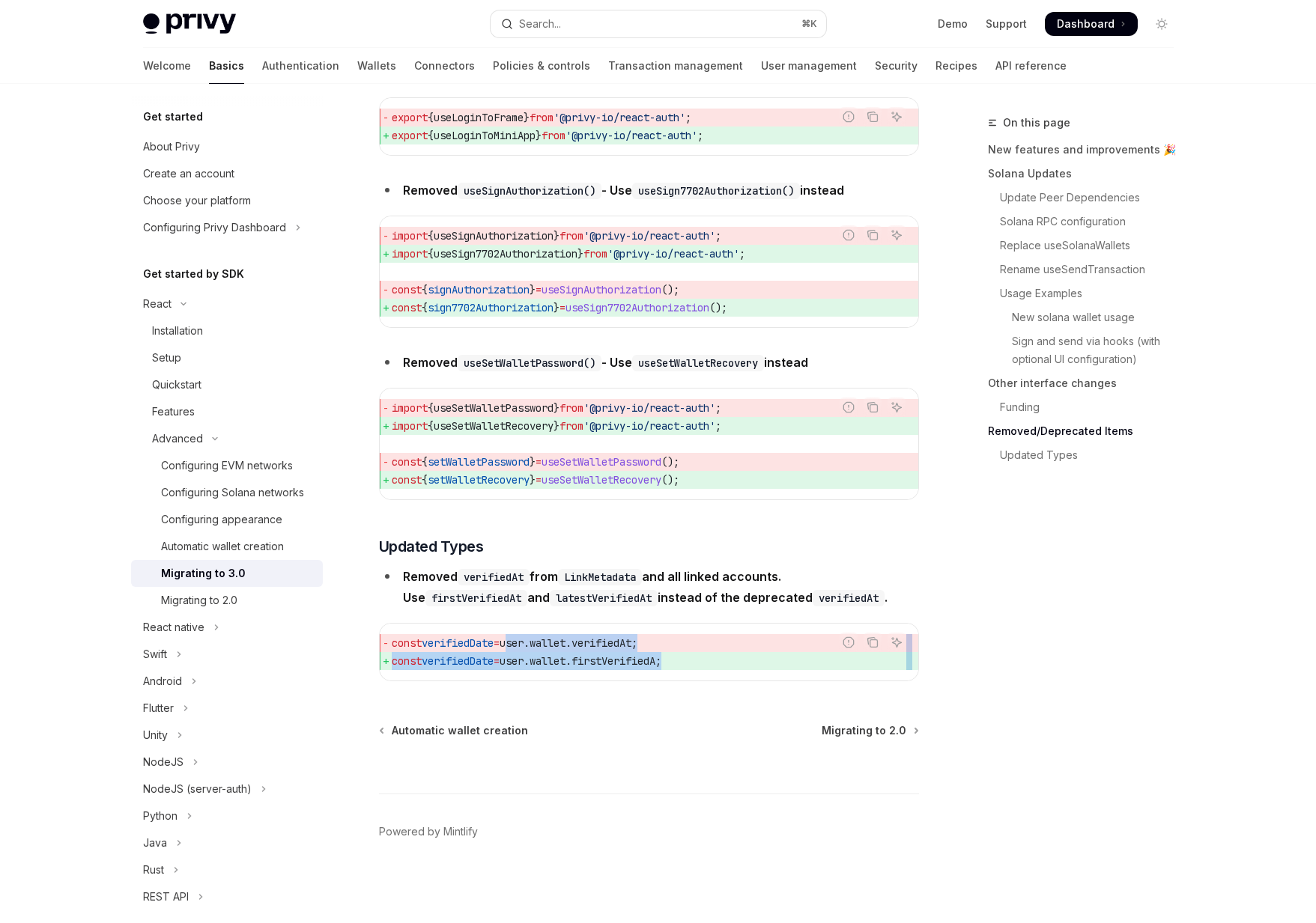
click at [523, 643] on span "user" at bounding box center [511, 643] width 24 height 14
drag, startPoint x: 528, startPoint y: 643, endPoint x: 712, endPoint y: 675, distance: 186.8
click at [712, 675] on div "const verifiedDate = user . wallet . verifiedAt ; const verifiedDate = user . w…" at bounding box center [649, 652] width 539 height 57
click at [521, 643] on span "user" at bounding box center [511, 643] width 24 height 14
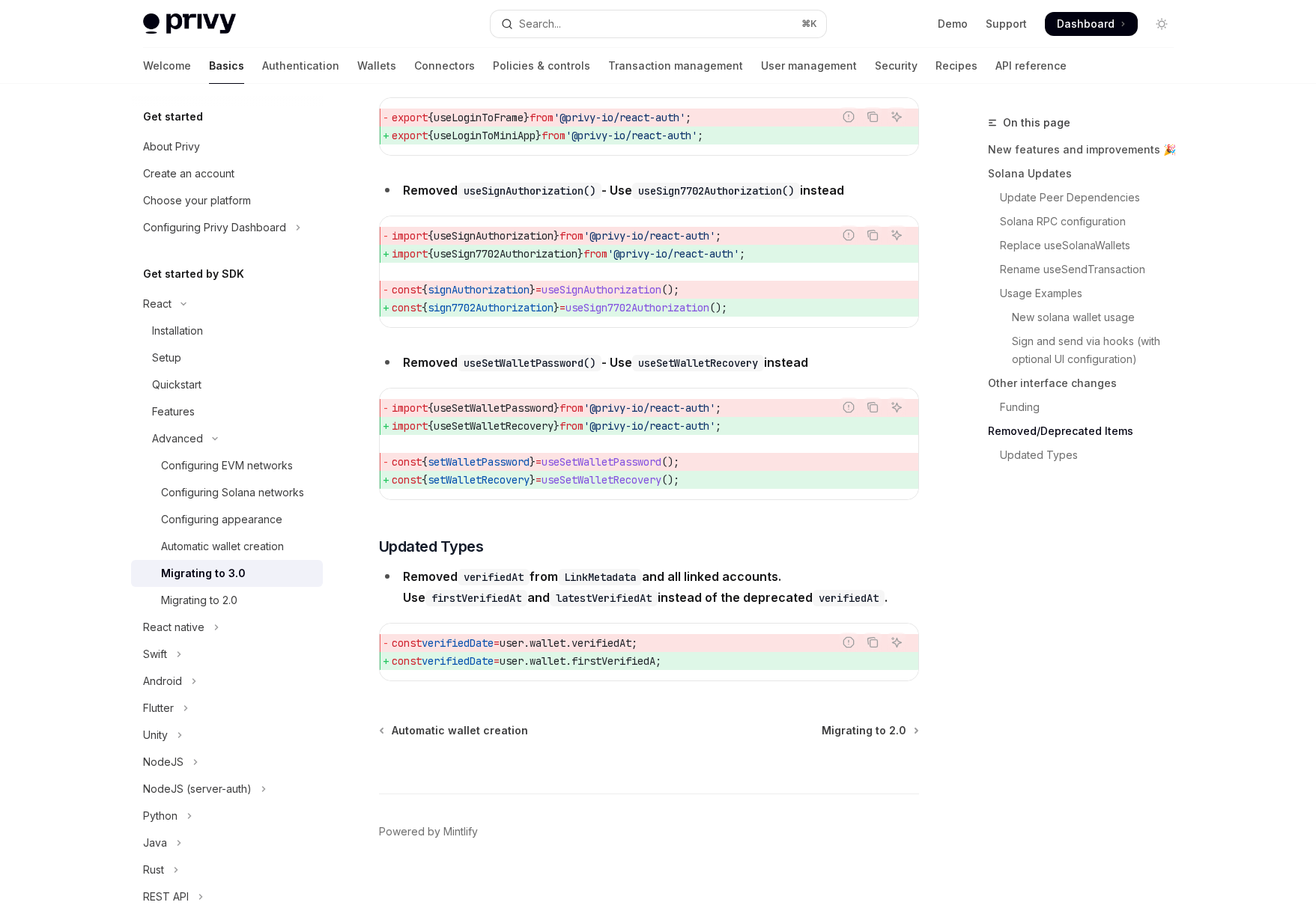
click at [521, 643] on span "user" at bounding box center [511, 643] width 24 height 14
copy span "user"
drag, startPoint x: 626, startPoint y: 651, endPoint x: 637, endPoint y: 665, distance: 17.8
click at [637, 665] on code "const verifiedDate = user . wallet . verifiedAt ; const verifiedDate = user . w…" at bounding box center [648, 652] width 514 height 36
click at [637, 665] on span "firstVerifiedA" at bounding box center [614, 661] width 84 height 14
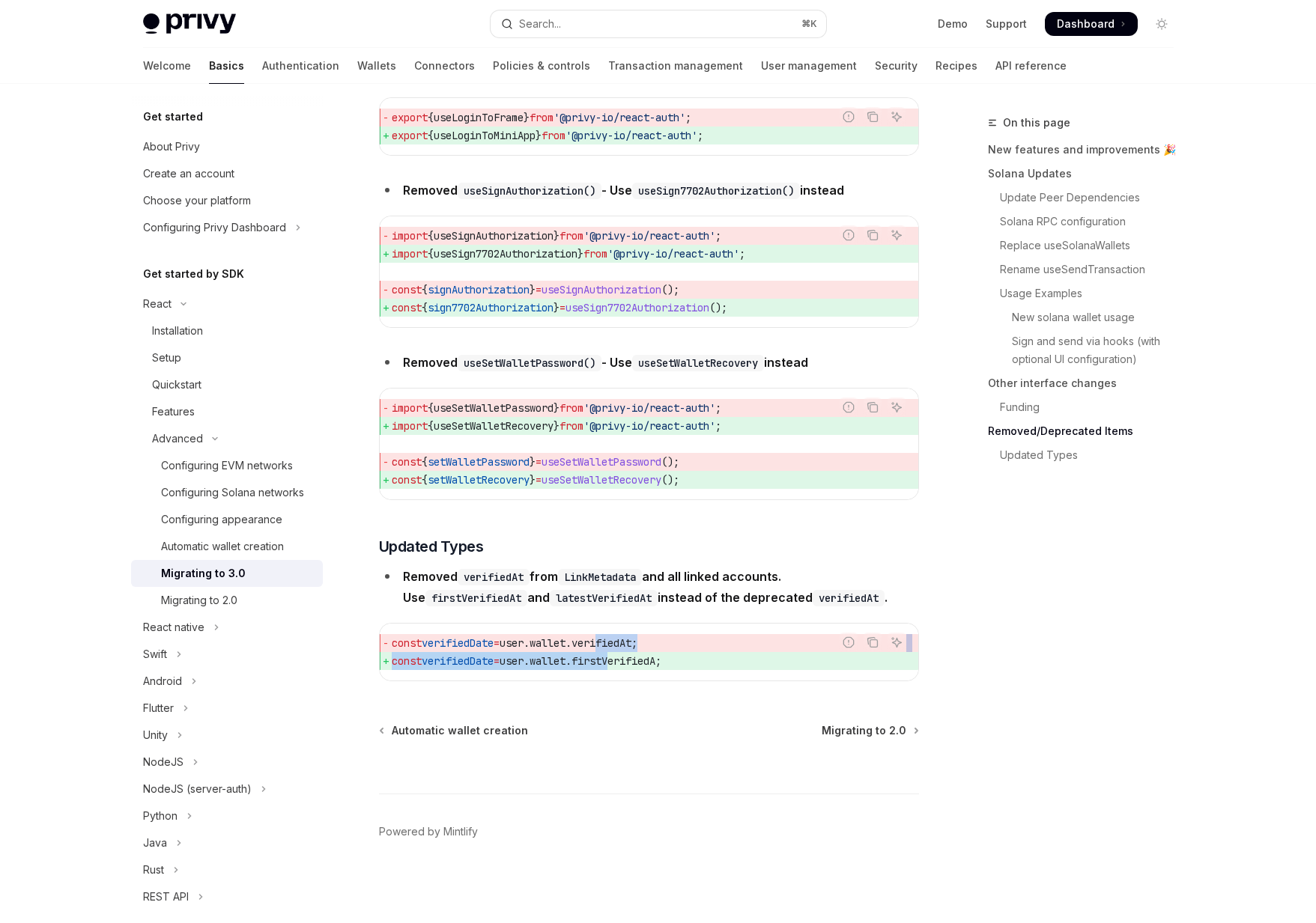
drag, startPoint x: 712, startPoint y: 670, endPoint x: 510, endPoint y: 645, distance: 203.5
click at [510, 645] on div "const verifiedDate = user . wallet . verifiedAt ; const verifiedDate = user . w…" at bounding box center [649, 652] width 539 height 57
click at [357, 68] on link "Wallets" at bounding box center [376, 65] width 39 height 36
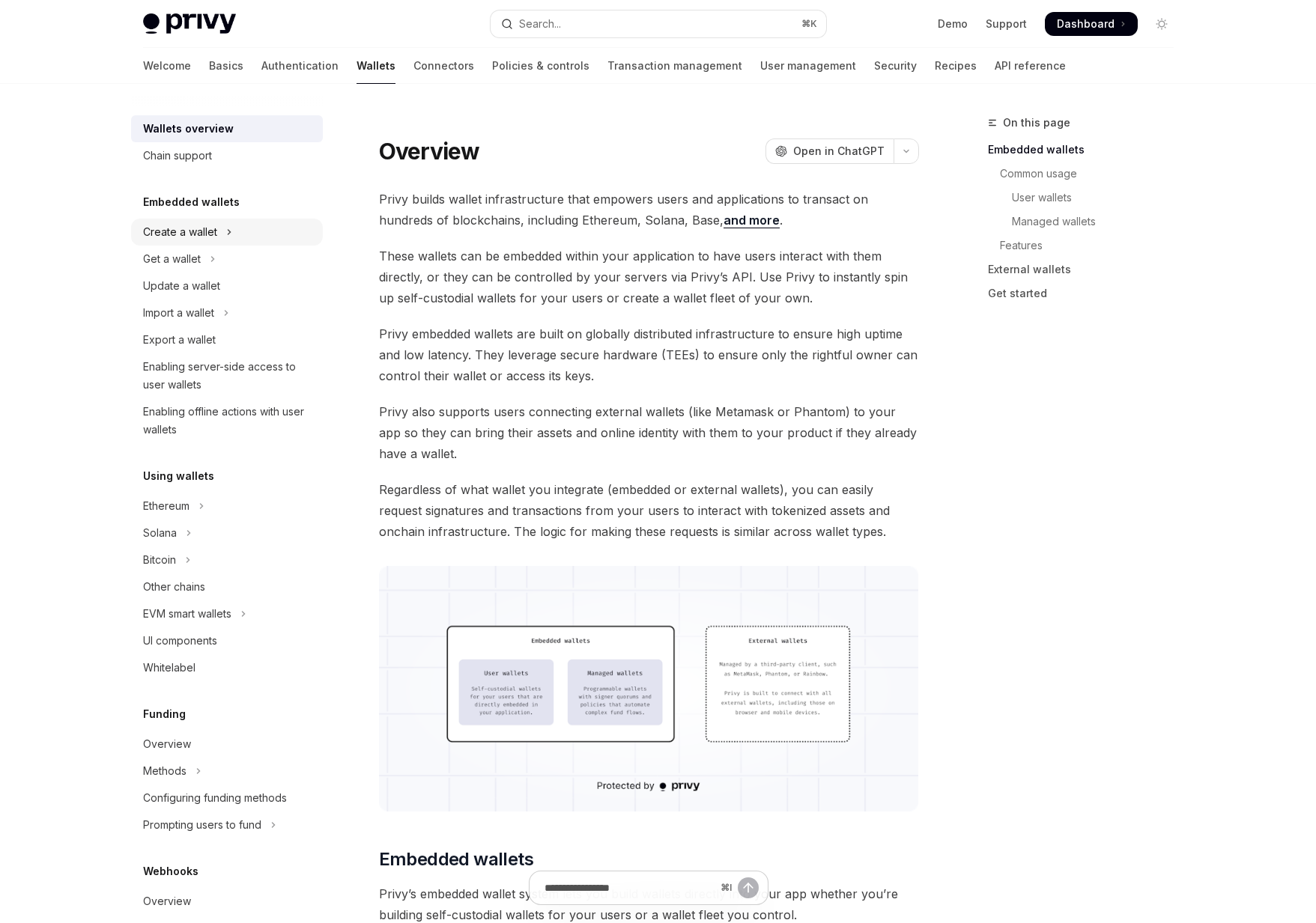
click at [163, 238] on div "Create a wallet" at bounding box center [180, 232] width 74 height 18
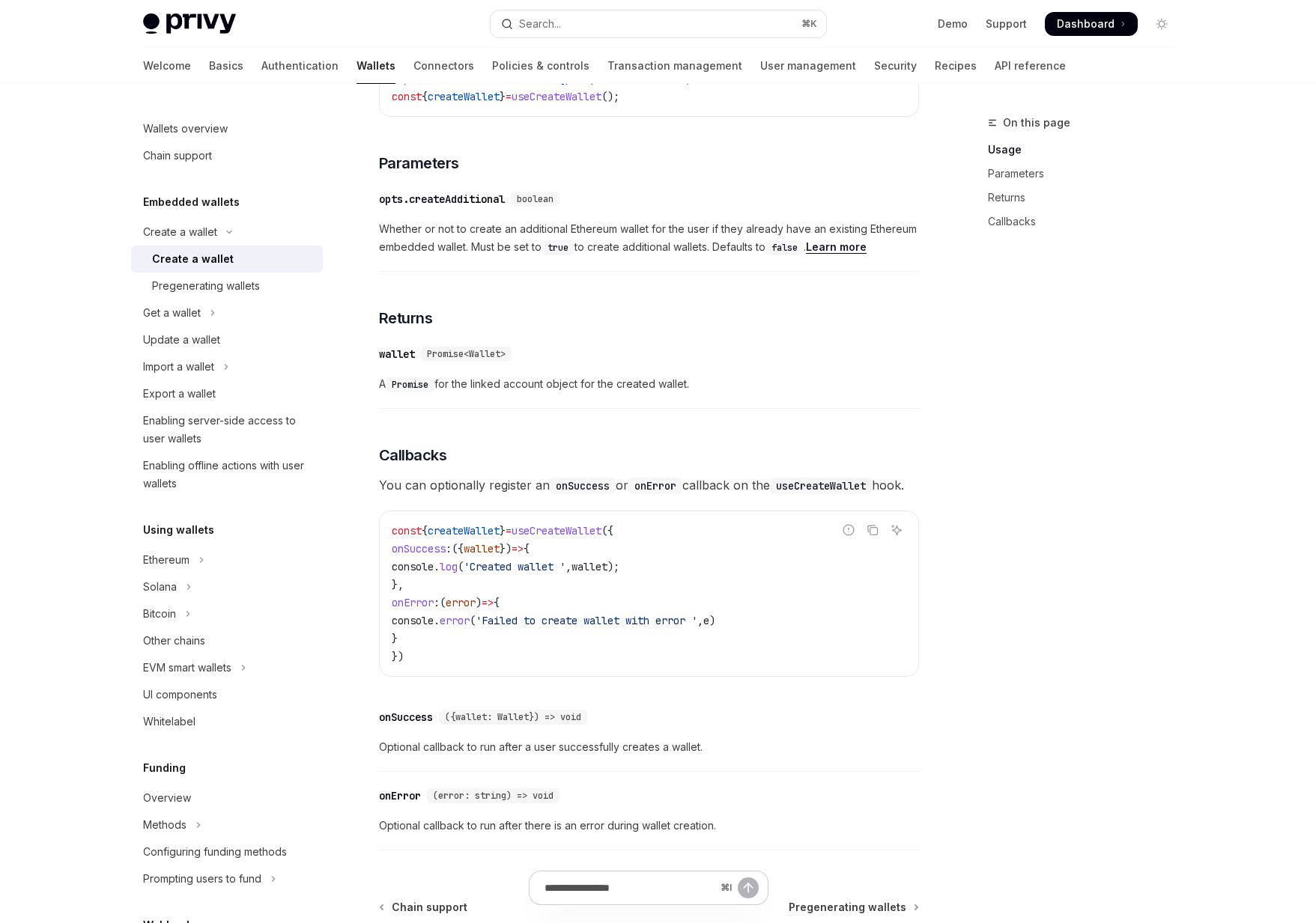
scroll to position [888, 0]
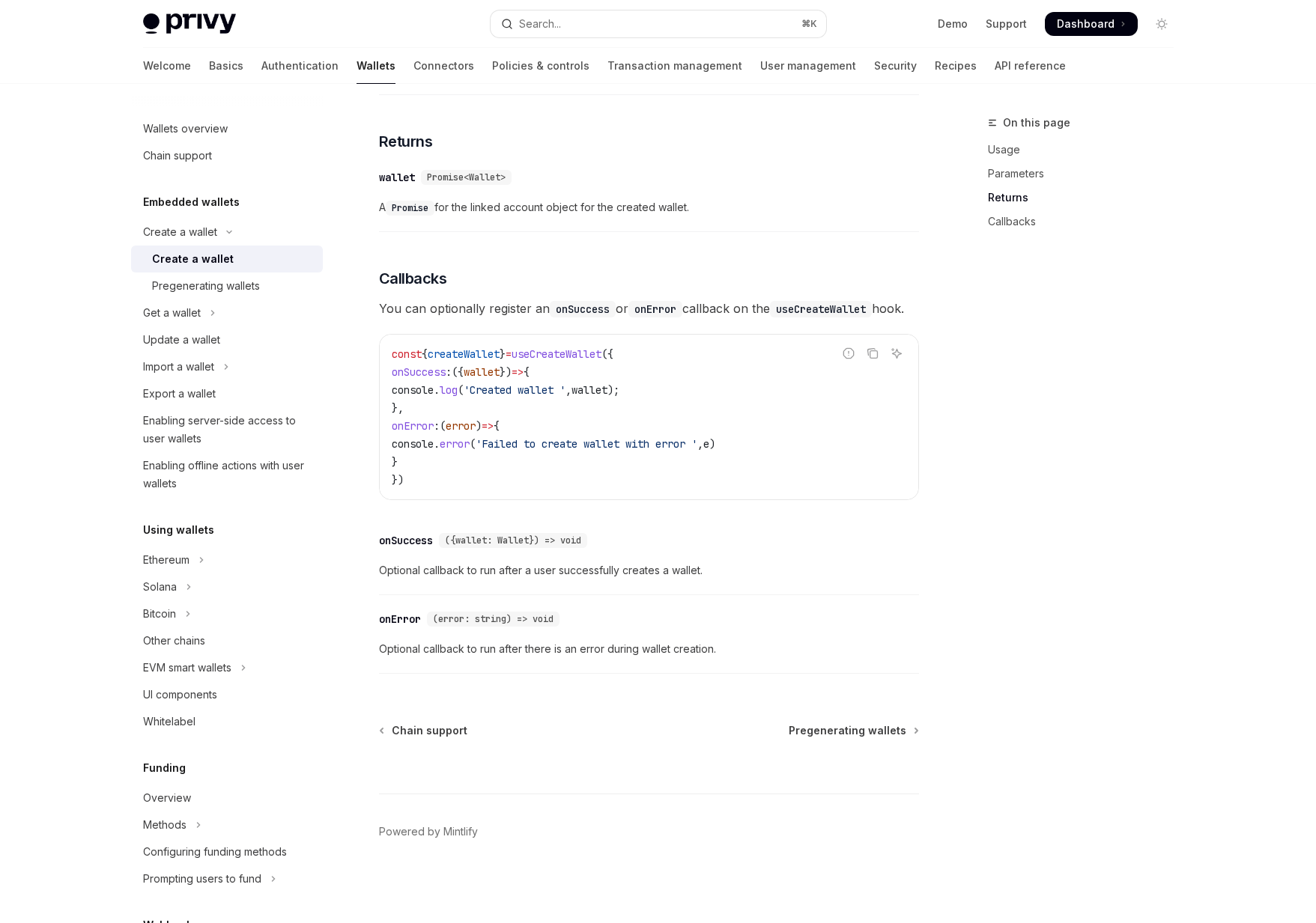
drag, startPoint x: 534, startPoint y: 488, endPoint x: 407, endPoint y: 407, distance: 150.6
click at [407, 407] on code "const { createWallet } = useCreateWallet ({ onSuccess : ({ wallet }) => { conso…" at bounding box center [648, 416] width 514 height 143
click at [404, 407] on span "}," at bounding box center [397, 408] width 12 height 14
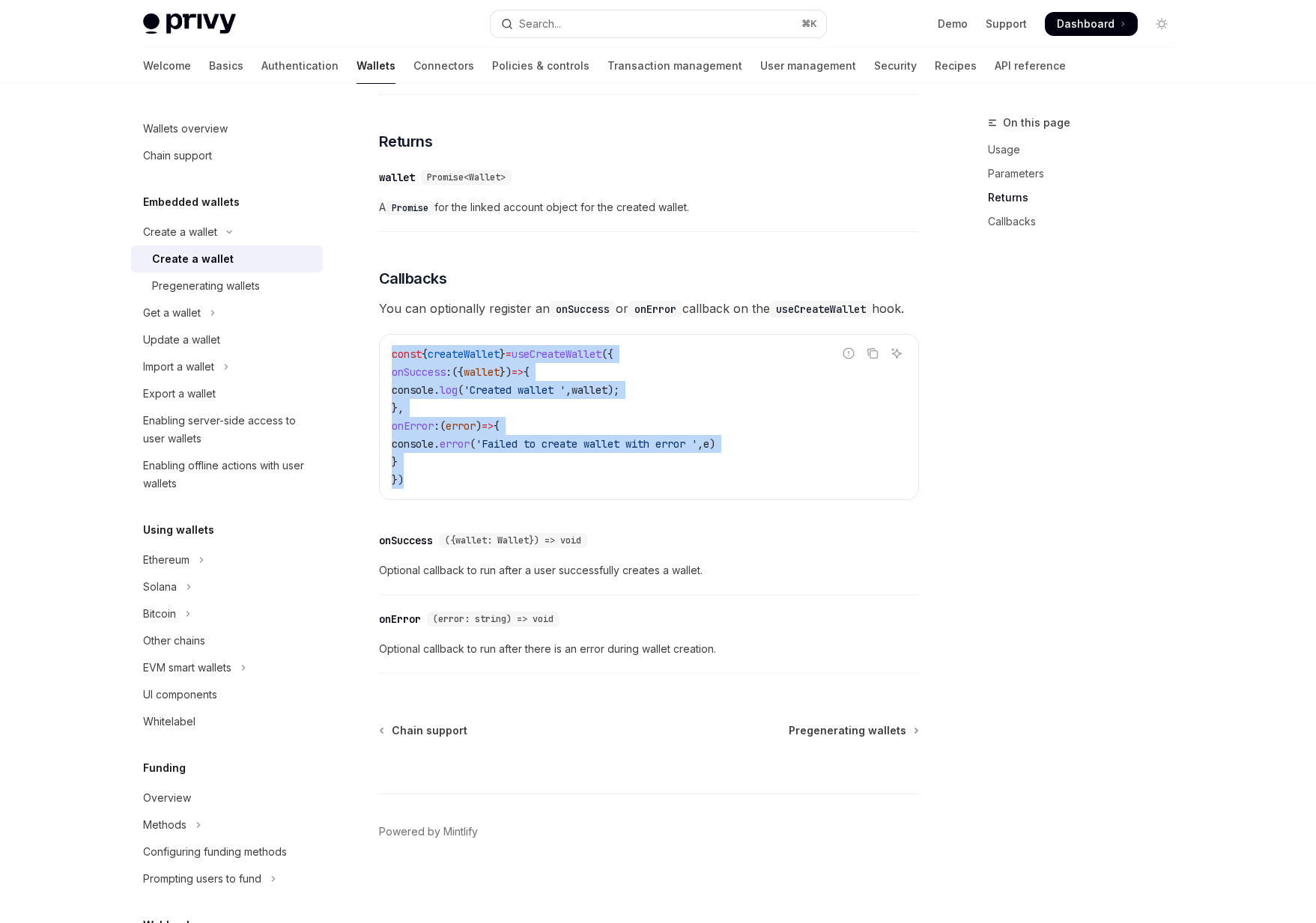
drag, startPoint x: 455, startPoint y: 497, endPoint x: 394, endPoint y: 356, distance: 153.6
click at [394, 356] on div "const { createWallet } = useCreateWallet ({ onSuccess : ({ wallet }) => { conso…" at bounding box center [649, 417] width 539 height 164
click at [394, 356] on span "const" at bounding box center [406, 354] width 30 height 14
drag, startPoint x: 394, startPoint y: 356, endPoint x: 485, endPoint y: 501, distance: 171.2
click at [485, 501] on div "To create a wallet with the React SDK, use the createWallet method from the use…" at bounding box center [648, 196] width 540 height 969
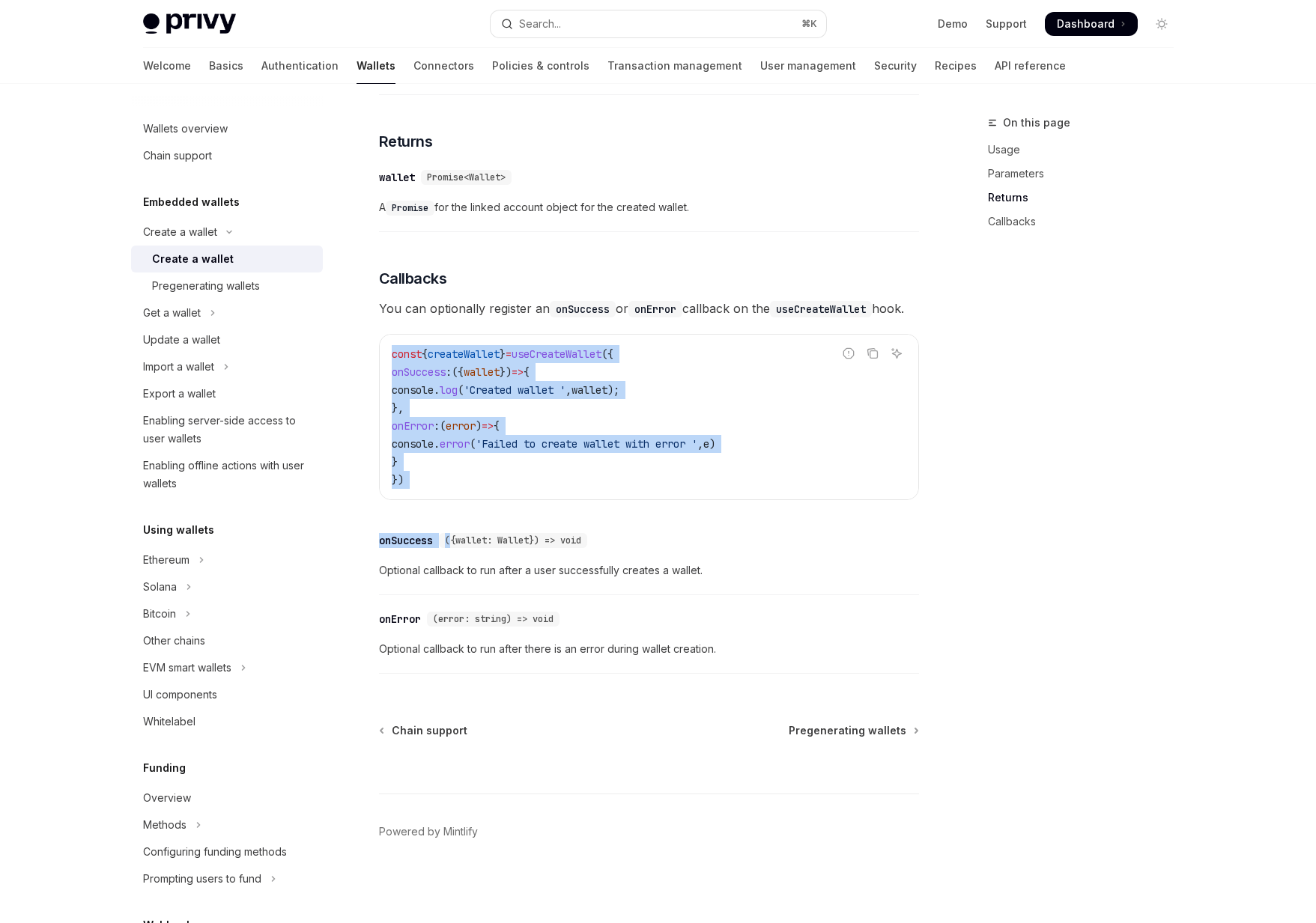
click at [486, 498] on div "const { createWallet } = useCreateWallet ({ onSuccess : ({ wallet }) => { conso…" at bounding box center [649, 417] width 539 height 164
drag, startPoint x: 483, startPoint y: 479, endPoint x: 397, endPoint y: 344, distance: 160.1
click at [397, 345] on code "const { createWallet } = useCreateWallet ({ onSuccess : ({ wallet }) => { conso…" at bounding box center [648, 416] width 514 height 143
drag, startPoint x: 397, startPoint y: 344, endPoint x: 428, endPoint y: 477, distance: 136.6
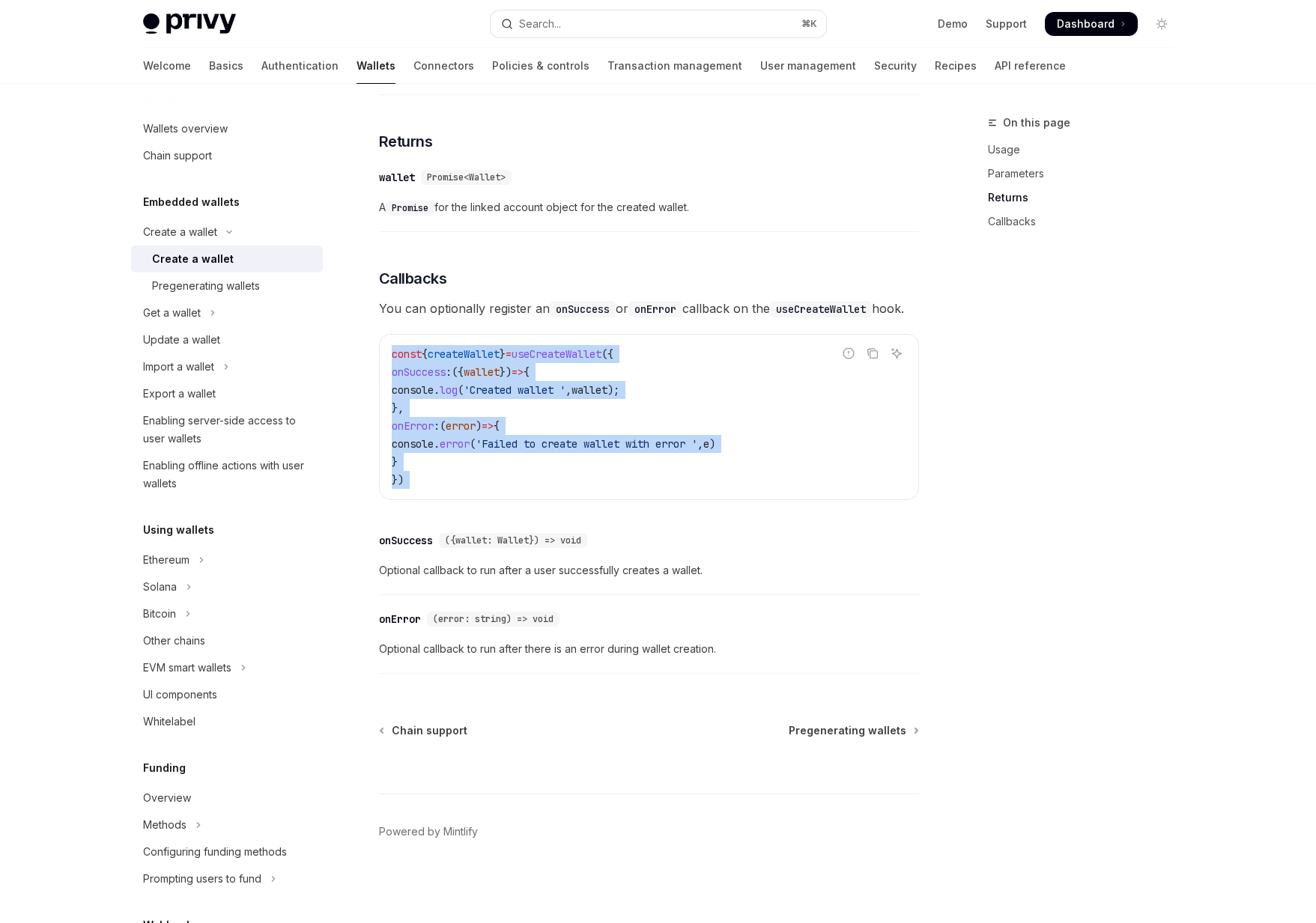
click at [428, 477] on code "const { createWallet } = useCreateWallet ({ onSuccess : ({ wallet }) => { conso…" at bounding box center [648, 416] width 514 height 143
drag, startPoint x: 428, startPoint y: 477, endPoint x: 385, endPoint y: 348, distance: 136.0
click at [385, 348] on div "const { createWallet } = useCreateWallet ({ onSuccess : ({ wallet }) => { conso…" at bounding box center [649, 417] width 539 height 164
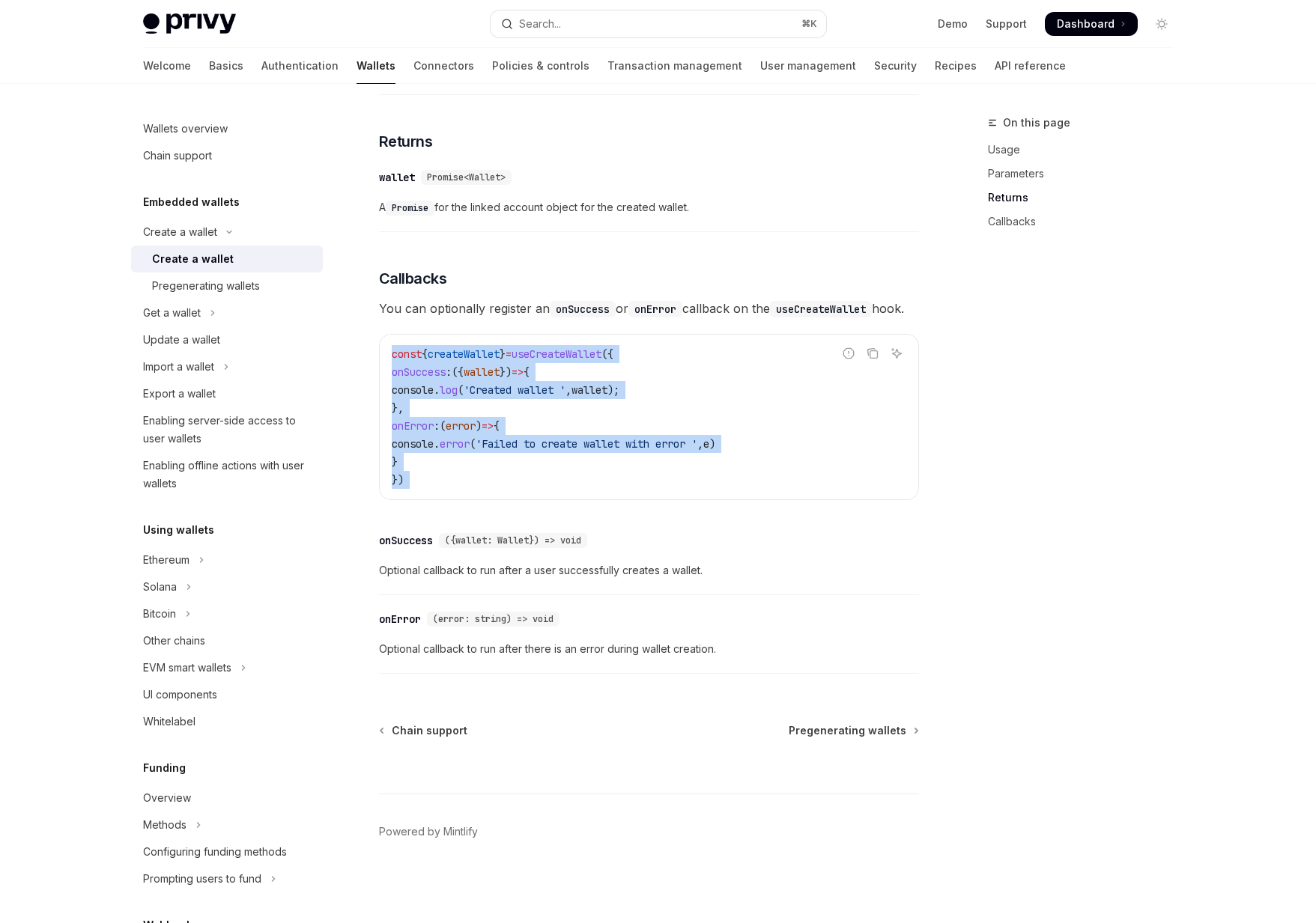
drag, startPoint x: 385, startPoint y: 348, endPoint x: 426, endPoint y: 488, distance: 145.9
click at [426, 488] on div "const { createWallet } = useCreateWallet ({ onSuccess : ({ wallet }) => { conso…" at bounding box center [649, 417] width 539 height 164
click at [426, 488] on code "const { createWallet } = useCreateWallet ({ onSuccess : ({ wallet }) => { conso…" at bounding box center [648, 416] width 514 height 143
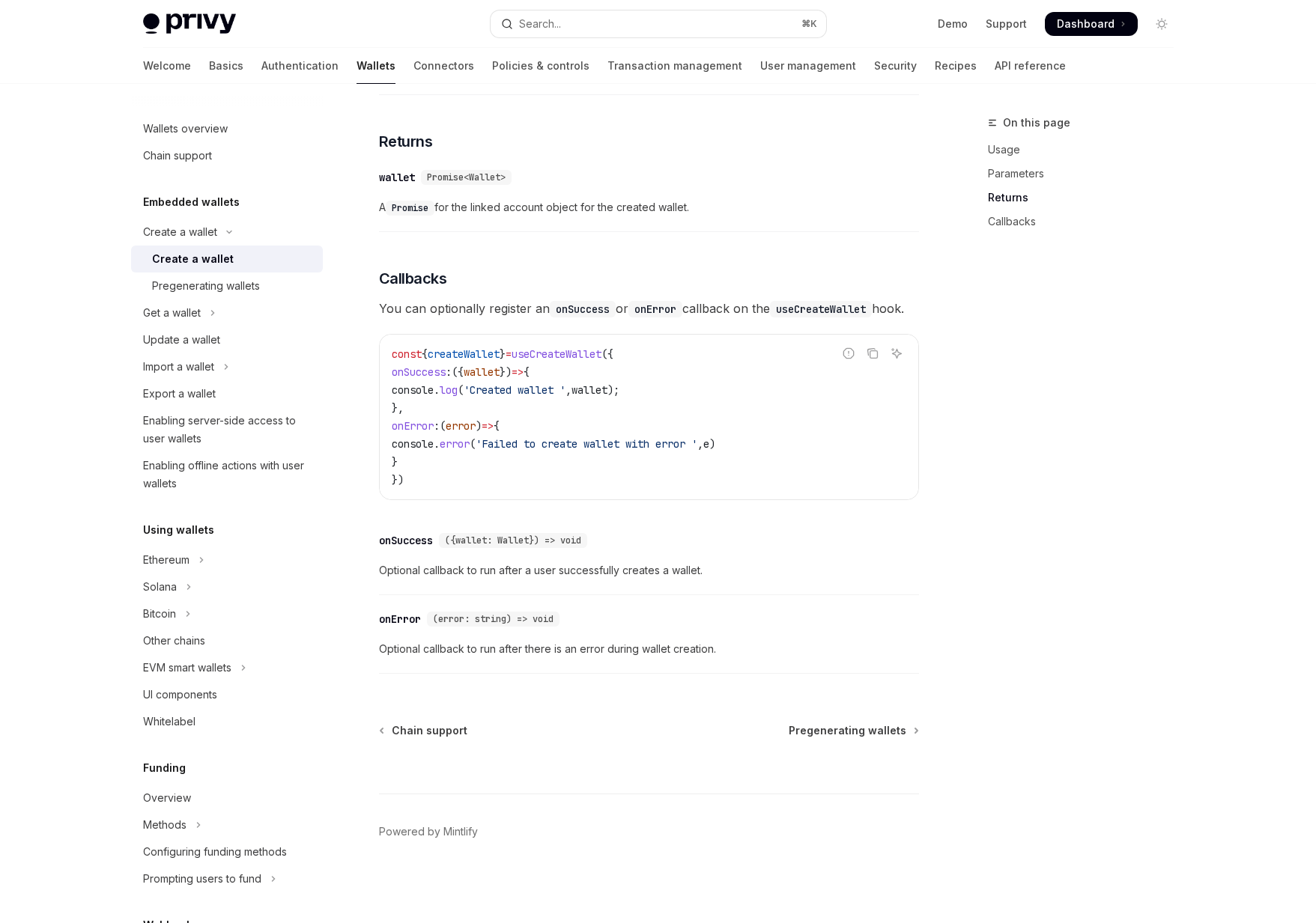
type textarea "*"
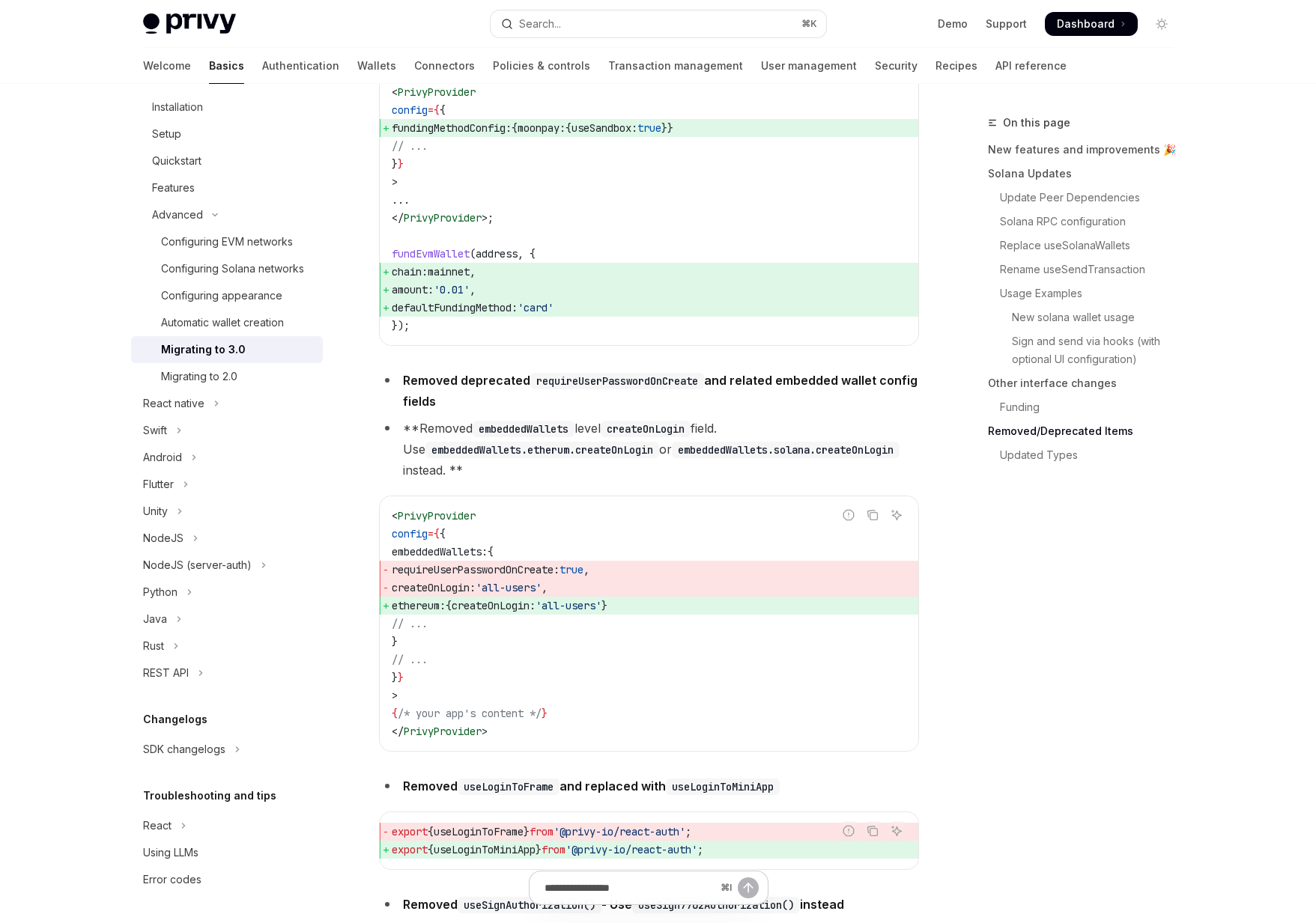
scroll to position [6458, 0]
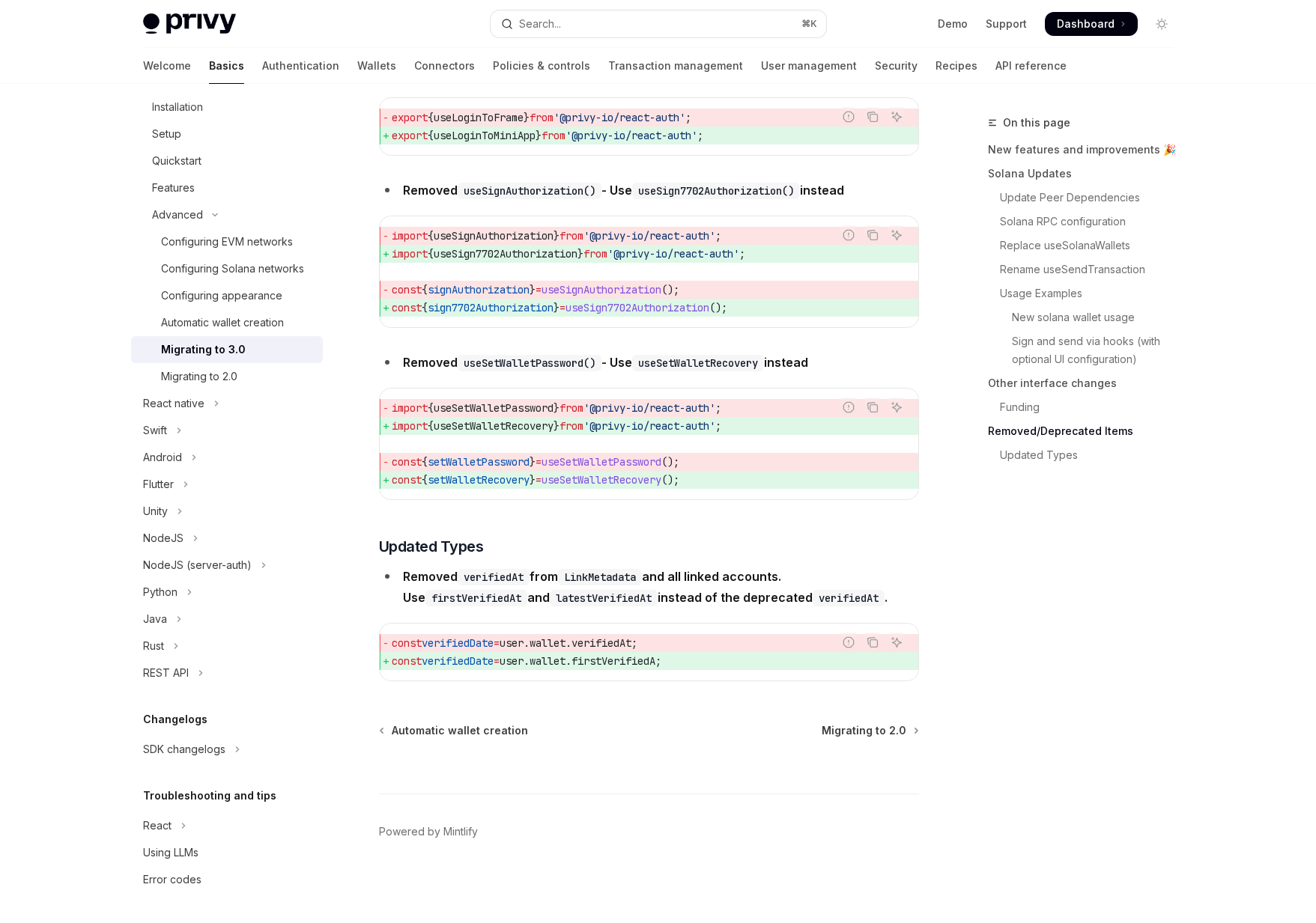
drag, startPoint x: 734, startPoint y: 661, endPoint x: 523, endPoint y: 646, distance: 211.5
click at [523, 646] on code "const verifiedDate = user . wallet . verifiedAt ; const verifiedDate = user . w…" at bounding box center [648, 652] width 514 height 36
click at [523, 646] on span "user" at bounding box center [511, 643] width 24 height 14
drag, startPoint x: 523, startPoint y: 646, endPoint x: 732, endPoint y: 660, distance: 209.5
click at [732, 660] on code "const verifiedDate = user . wallet . verifiedAt ; const verifiedDate = user . w…" at bounding box center [648, 652] width 514 height 36
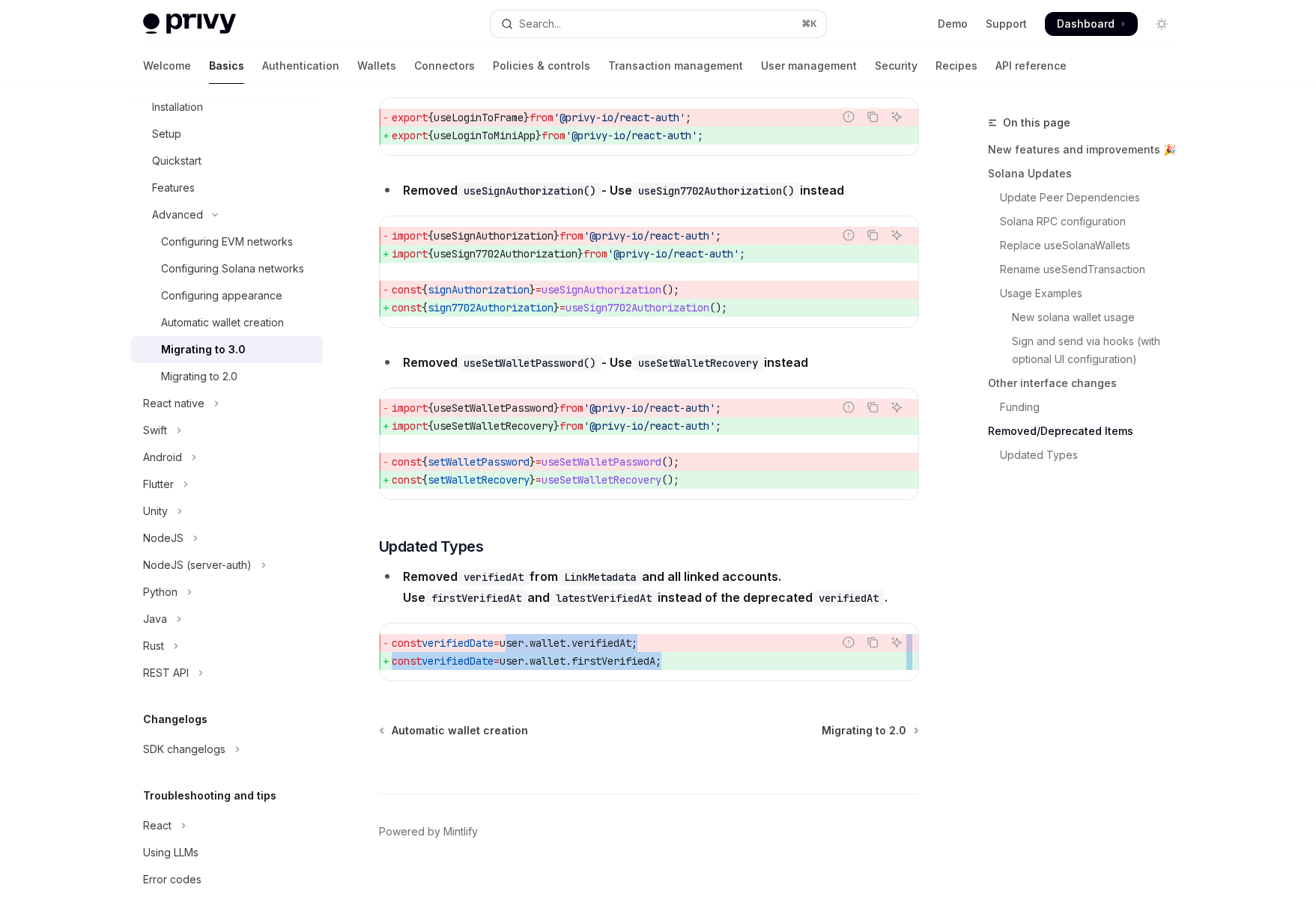
click at [732, 660] on span "const verifiedDate = user . wallet . firstVerifiedA ;" at bounding box center [648, 661] width 514 height 18
drag, startPoint x: 731, startPoint y: 662, endPoint x: 591, endPoint y: 668, distance: 140.1
click at [591, 668] on span "const verifiedDate = user . wallet . firstVerifiedA ;" at bounding box center [648, 661] width 514 height 18
drag, startPoint x: 591, startPoint y: 668, endPoint x: 692, endPoint y: 666, distance: 101.0
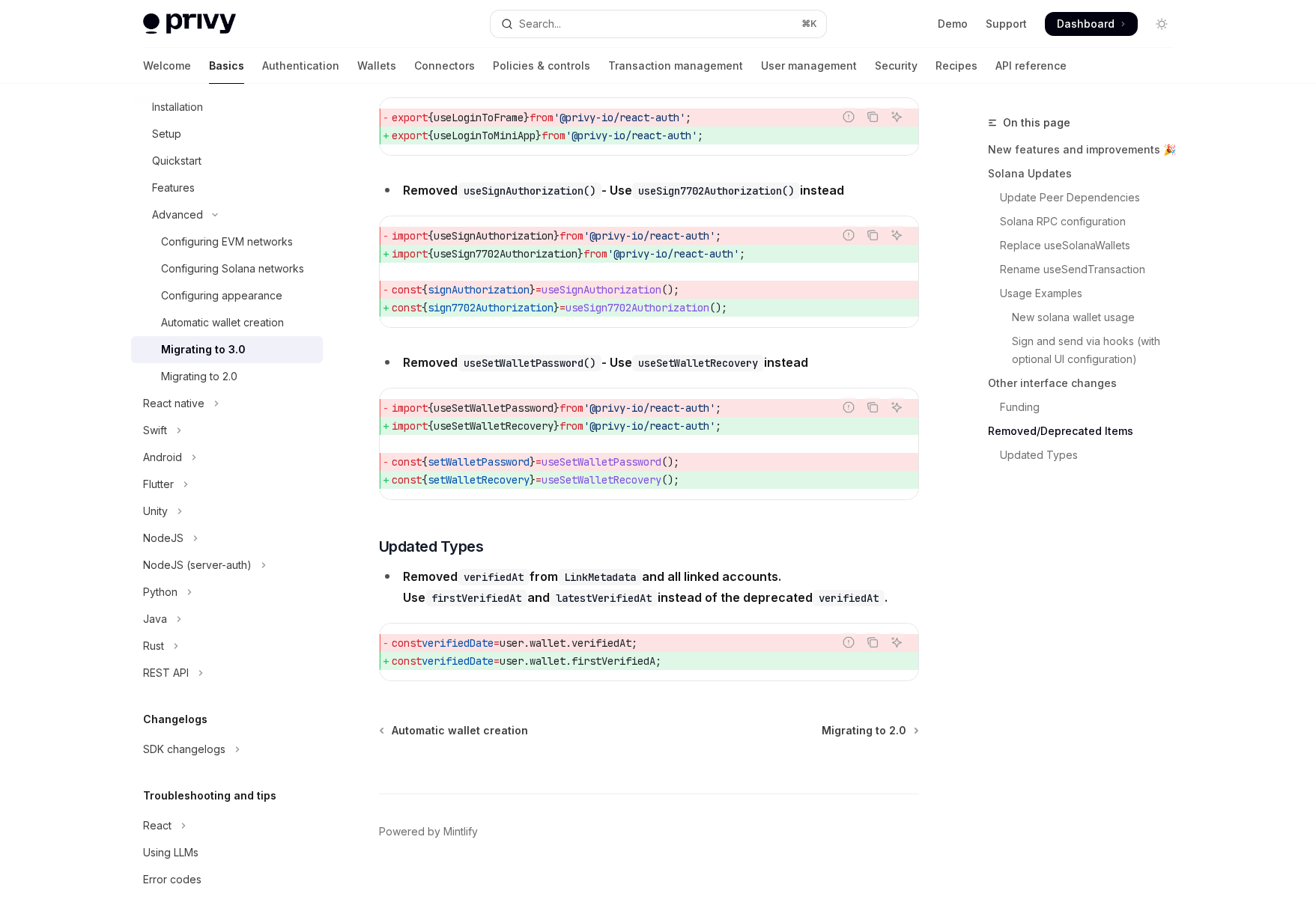
click at [692, 666] on span "const verifiedDate = user . wallet . firstVerifiedA ;" at bounding box center [648, 661] width 514 height 18
click at [656, 660] on span "firstVerifiedA" at bounding box center [614, 661] width 84 height 14
drag, startPoint x: 690, startPoint y: 660, endPoint x: 602, endPoint y: 660, distance: 88.0
click at [602, 660] on span "const verifiedDate = user . wallet . firstVerifiedA ;" at bounding box center [648, 661] width 514 height 18
click at [602, 660] on span "firstVerifiedA" at bounding box center [614, 661] width 84 height 14
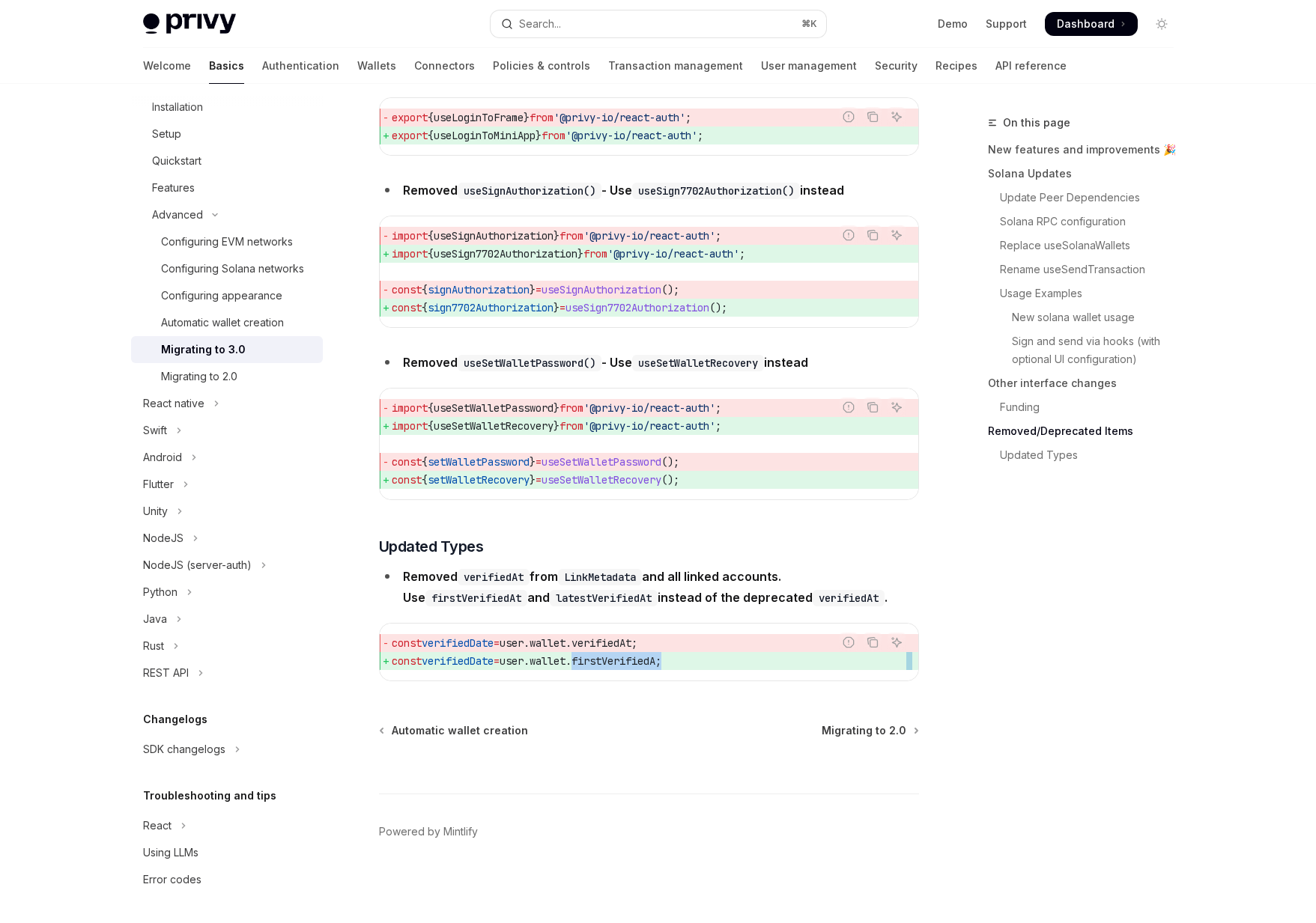
drag, startPoint x: 602, startPoint y: 660, endPoint x: 698, endPoint y: 660, distance: 96.0
click at [698, 660] on span "const verifiedDate = user . wallet . firstVerifiedA ;" at bounding box center [648, 661] width 514 height 18
click at [661, 660] on span ";" at bounding box center [658, 661] width 6 height 14
drag, startPoint x: 413, startPoint y: 635, endPoint x: 702, endPoint y: 668, distance: 290.9
click at [702, 668] on code "const verifiedDate = user . wallet . verifiedAt ; const verifiedDate = user . w…" at bounding box center [648, 652] width 514 height 36
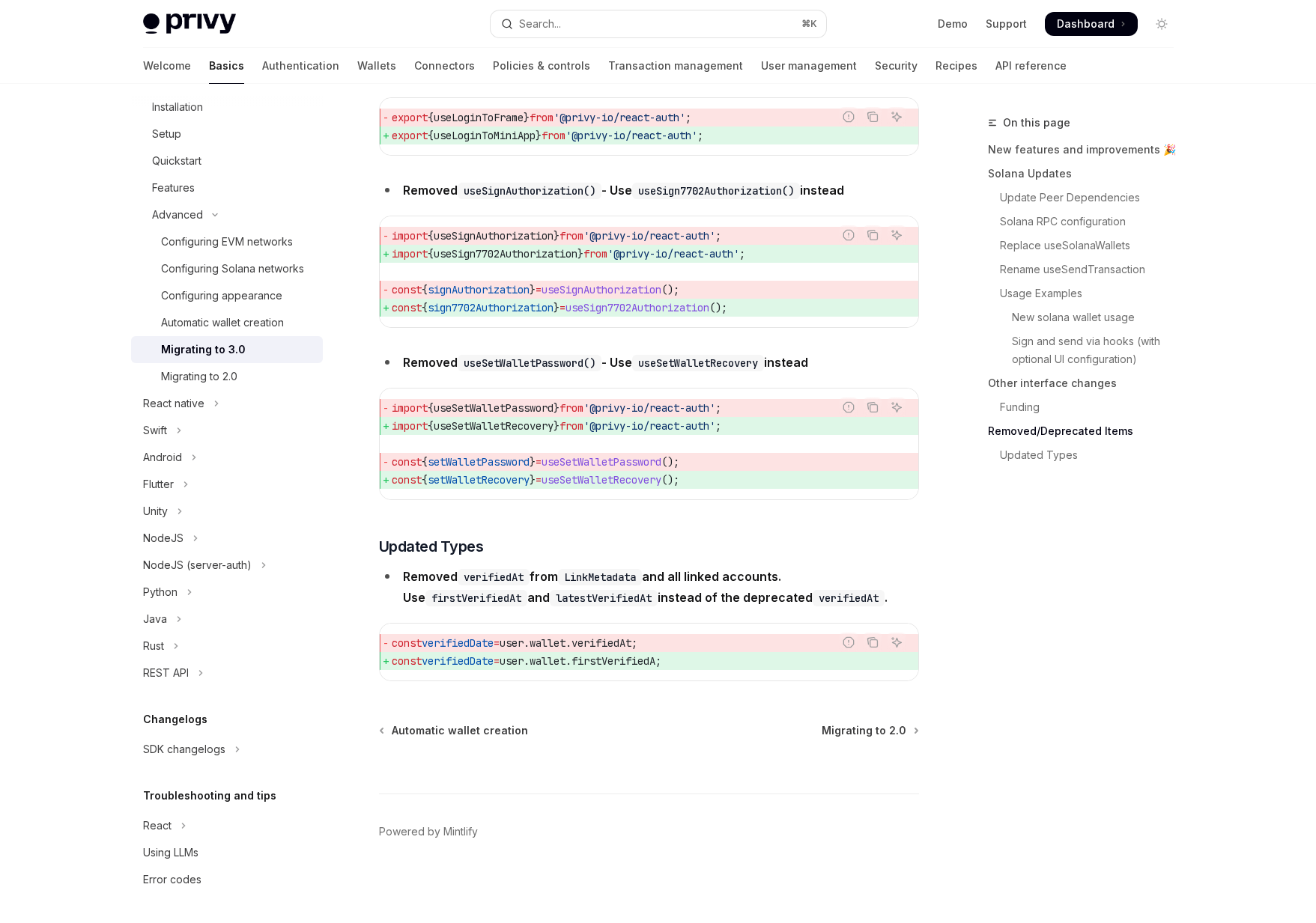
click at [702, 668] on span "const verifiedDate = user . wallet . firstVerifiedA ;" at bounding box center [648, 661] width 514 height 18
drag, startPoint x: 702, startPoint y: 668, endPoint x: 436, endPoint y: 635, distance: 268.0
click at [435, 635] on code "const verifiedDate = user . wallet . verifiedAt ; const verifiedDate = user . w…" at bounding box center [648, 652] width 514 height 36
click at [436, 635] on span "const verifiedDate = user . wallet . verifiedAt ;" at bounding box center [648, 644] width 514 height 18
drag, startPoint x: 397, startPoint y: 635, endPoint x: 739, endPoint y: 656, distance: 342.6
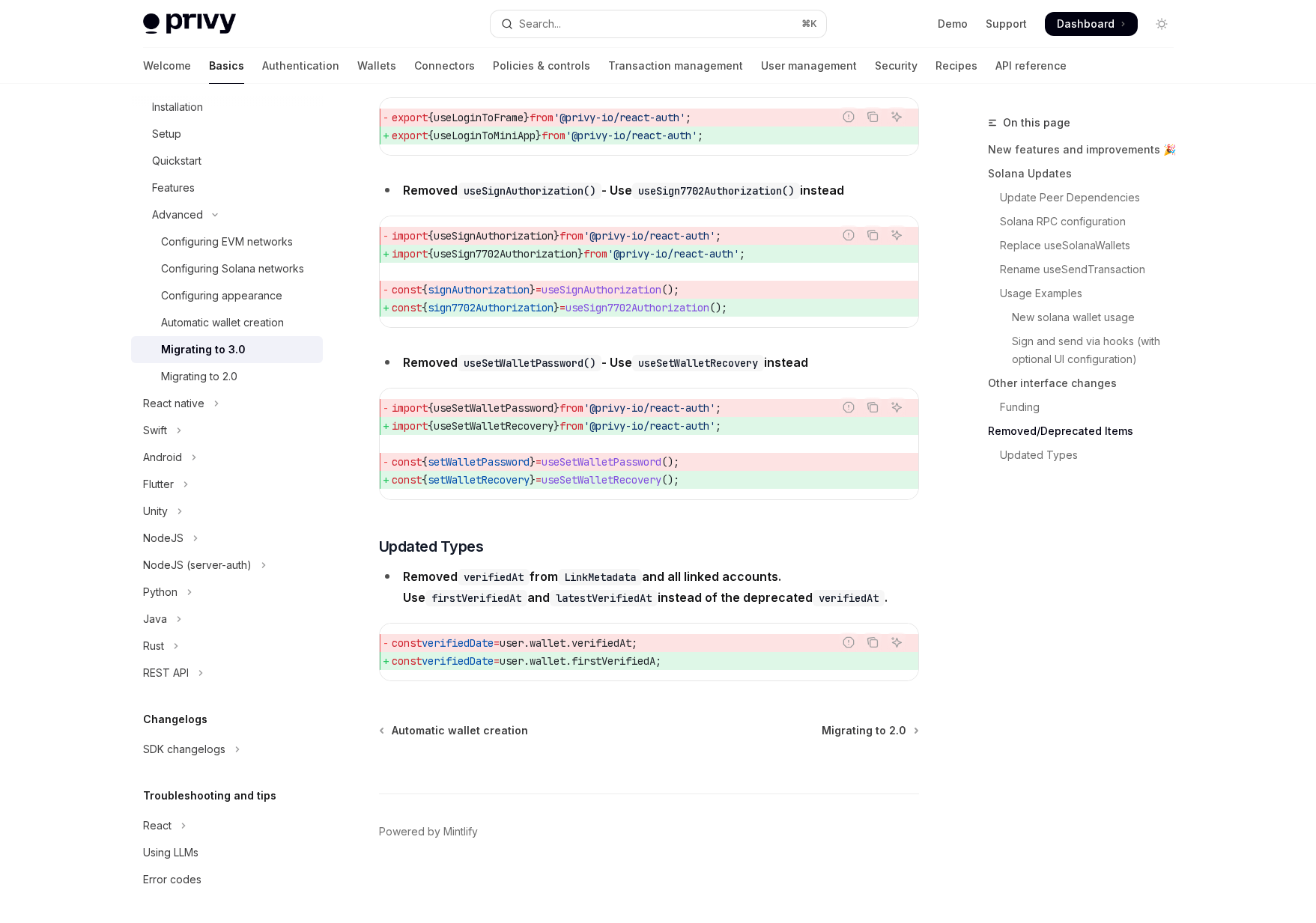
click at [739, 656] on code "const verifiedDate = user . wallet . verifiedAt ; const verifiedDate = user . w…" at bounding box center [648, 652] width 514 height 36
click at [739, 656] on span "const verifiedDate = user . wallet . firstVerifiedA ;" at bounding box center [648, 661] width 514 height 18
drag, startPoint x: 739, startPoint y: 656, endPoint x: 531, endPoint y: 637, distance: 208.9
click at [531, 637] on code "const verifiedDate = user . wallet . verifiedAt ; const verifiedDate = user . w…" at bounding box center [648, 652] width 514 height 36
click at [523, 637] on span "user" at bounding box center [511, 643] width 24 height 14
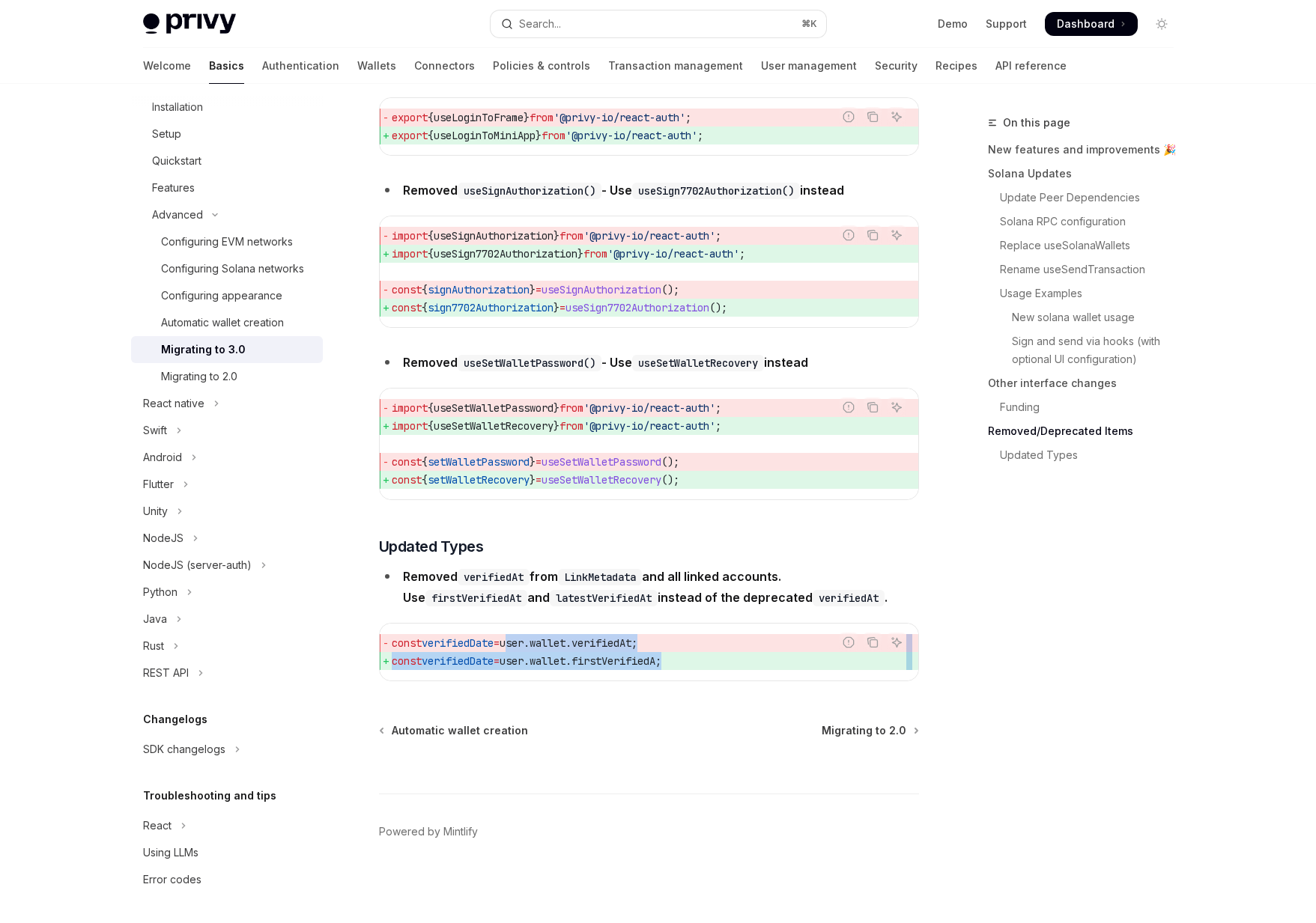
drag, startPoint x: 531, startPoint y: 637, endPoint x: 693, endPoint y: 677, distance: 166.9
click at [692, 677] on div "const verifiedDate = user . wallet . verifiedAt ; const verifiedDate = user . w…" at bounding box center [649, 652] width 539 height 57
click at [730, 659] on span "const verifiedDate = user . wallet . firstVerifiedA ;" at bounding box center [648, 661] width 514 height 18
type textarea "*"
